Goal: Information Seeking & Learning: Learn about a topic

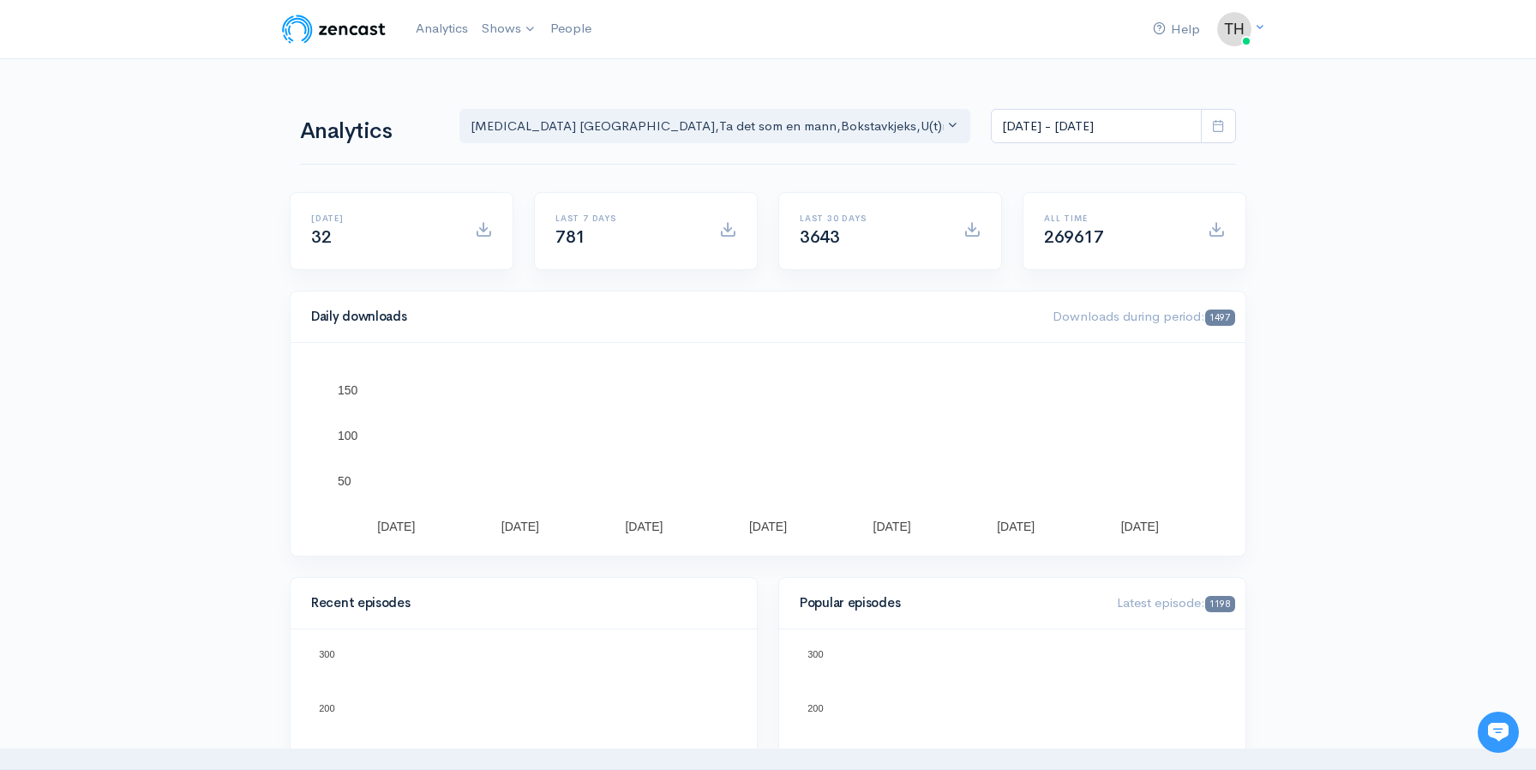
drag, startPoint x: 1360, startPoint y: 162, endPoint x: 1258, endPoint y: 133, distance: 106.1
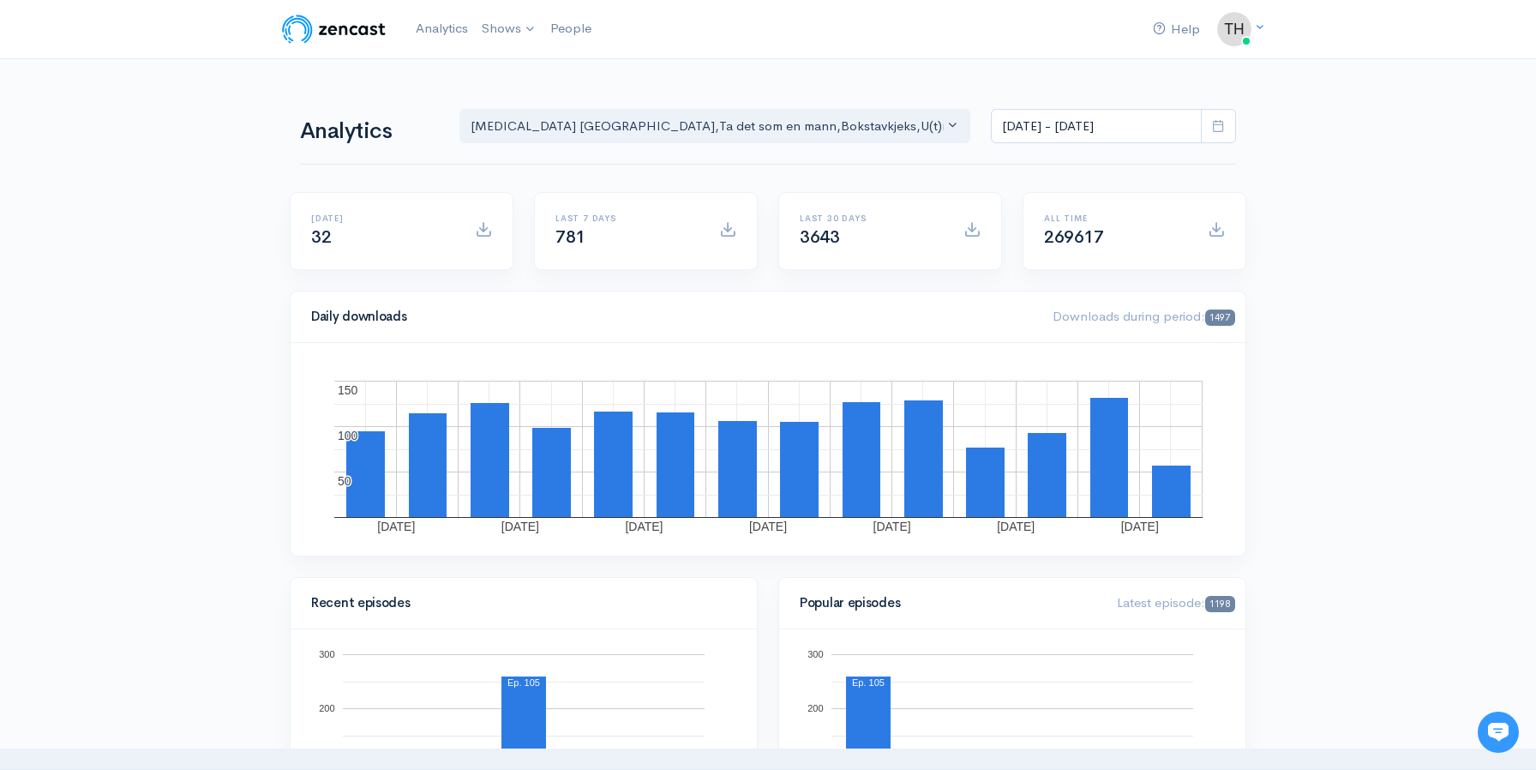
click at [1228, 129] on span at bounding box center [1218, 126] width 35 height 35
click at [1069, 345] on li "All time" at bounding box center [1052, 350] width 120 height 27
type input "[DATE] - [DATE]"
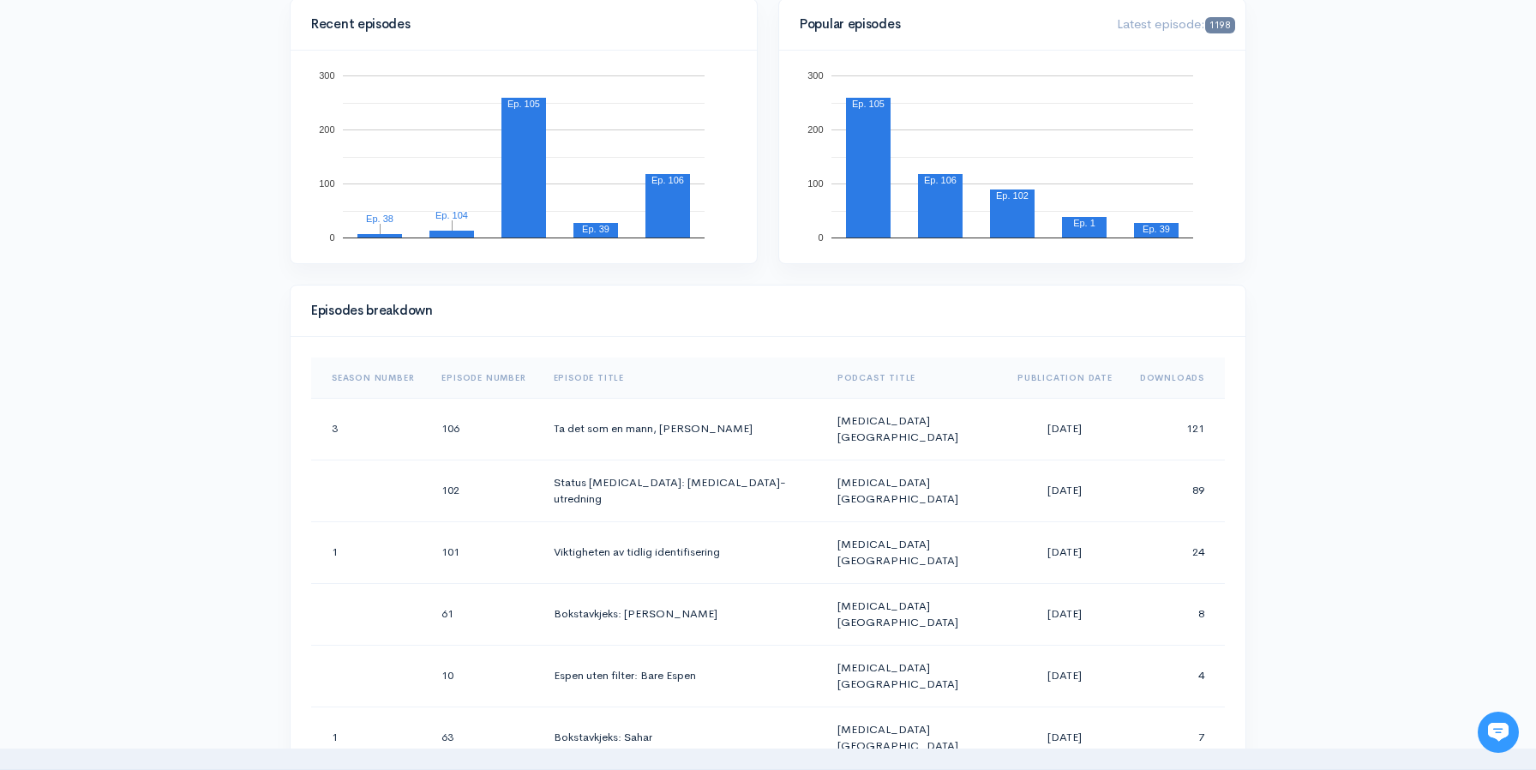
click at [1177, 377] on th "Downloads" at bounding box center [1175, 377] width 99 height 41
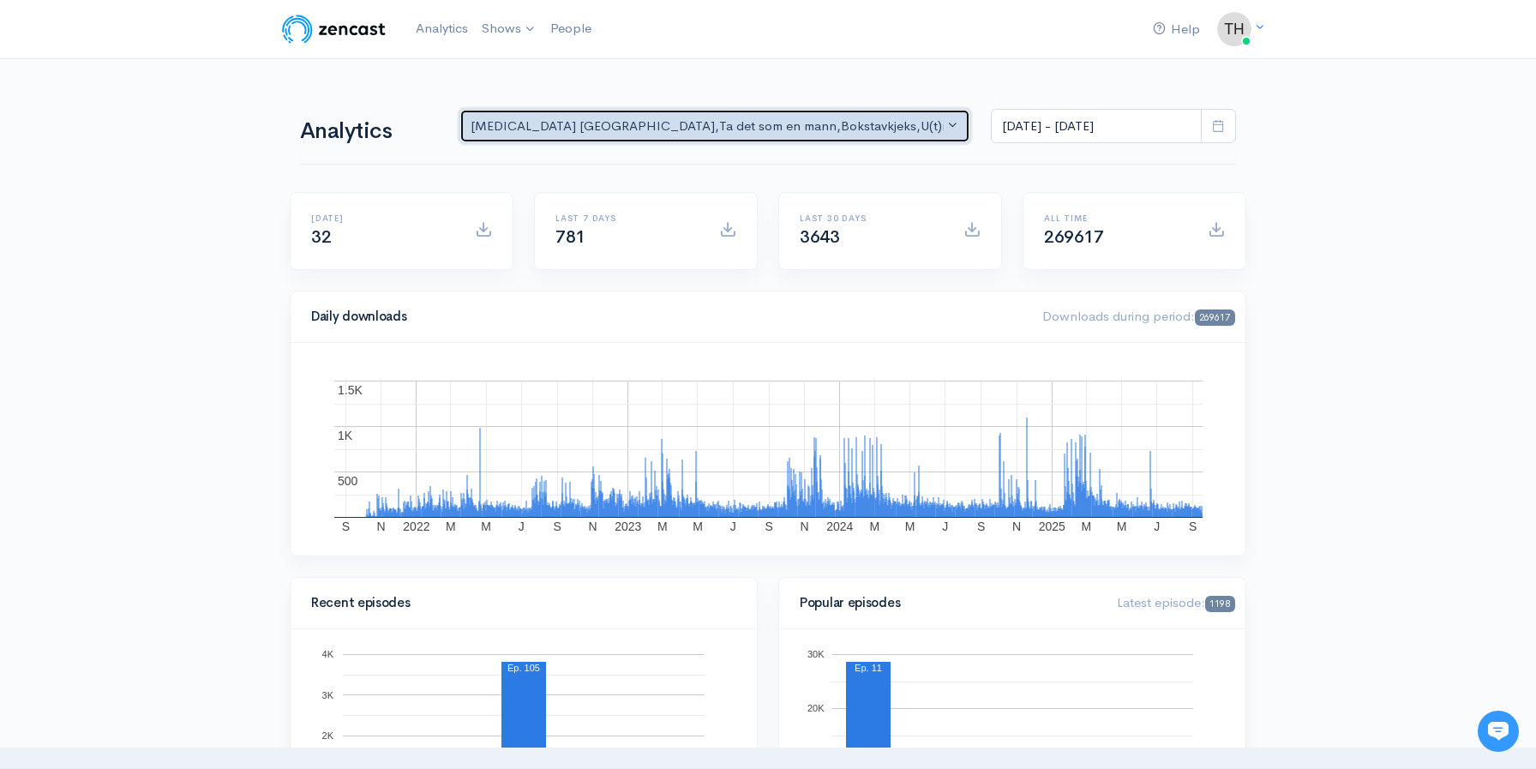
click at [957, 127] on button "[MEDICAL_DATA] NORGE , Ta det som en mann , Bokstavkjeks , U(t)rolig , [MEDICAL…" at bounding box center [714, 126] width 511 height 35
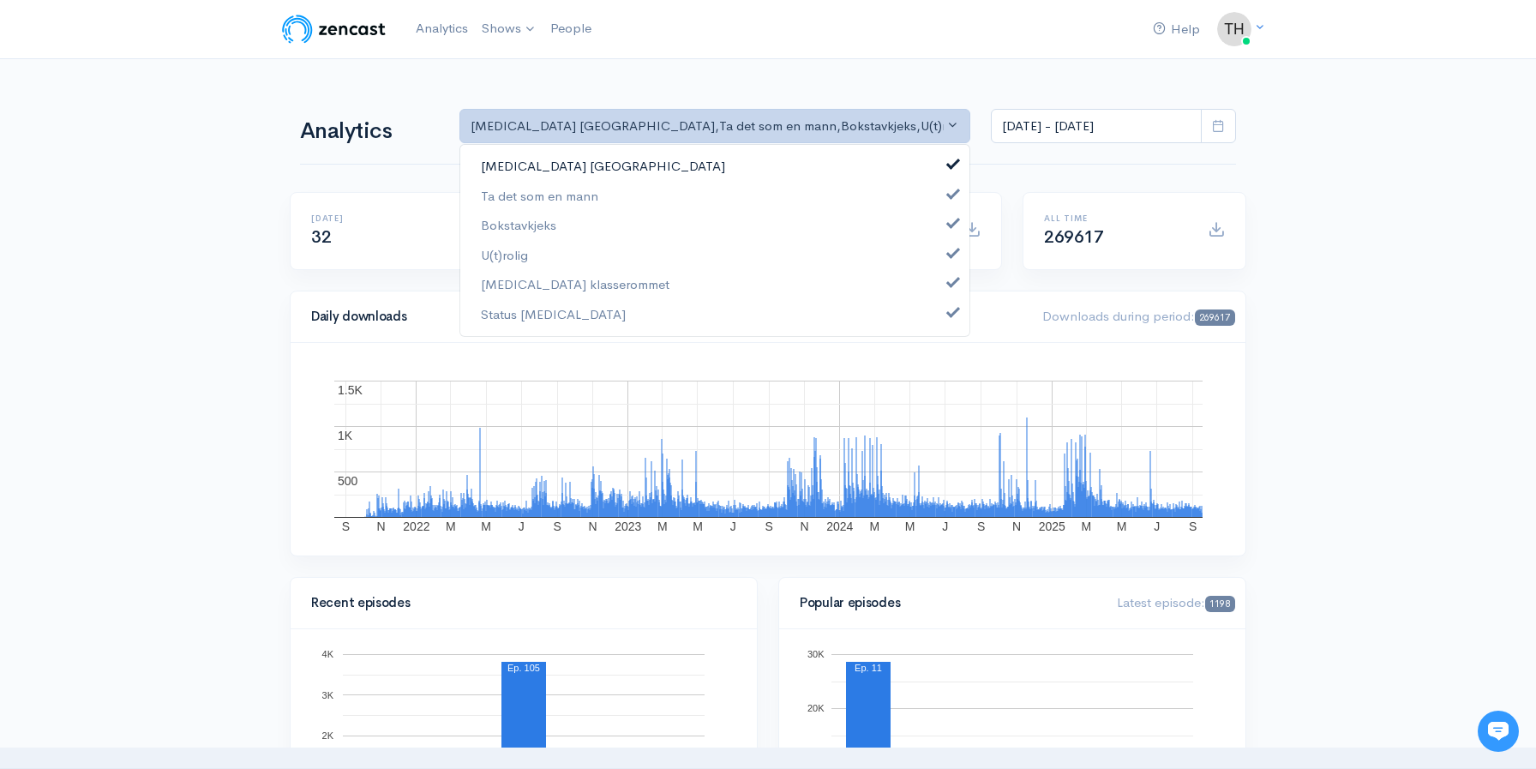
click at [952, 161] on span at bounding box center [953, 162] width 7 height 13
click at [955, 191] on span at bounding box center [953, 191] width 7 height 13
select select "13335"
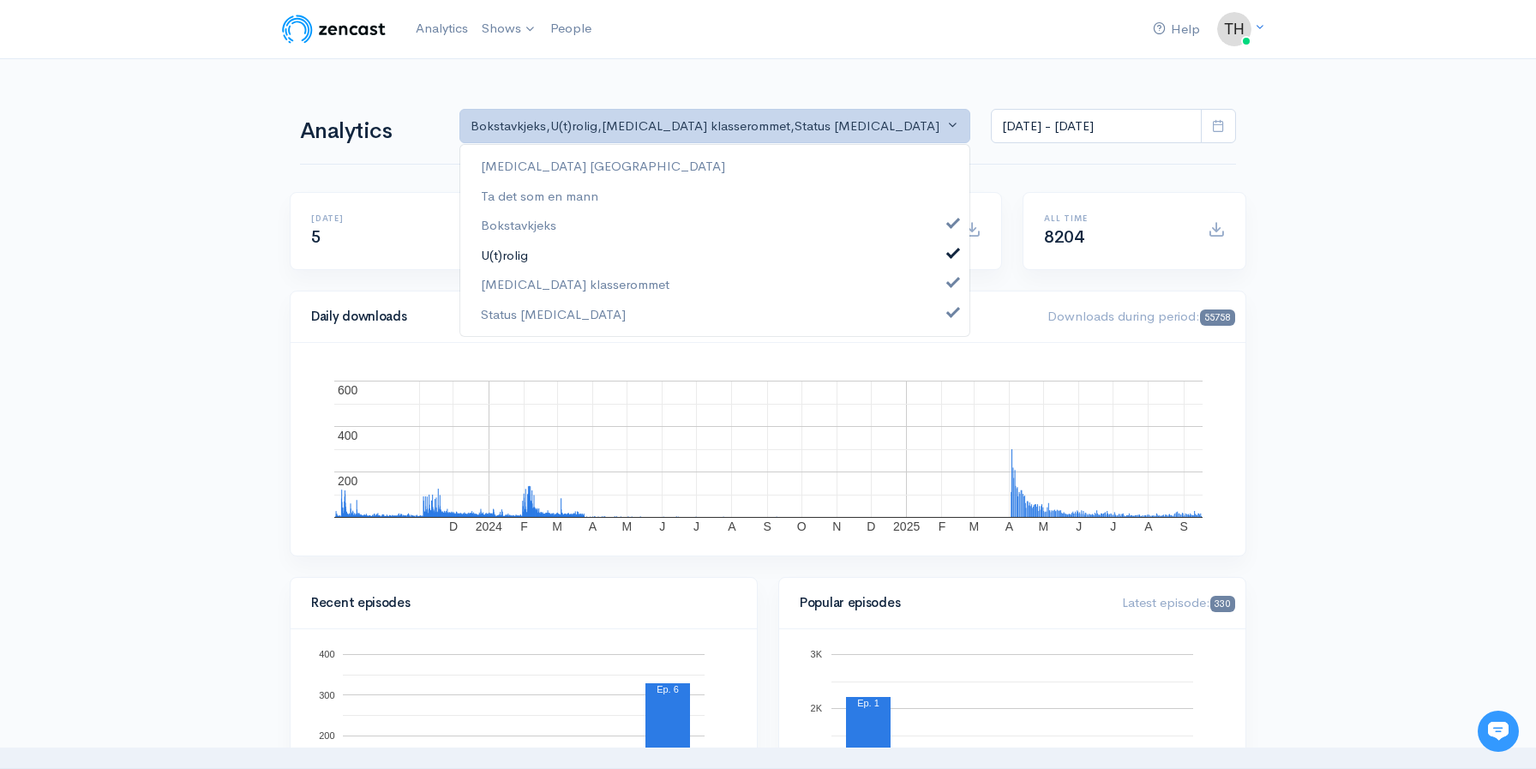
click at [955, 253] on span at bounding box center [953, 250] width 7 height 13
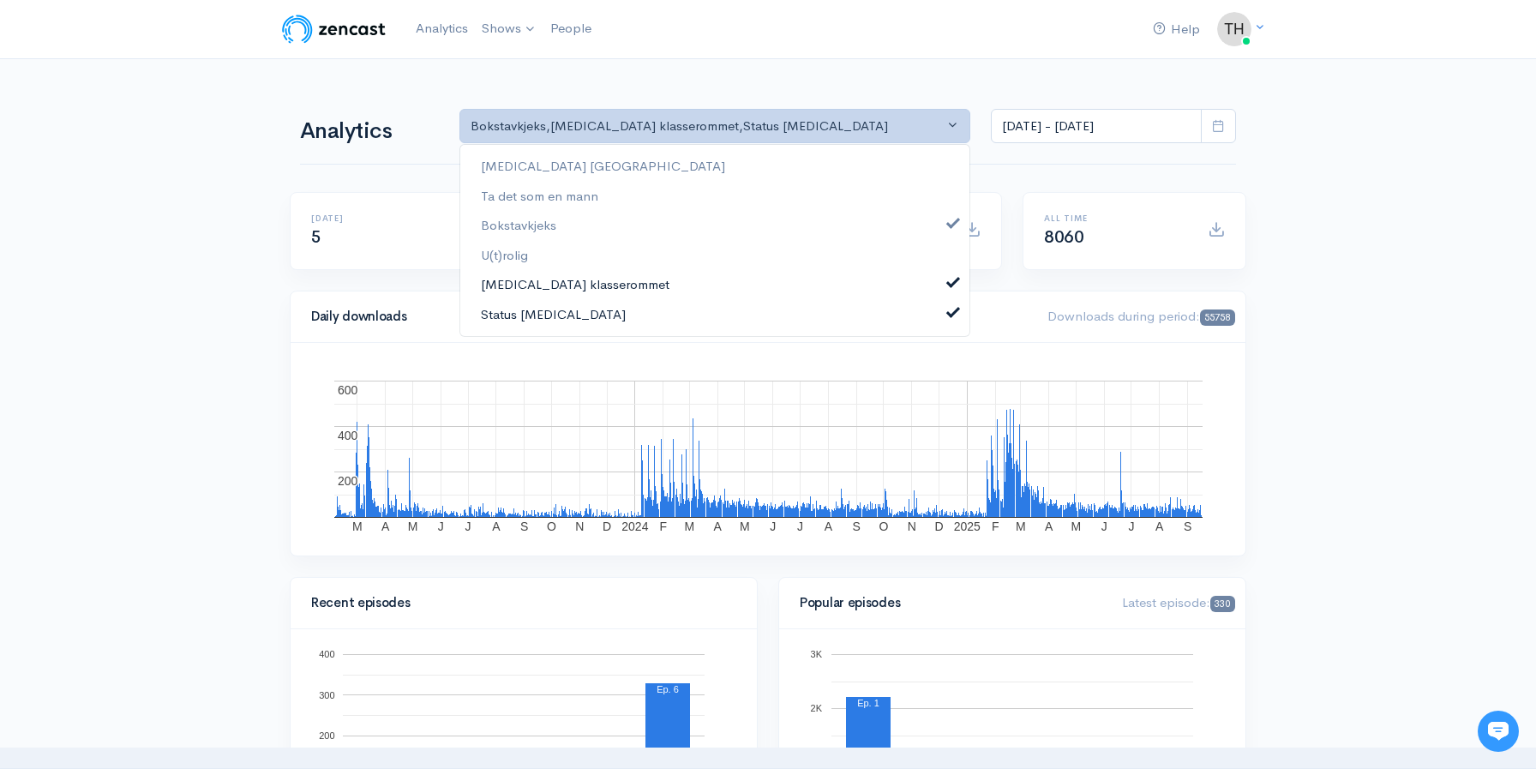
drag, startPoint x: 952, startPoint y: 279, endPoint x: 950, endPoint y: 315, distance: 36.1
click at [952, 279] on span at bounding box center [953, 280] width 7 height 13
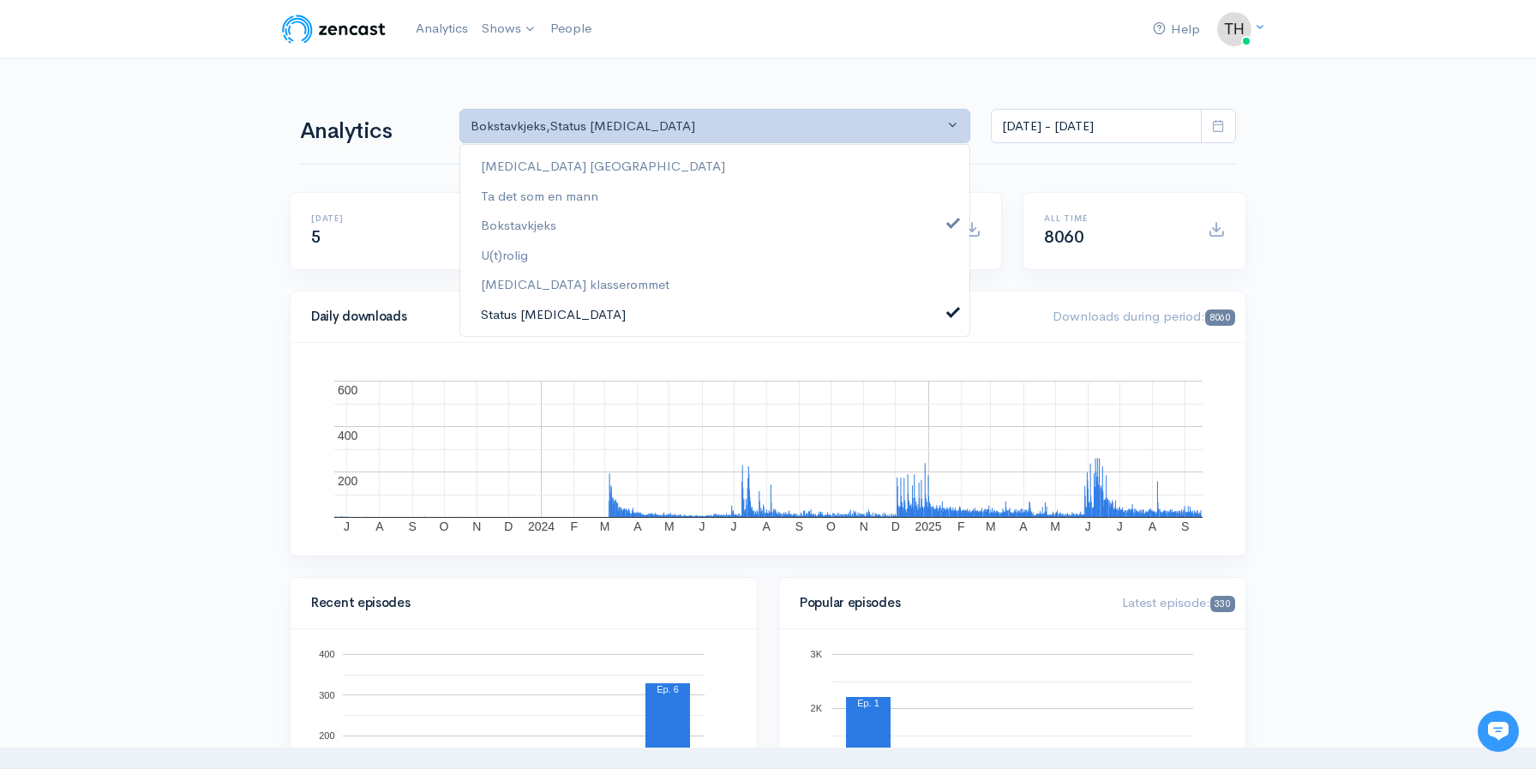
drag, startPoint x: 947, startPoint y: 313, endPoint x: 937, endPoint y: 300, distance: 16.5
click at [950, 313] on span at bounding box center [953, 309] width 7 height 13
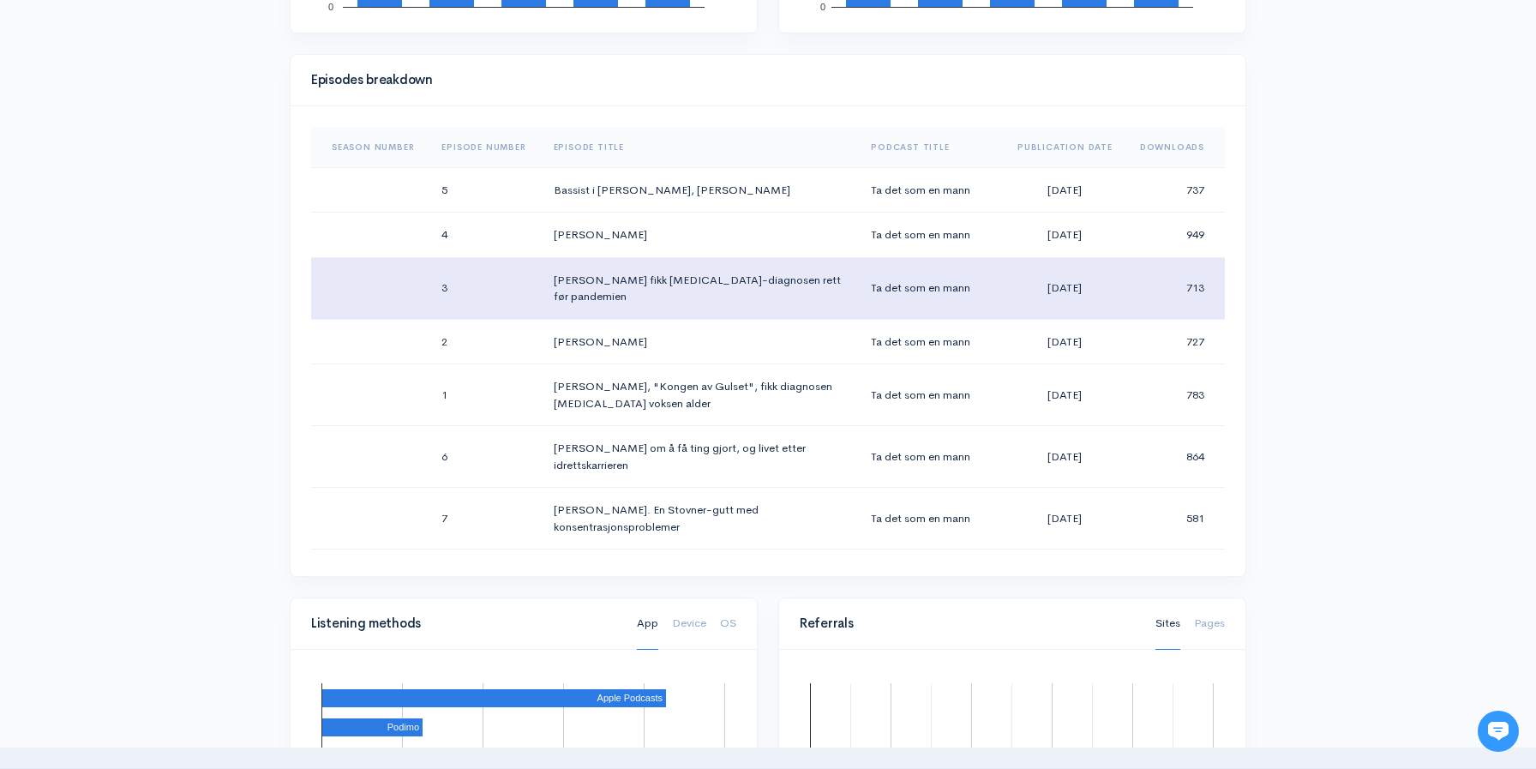
scroll to position [782, 0]
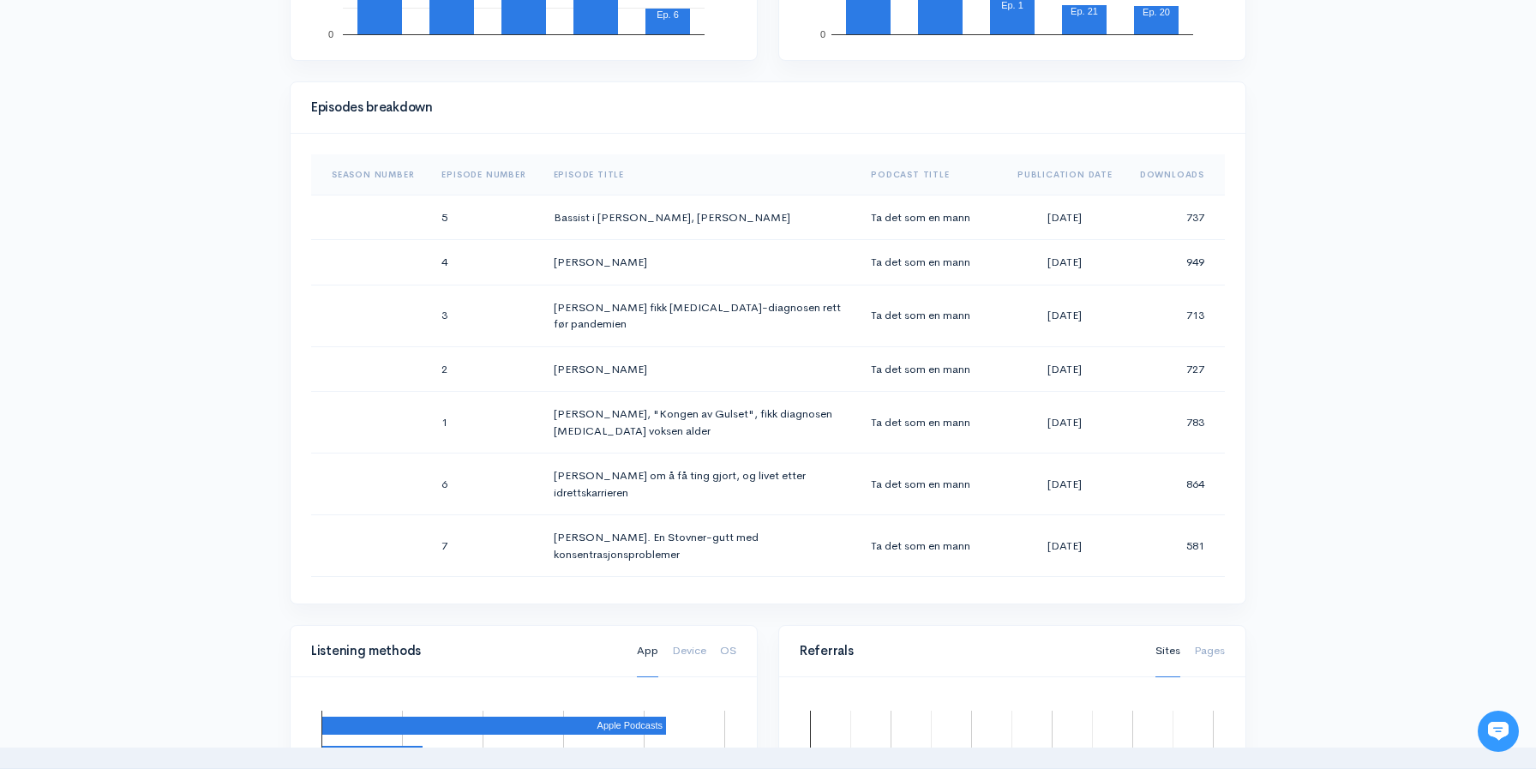
click at [1169, 173] on th "Downloads" at bounding box center [1175, 174] width 99 height 41
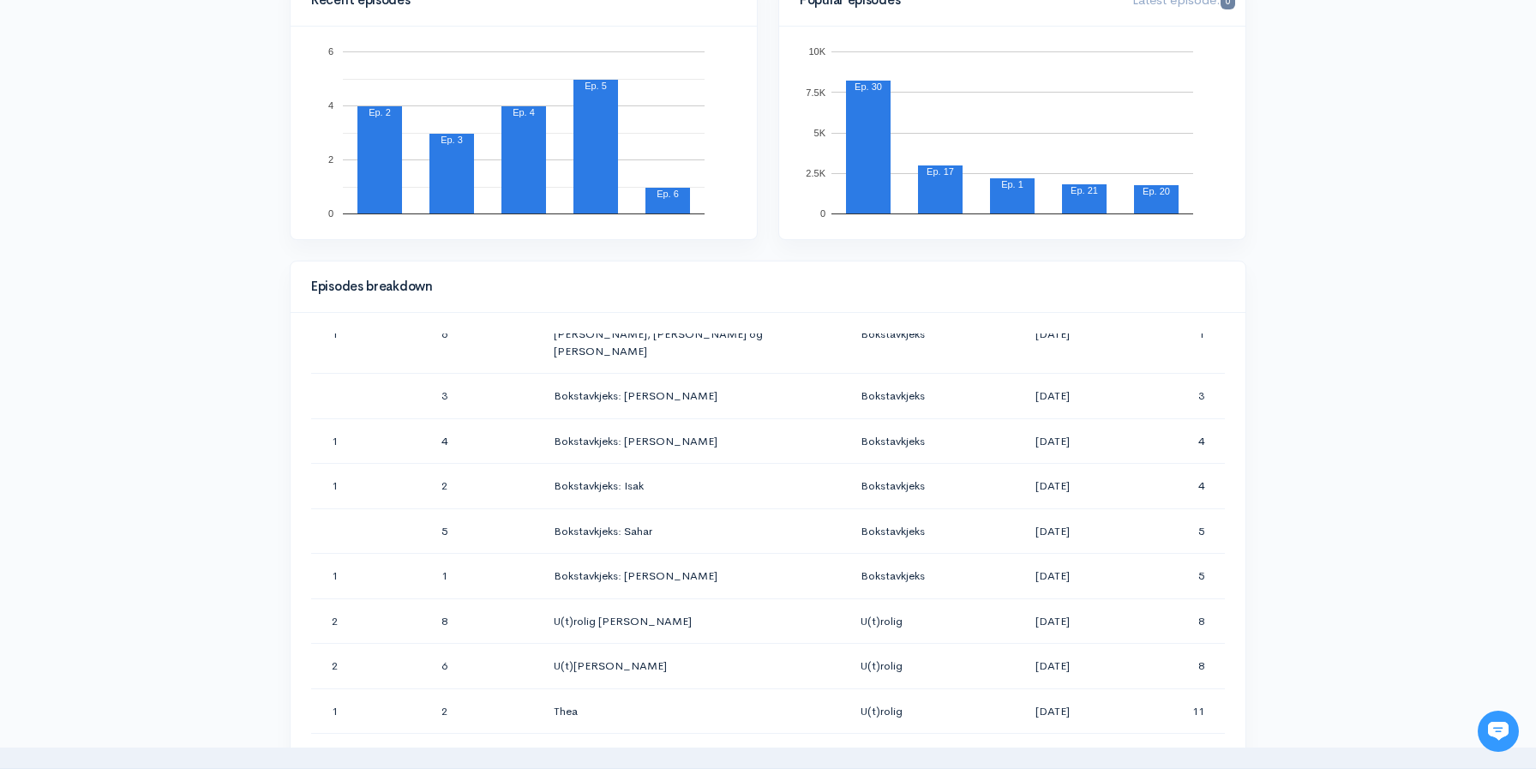
scroll to position [0, 0]
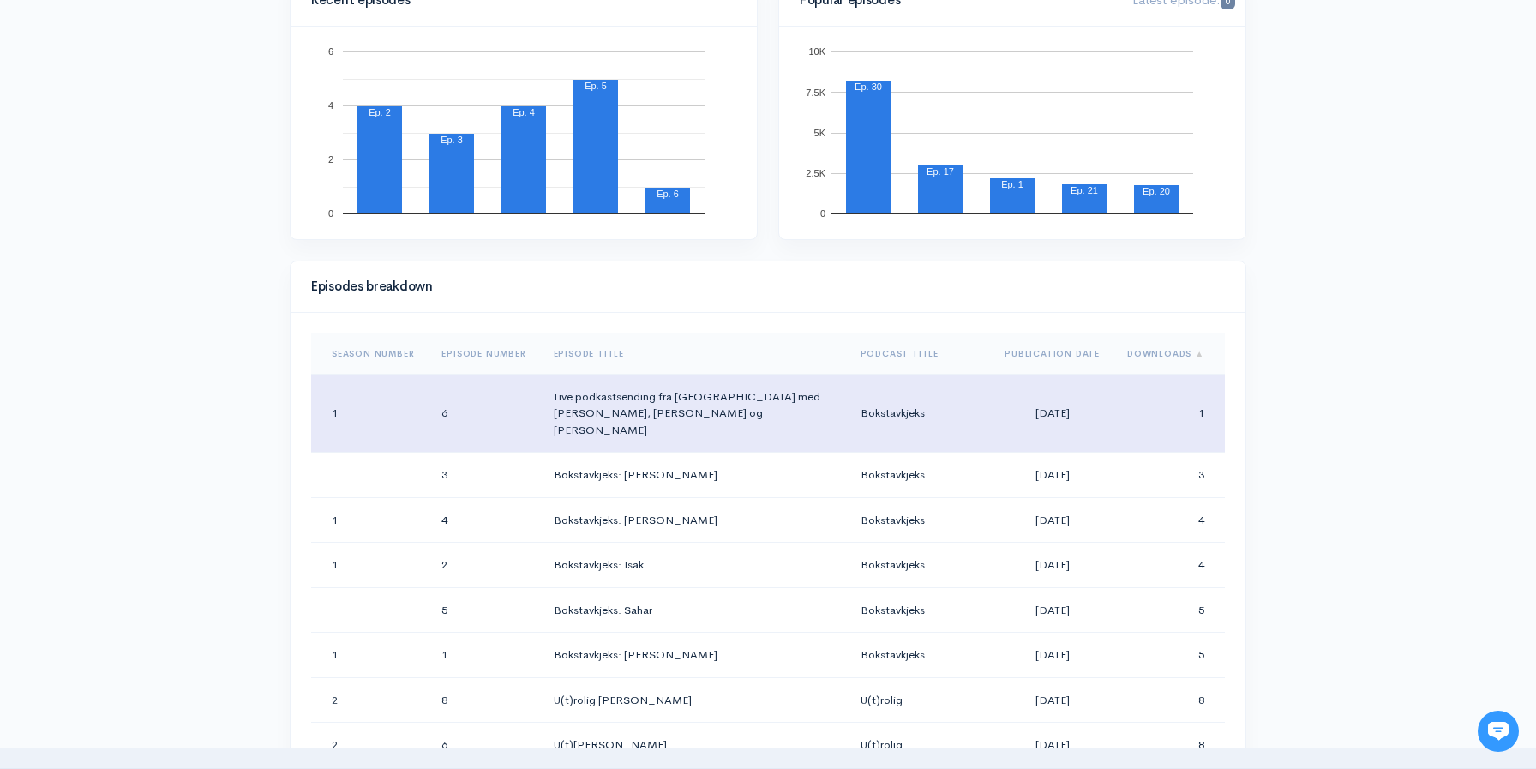
click at [924, 399] on td "Bokstavkjeks" at bounding box center [919, 413] width 145 height 79
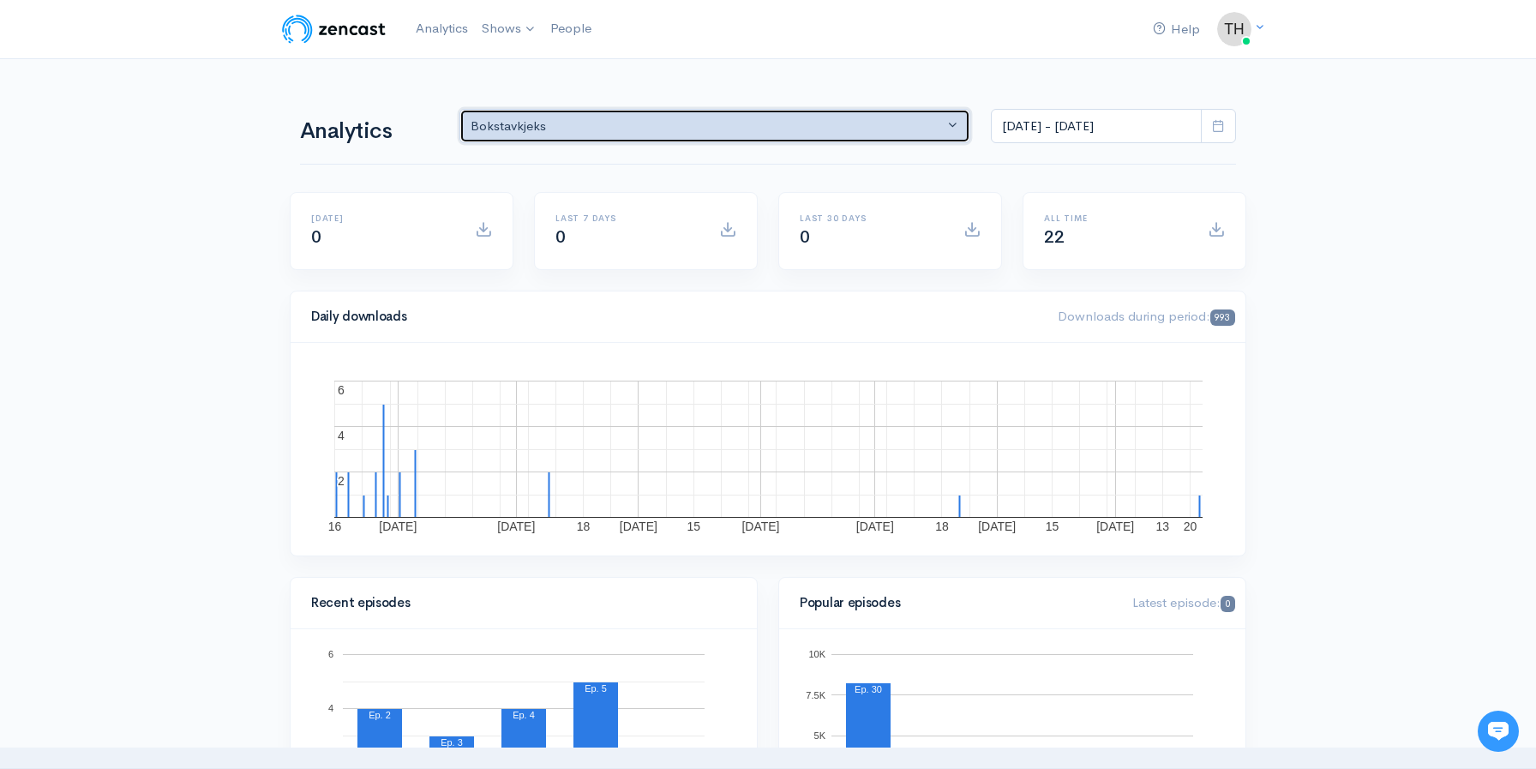
click at [907, 124] on div "Bokstavkjeks" at bounding box center [707, 127] width 473 height 20
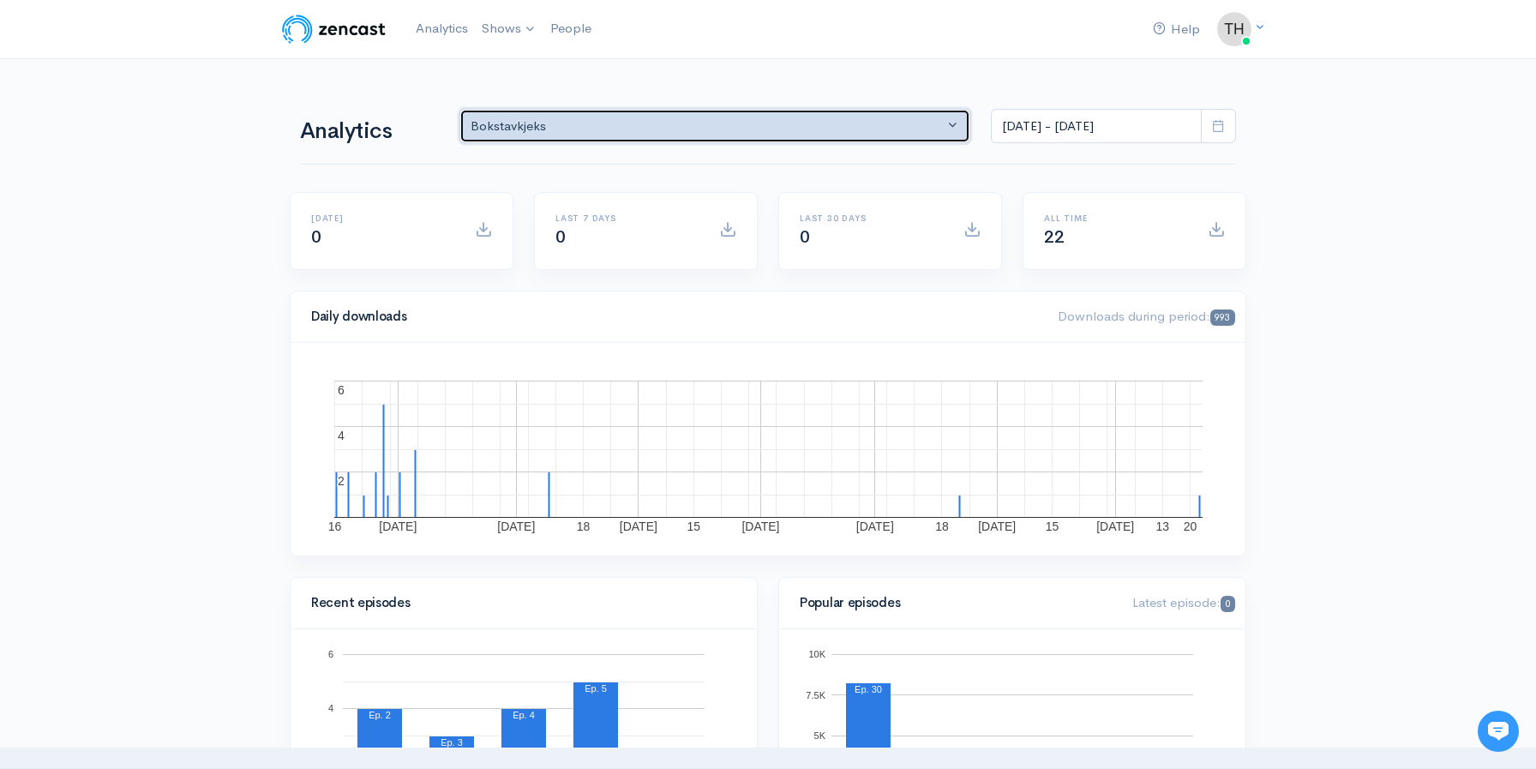
click at [933, 127] on div "Bokstavkjeks" at bounding box center [707, 127] width 473 height 20
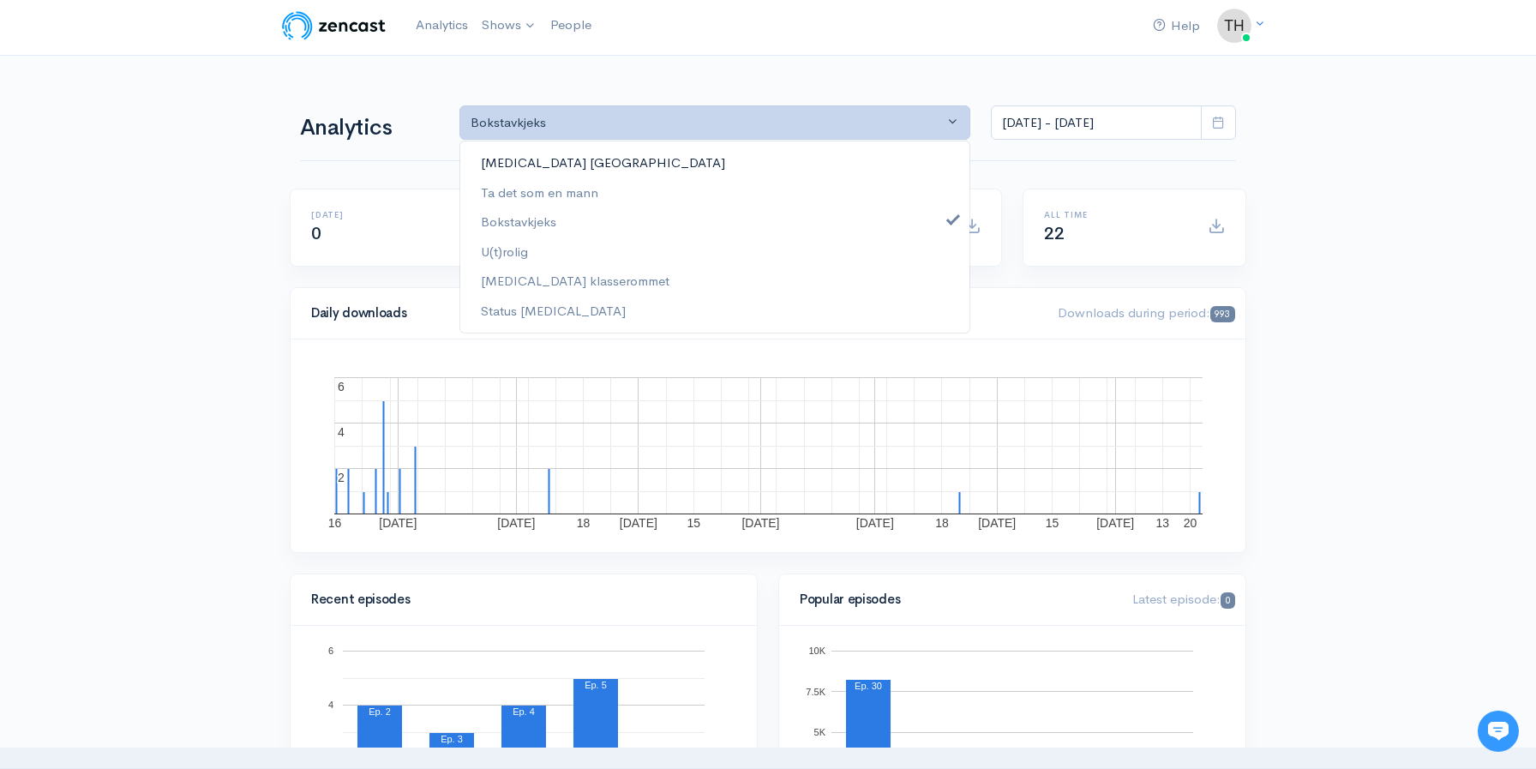
scroll to position [6, 0]
click at [567, 219] on link "Bokstavkjeks" at bounding box center [714, 220] width 509 height 30
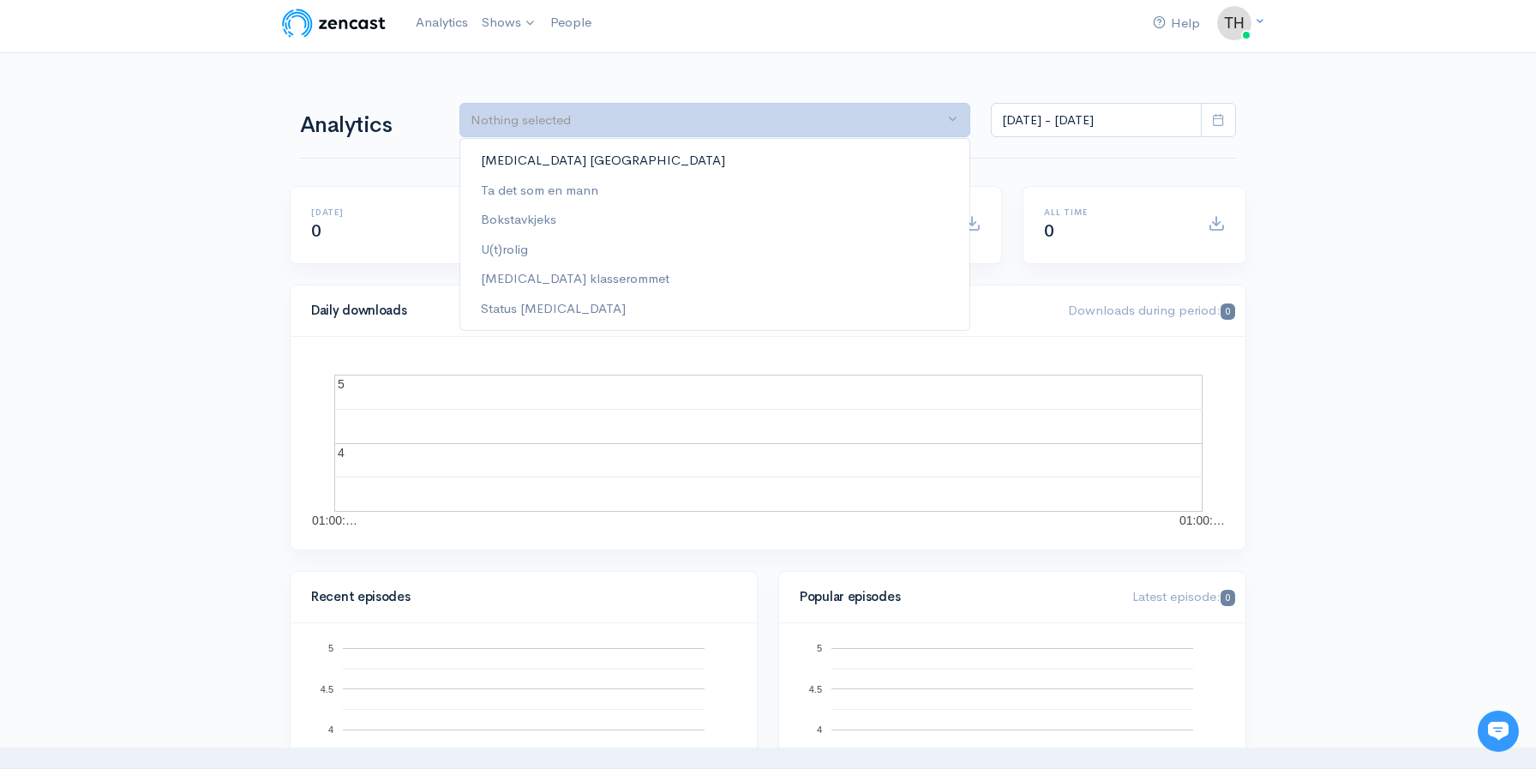
click at [602, 162] on link "[MEDICAL_DATA] [GEOGRAPHIC_DATA]" at bounding box center [714, 161] width 509 height 30
select select "7861"
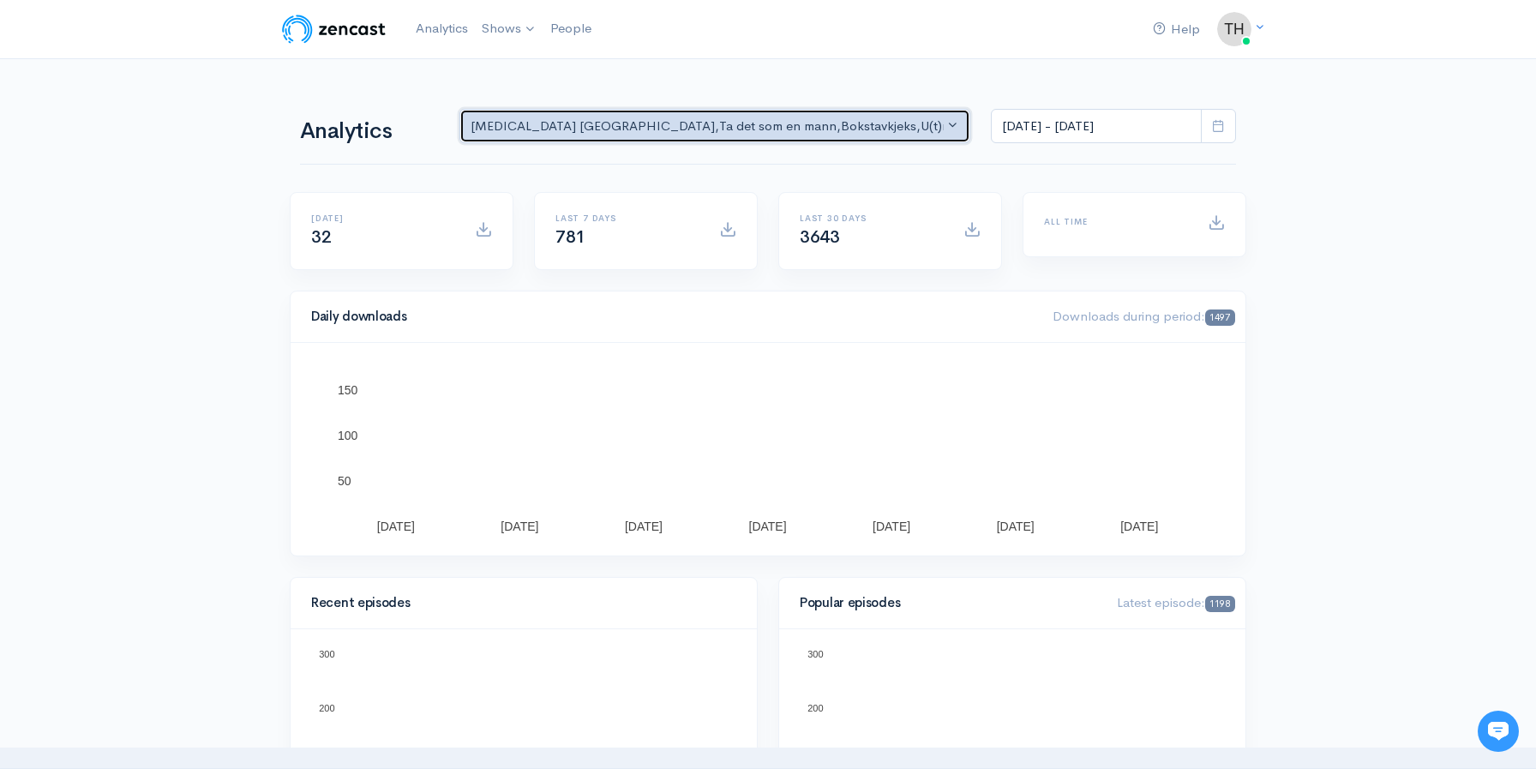
click at [933, 125] on div "[MEDICAL_DATA] NORGE , Ta det som en mann , Bokstavkjeks , U(t)rolig , [MEDICAL…" at bounding box center [707, 127] width 473 height 20
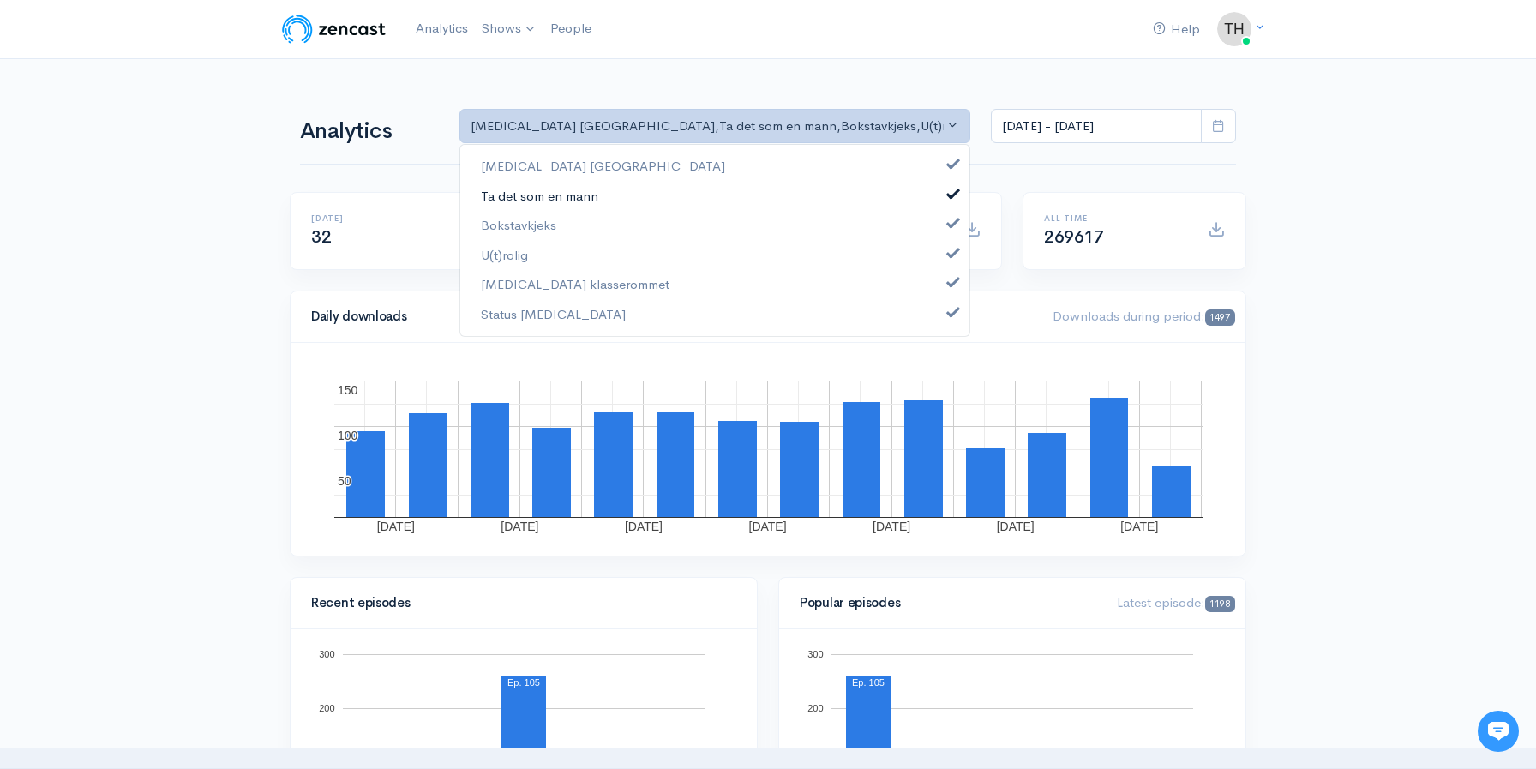
click at [957, 191] on span at bounding box center [953, 191] width 7 height 13
click at [951, 225] on span at bounding box center [953, 221] width 7 height 13
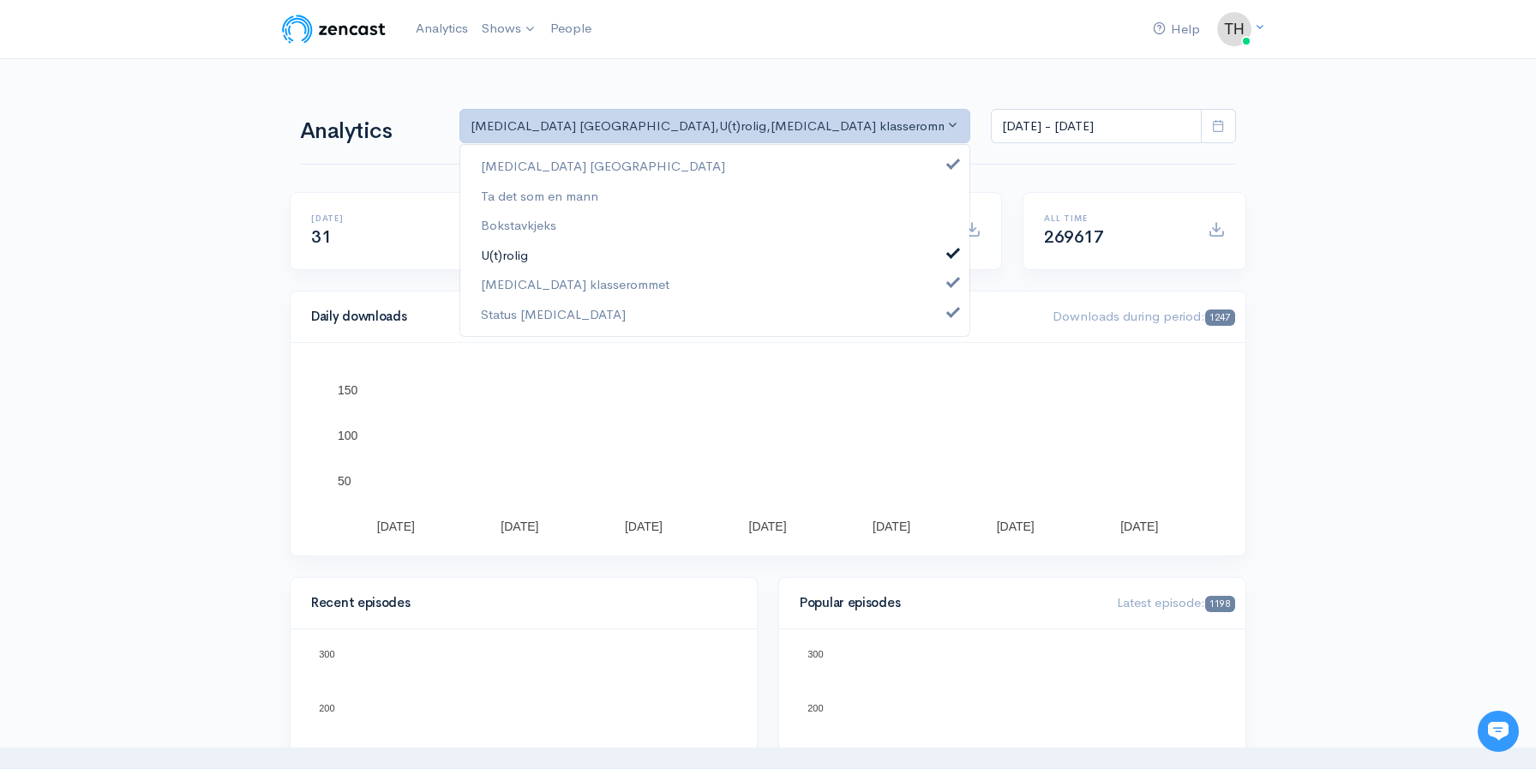
drag, startPoint x: 955, startPoint y: 248, endPoint x: 954, endPoint y: 262, distance: 14.6
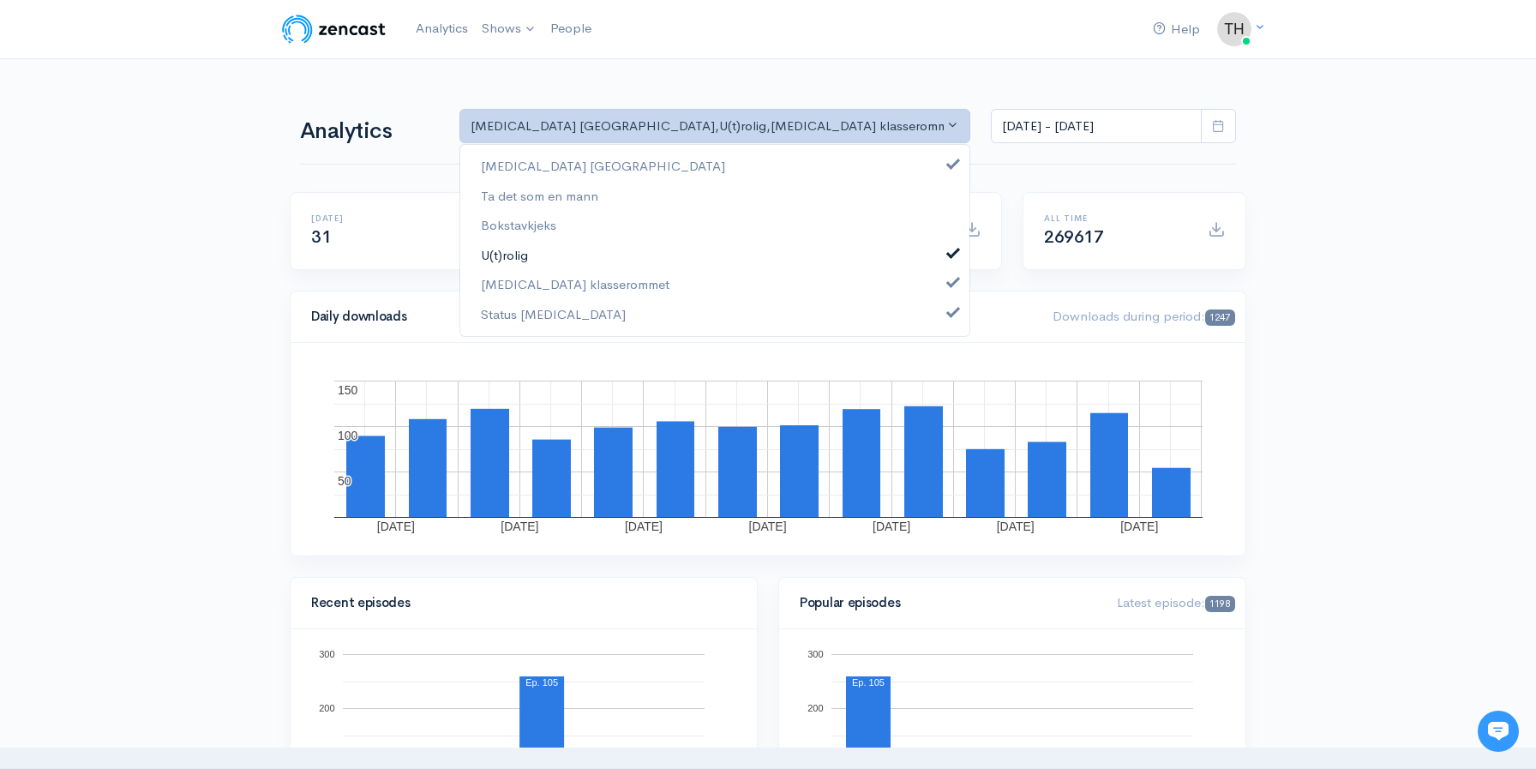
click at [955, 248] on span at bounding box center [953, 250] width 7 height 13
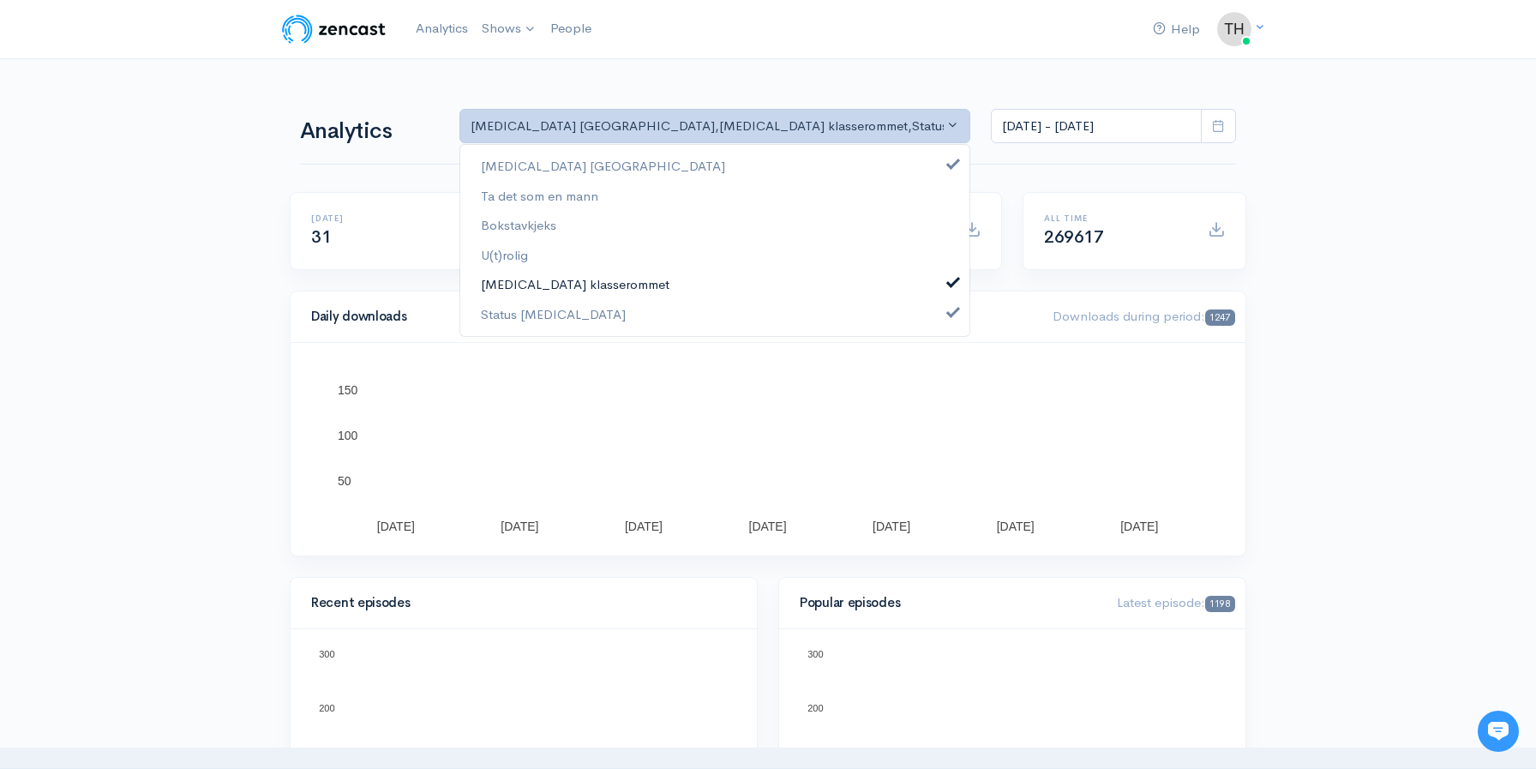
drag, startPoint x: 952, startPoint y: 274, endPoint x: 954, endPoint y: 323, distance: 48.9
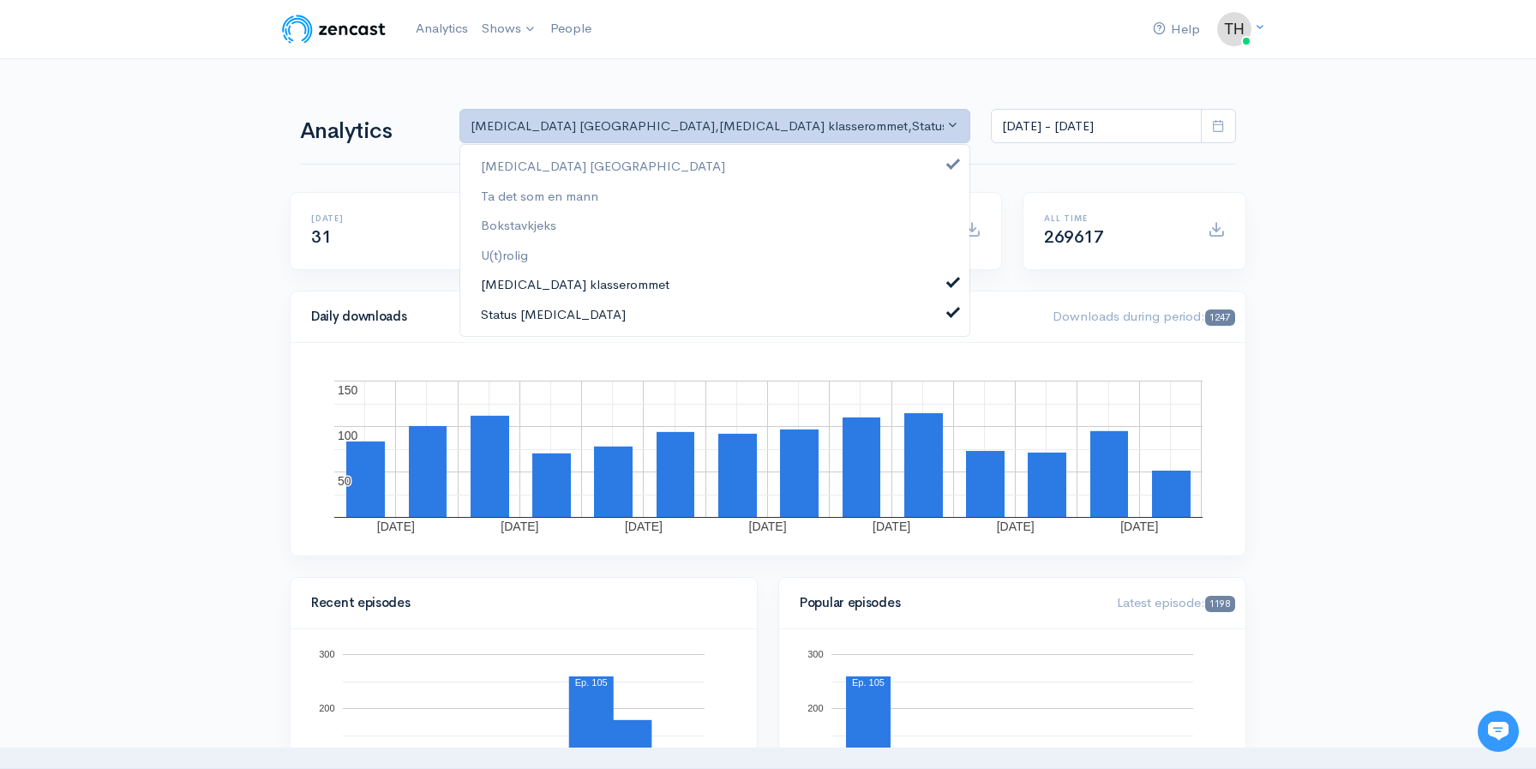
click at [952, 274] on span at bounding box center [953, 280] width 7 height 13
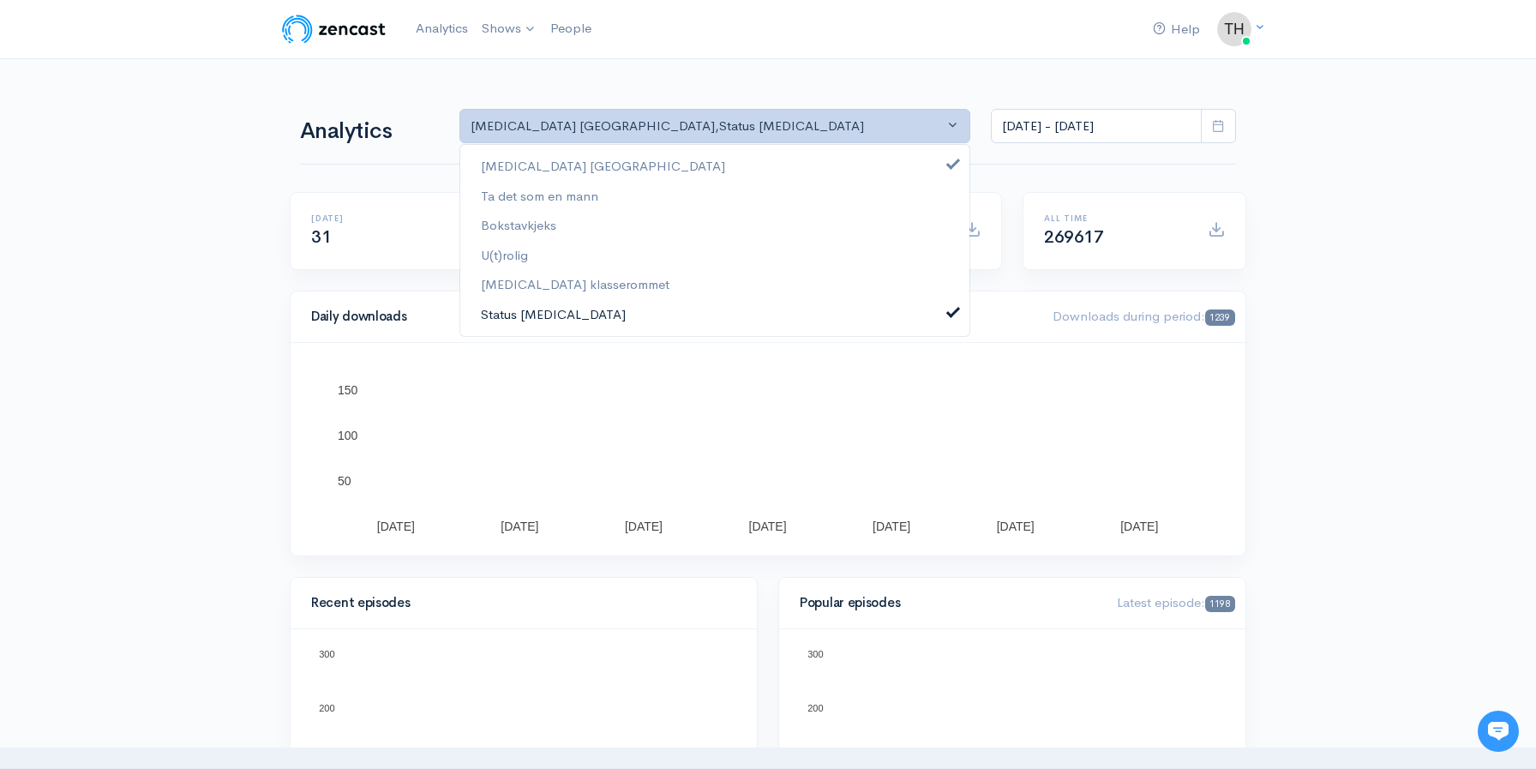
drag, startPoint x: 959, startPoint y: 314, endPoint x: 987, endPoint y: 319, distance: 27.9
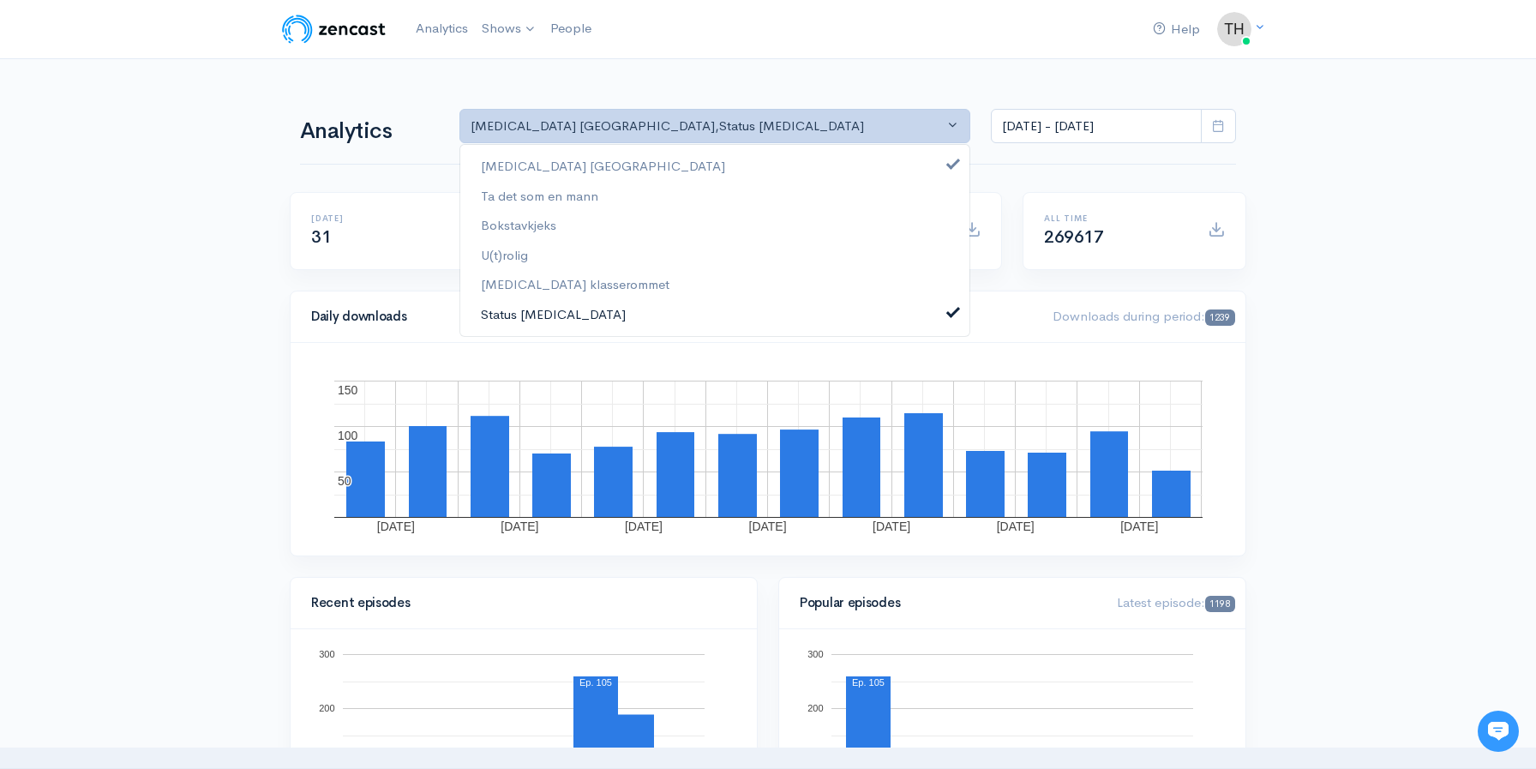
click at [959, 314] on link "Status [MEDICAL_DATA]" at bounding box center [714, 314] width 509 height 30
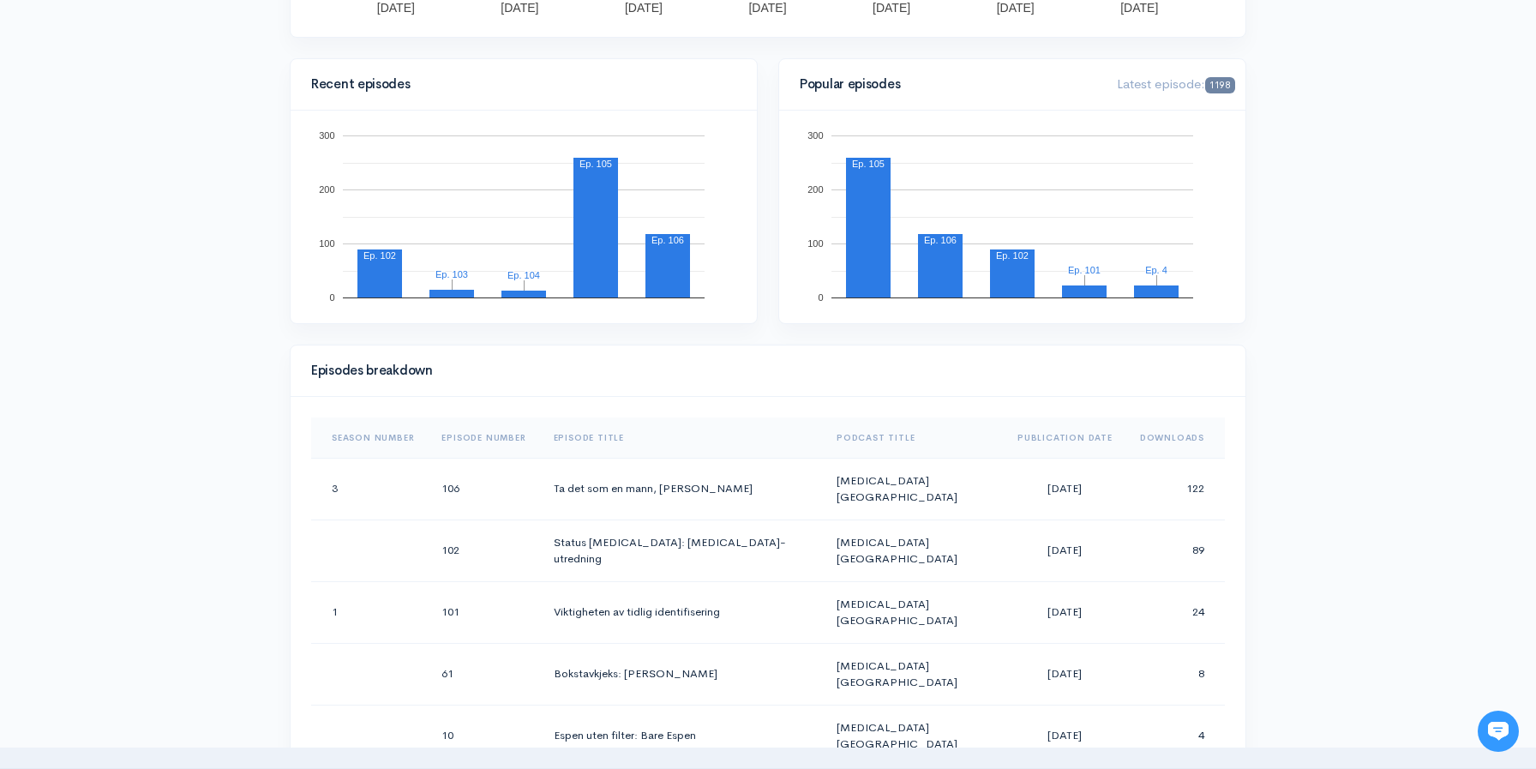
scroll to position [537, 0]
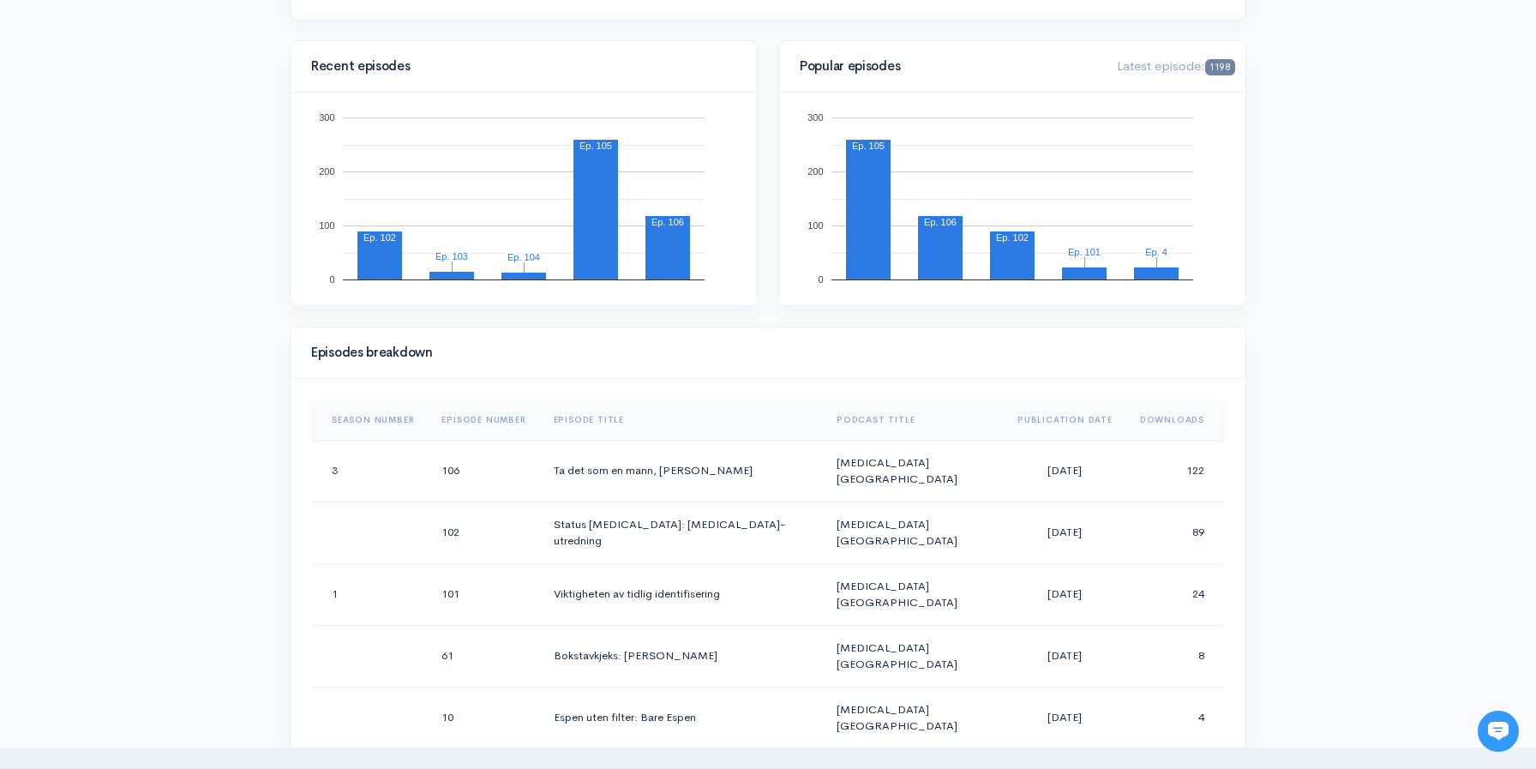
click at [1172, 420] on th "Downloads" at bounding box center [1175, 419] width 99 height 41
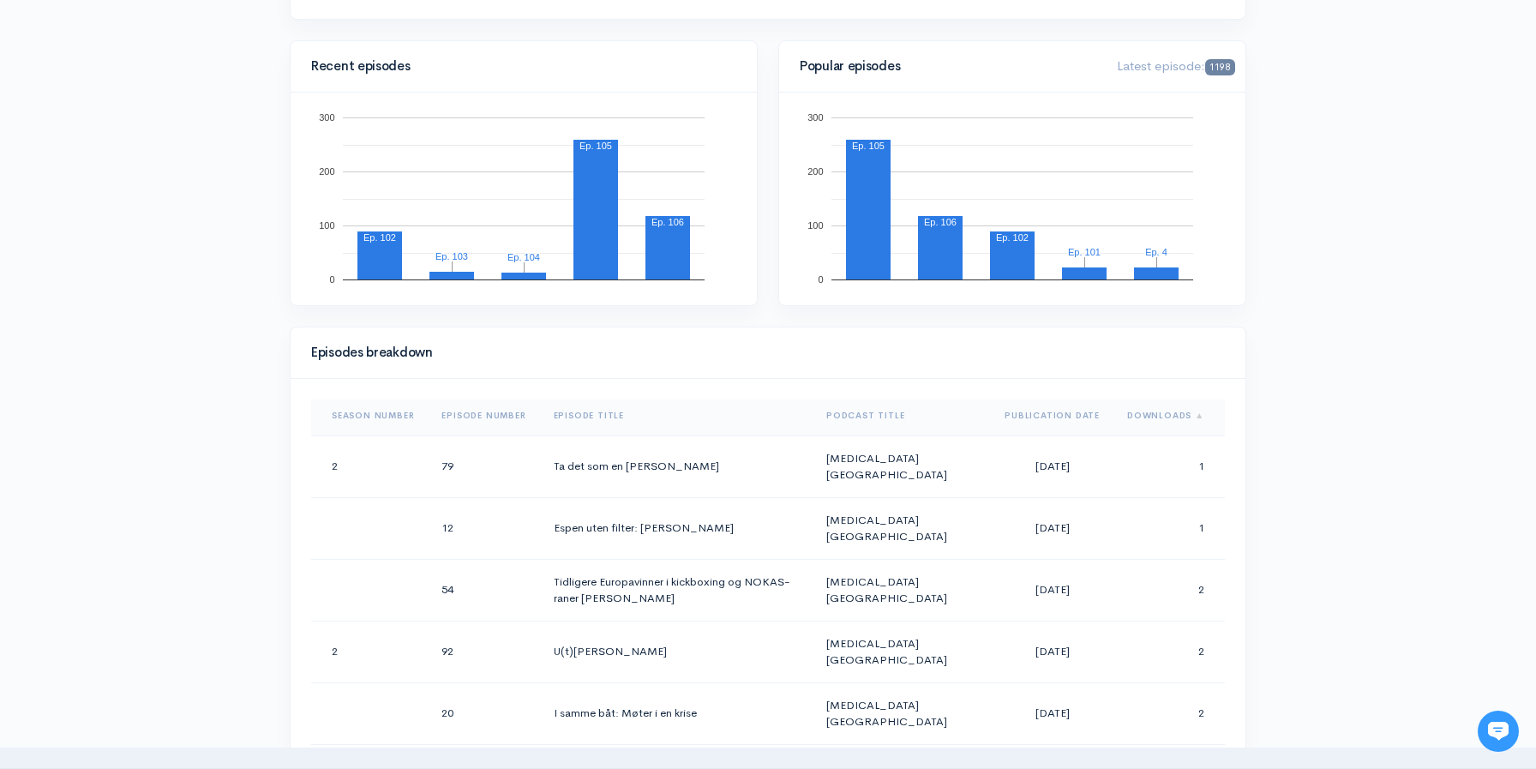
click at [616, 417] on th "Episode Title" at bounding box center [676, 415] width 273 height 41
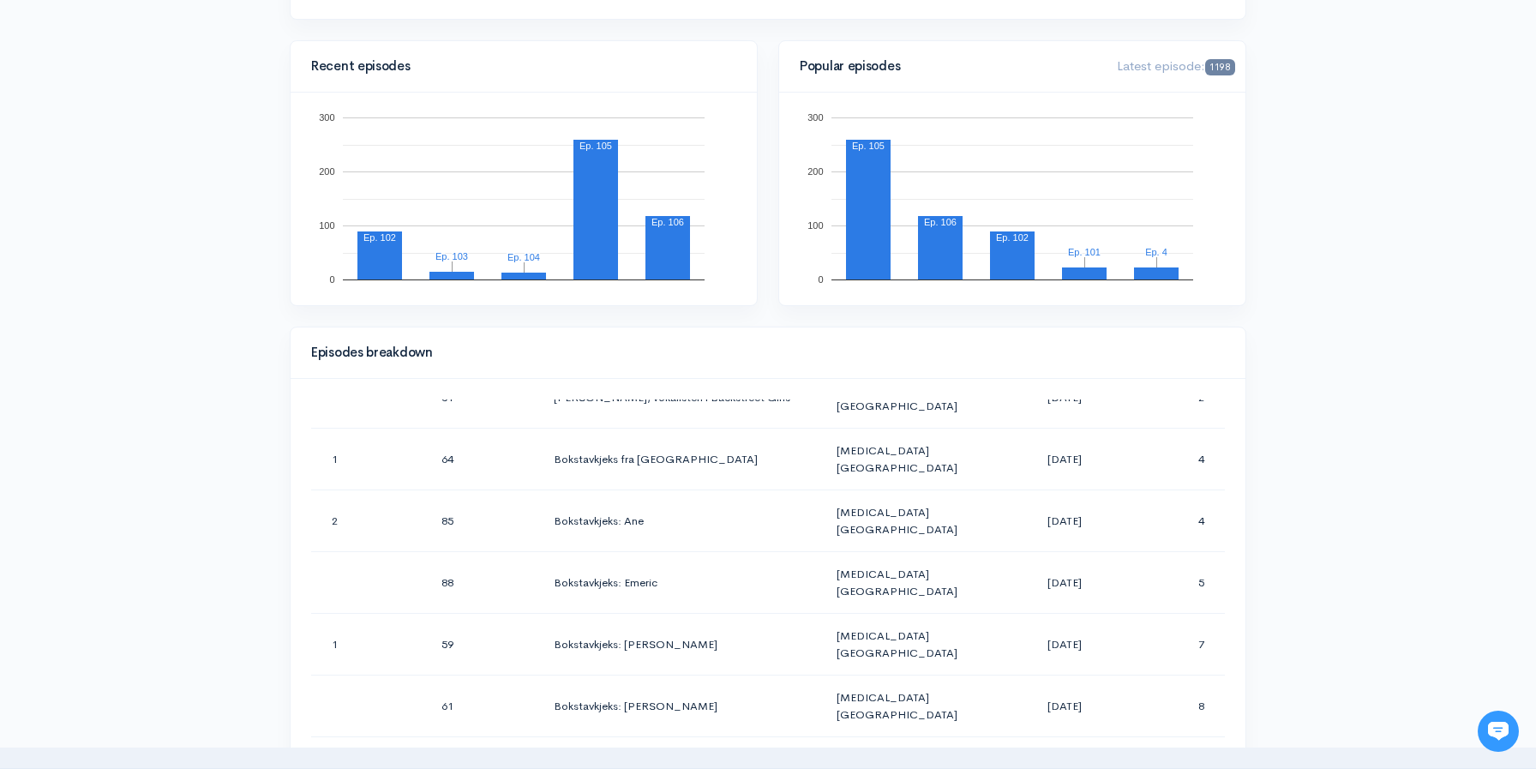
scroll to position [0, 0]
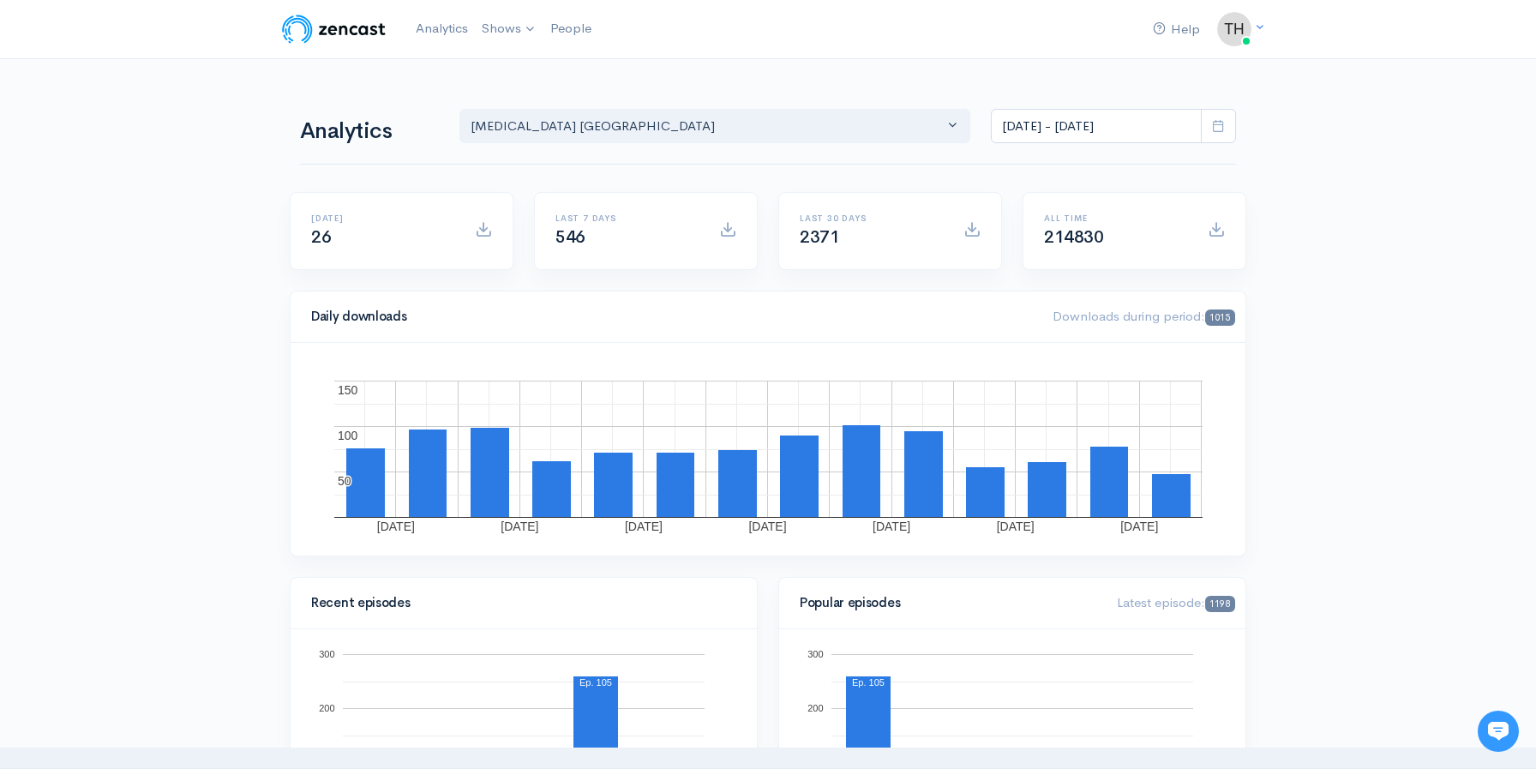
click at [1217, 127] on icon at bounding box center [1218, 125] width 13 height 13
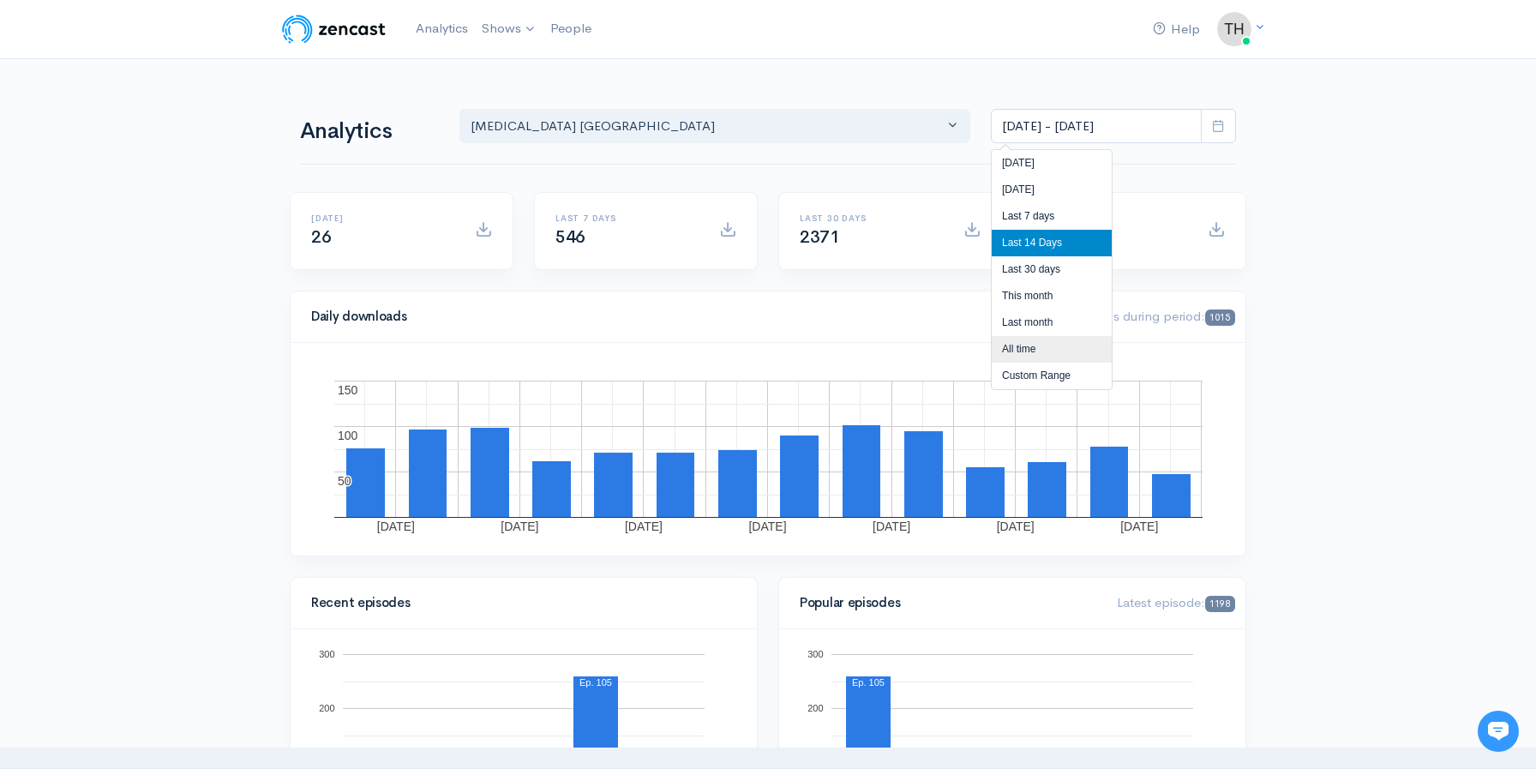
click at [1071, 345] on li "All time" at bounding box center [1052, 349] width 120 height 27
type input "[DATE] - [DATE]"
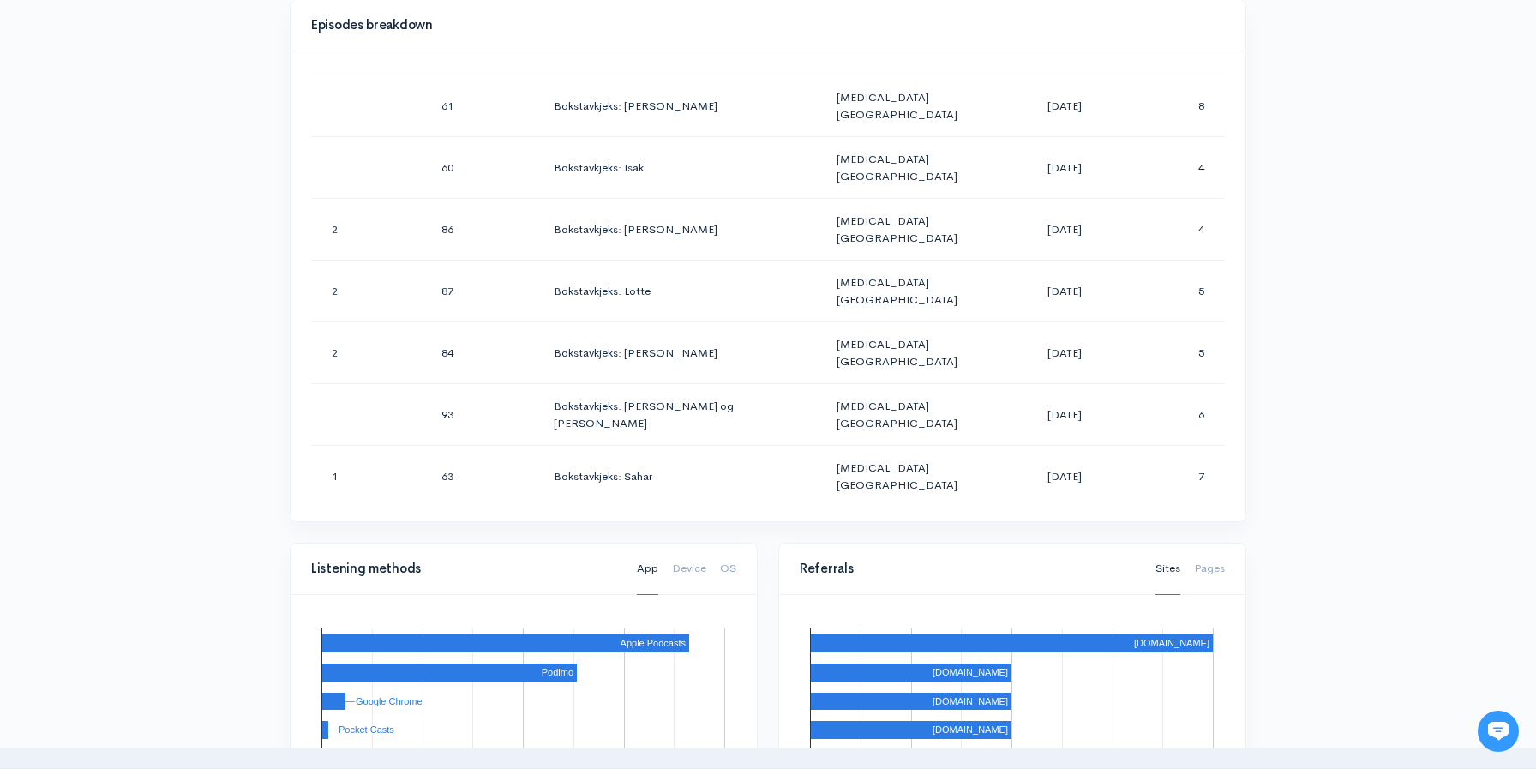
scroll to position [1408, 0]
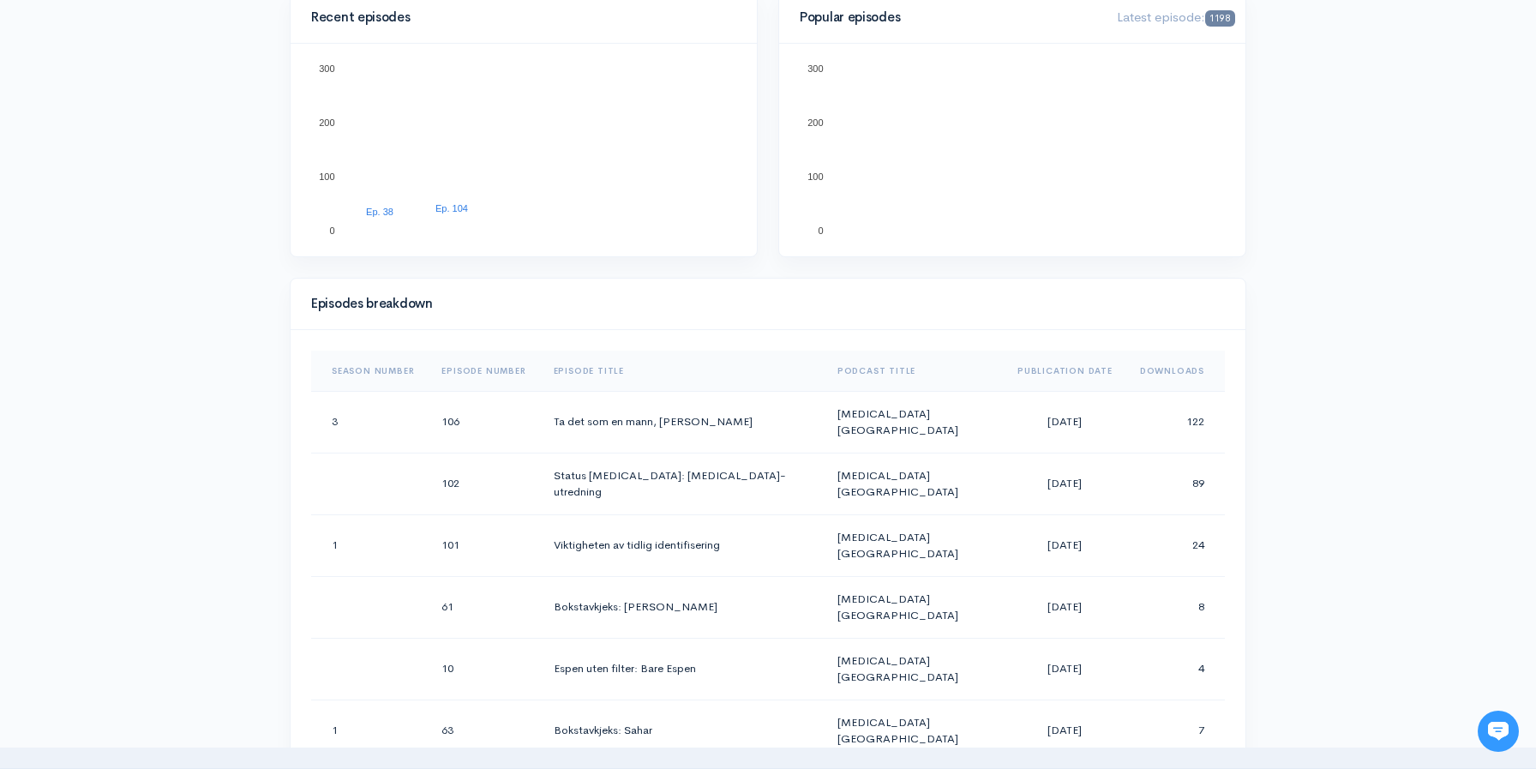
scroll to position [586, 0]
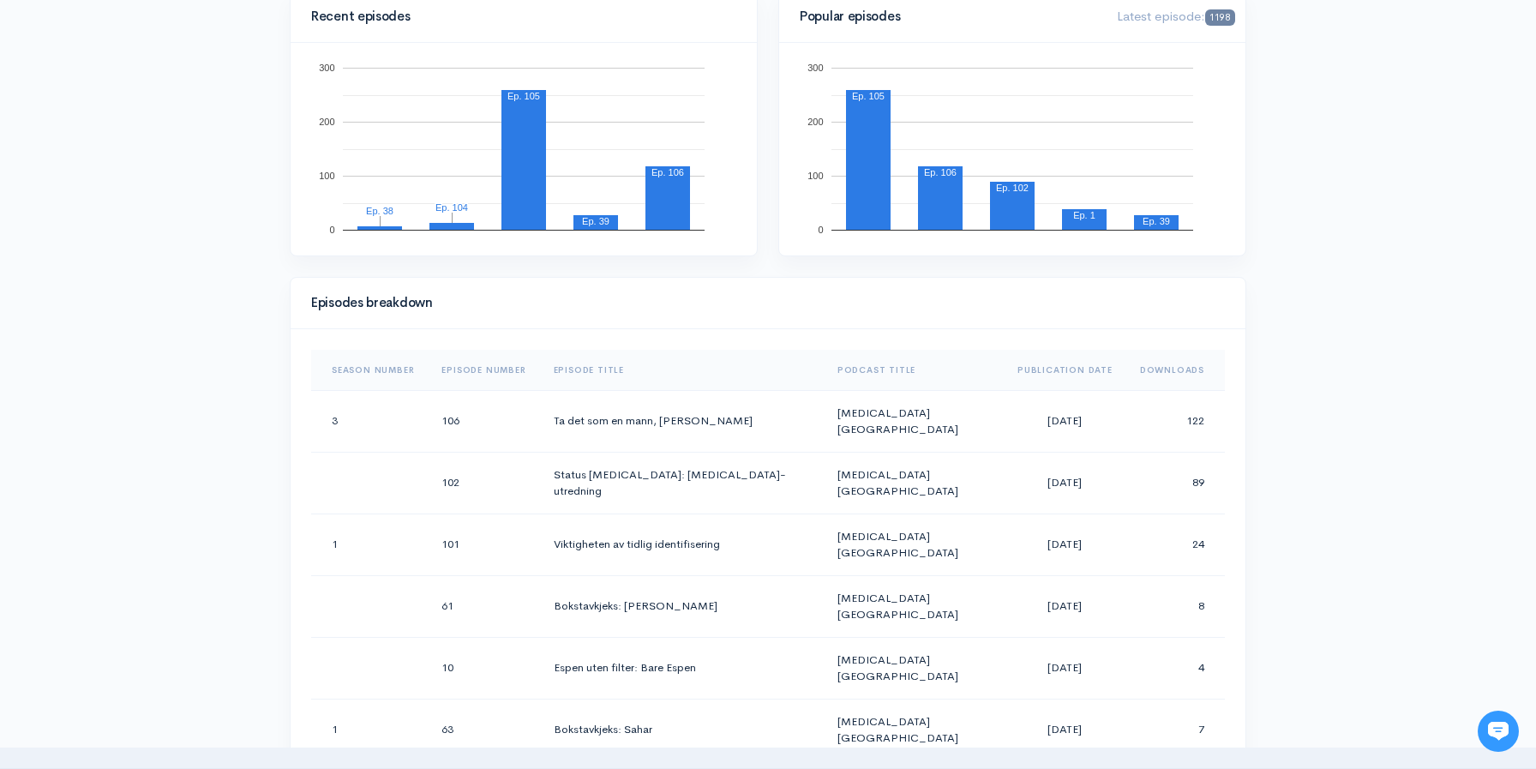
click at [629, 369] on th "Episode Title" at bounding box center [682, 370] width 284 height 41
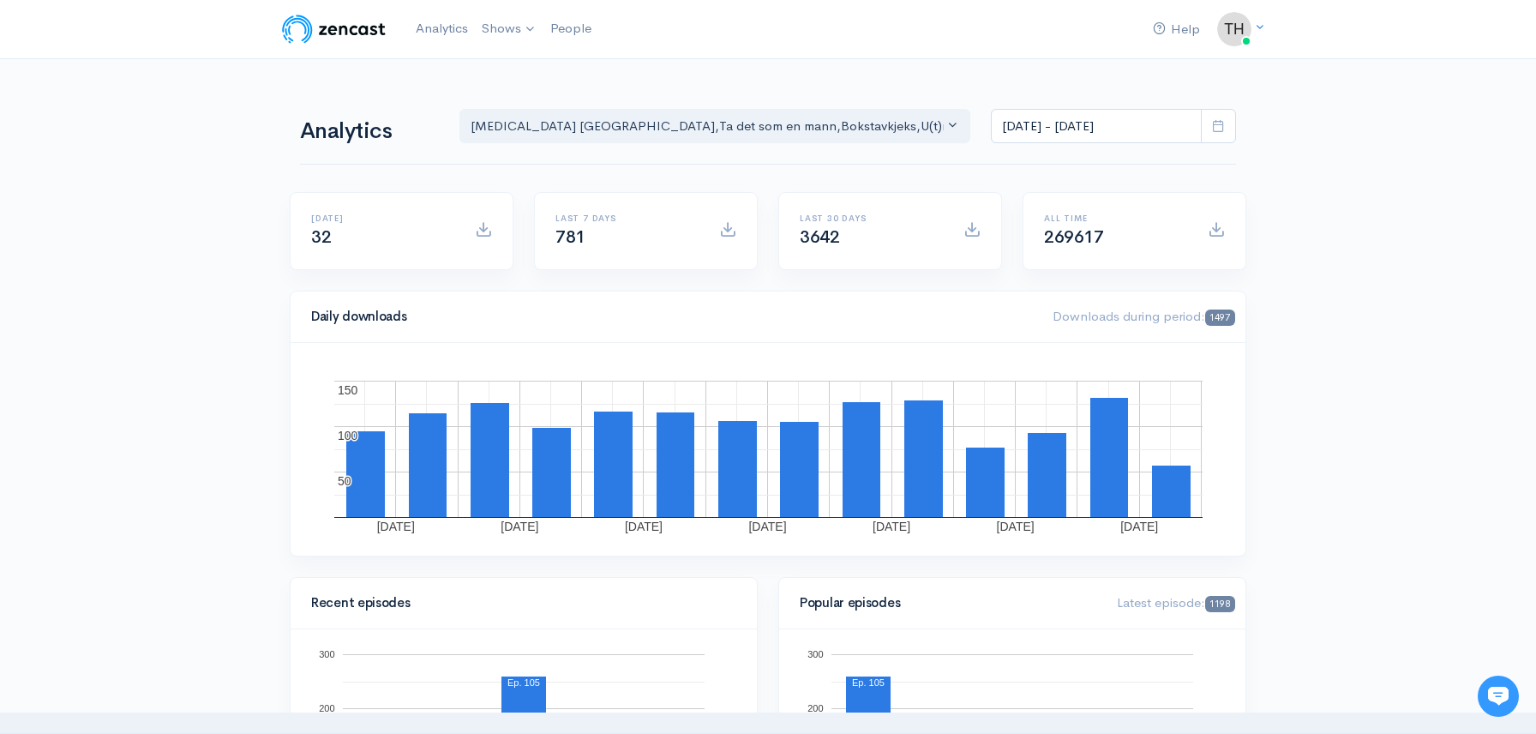
scroll to position [631, 0]
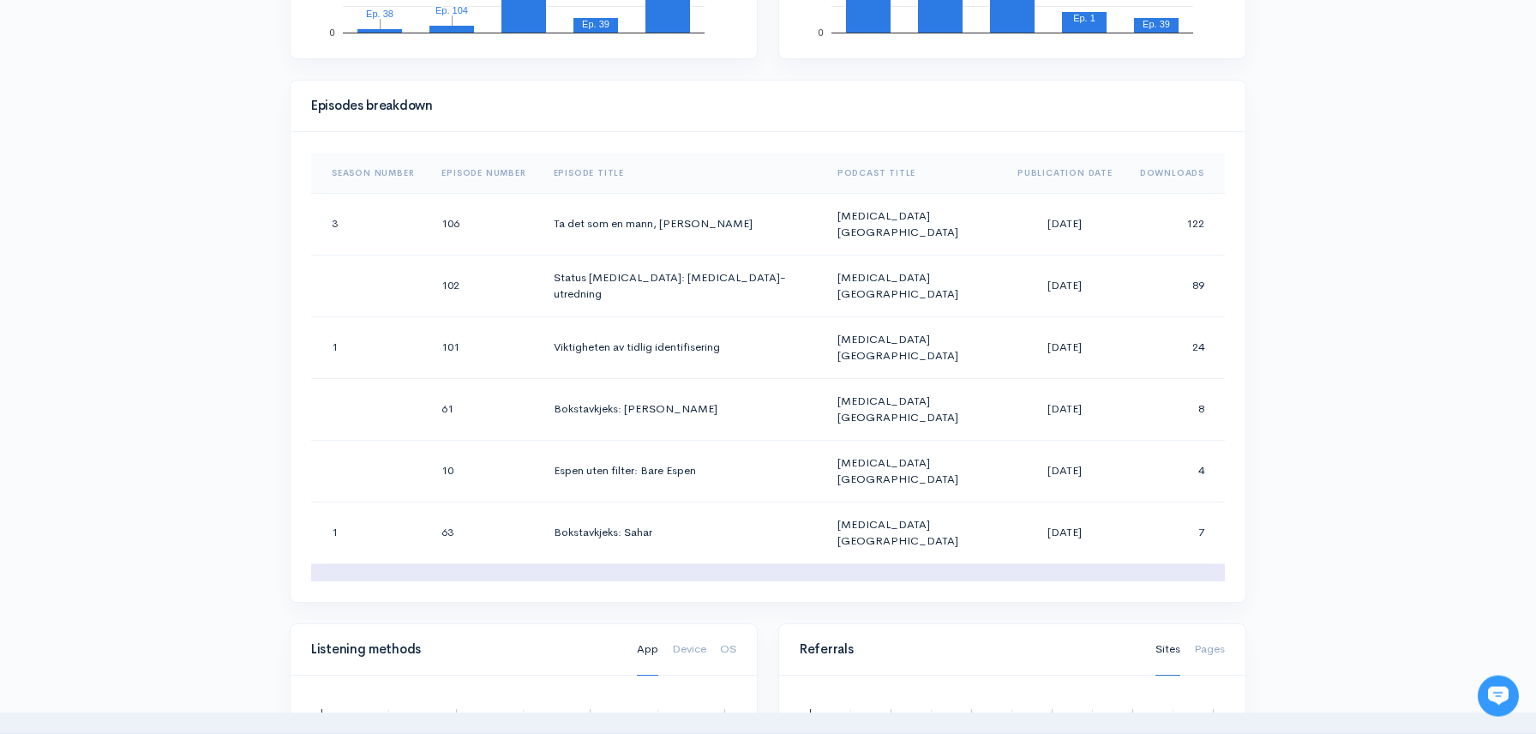
scroll to position [0, 0]
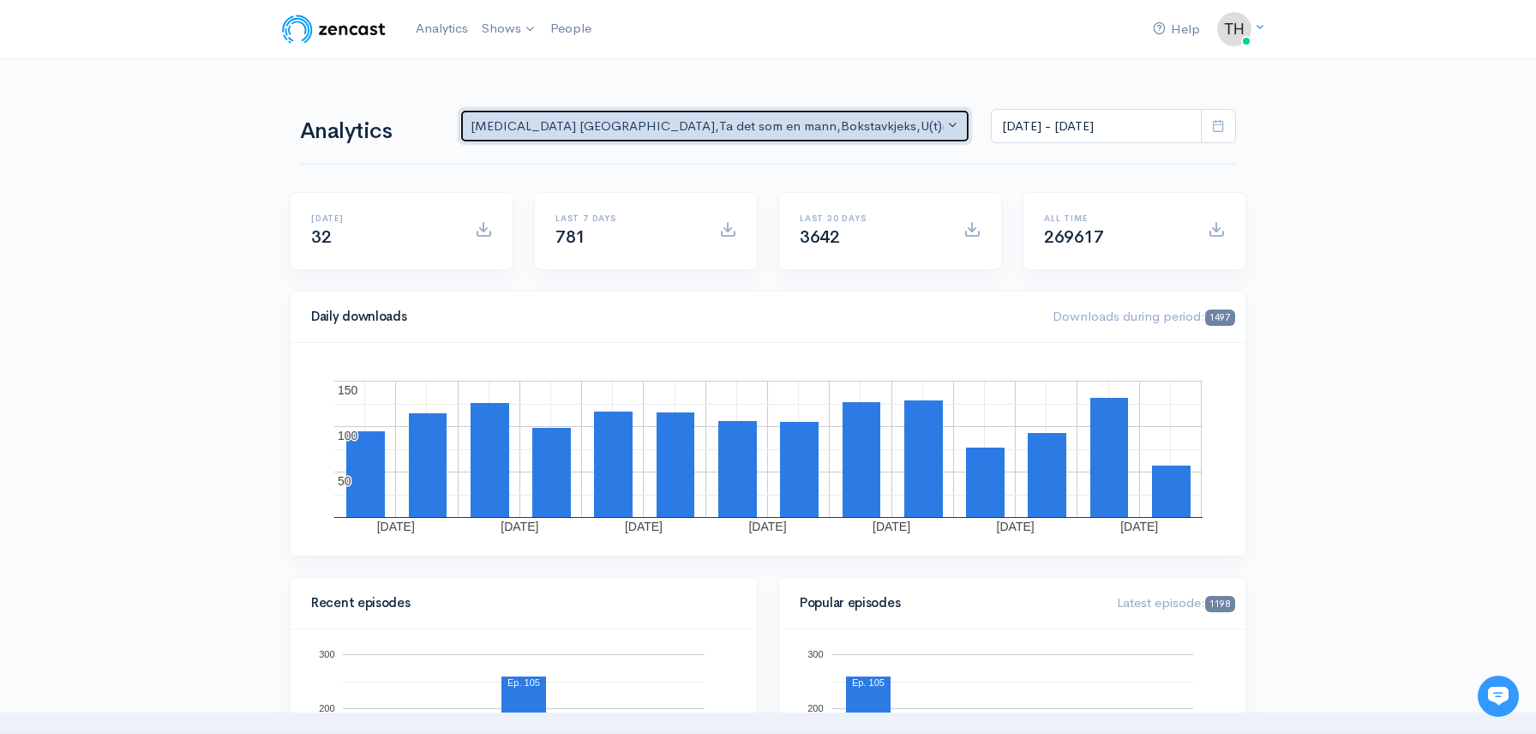
click at [880, 129] on div "[MEDICAL_DATA] NORGE , Ta det som en mann , Bokstavkjeks , U(t)rolig , [MEDICAL…" at bounding box center [707, 127] width 473 height 20
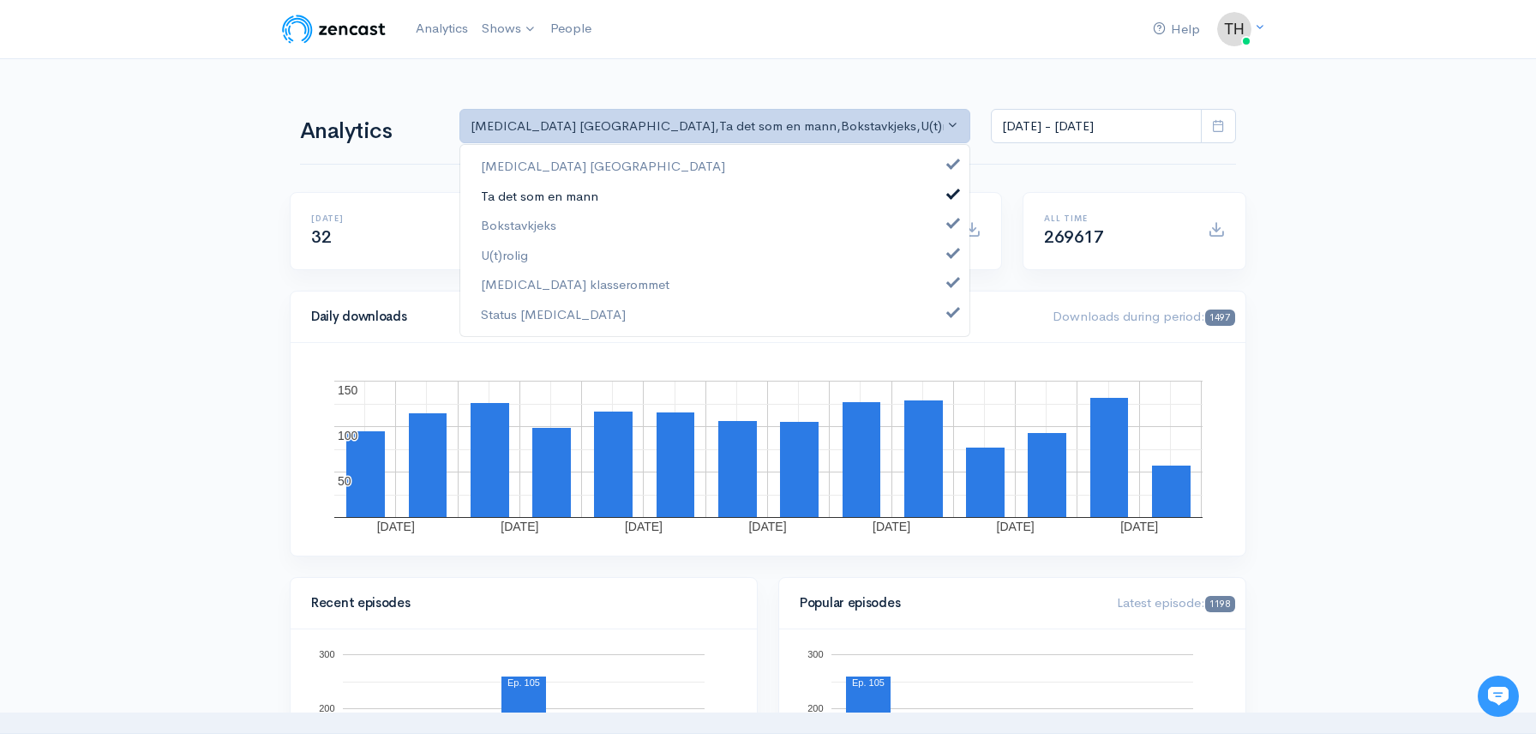
click at [951, 191] on span at bounding box center [953, 191] width 7 height 13
click at [951, 218] on span at bounding box center [953, 221] width 7 height 13
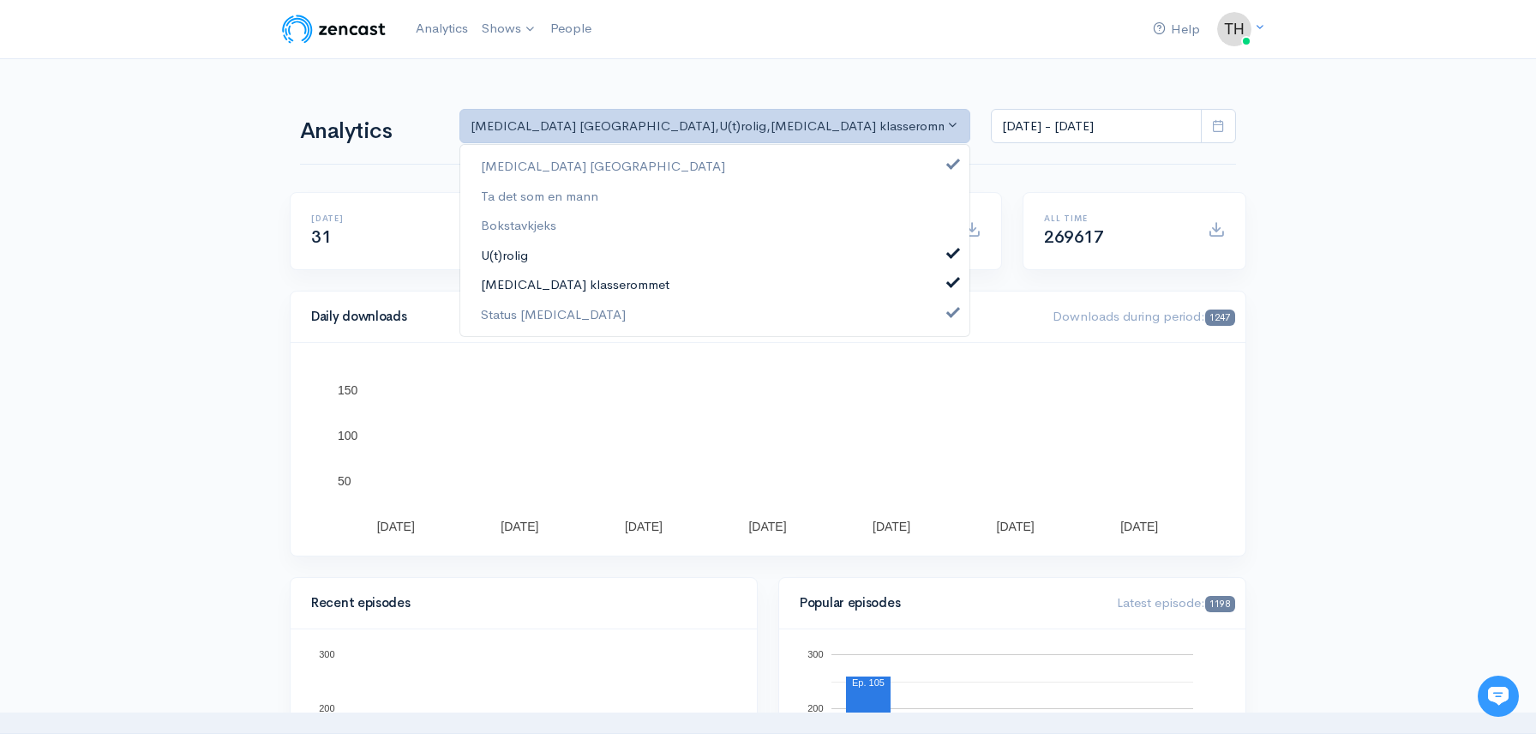
drag, startPoint x: 953, startPoint y: 257, endPoint x: 953, endPoint y: 279, distance: 22.3
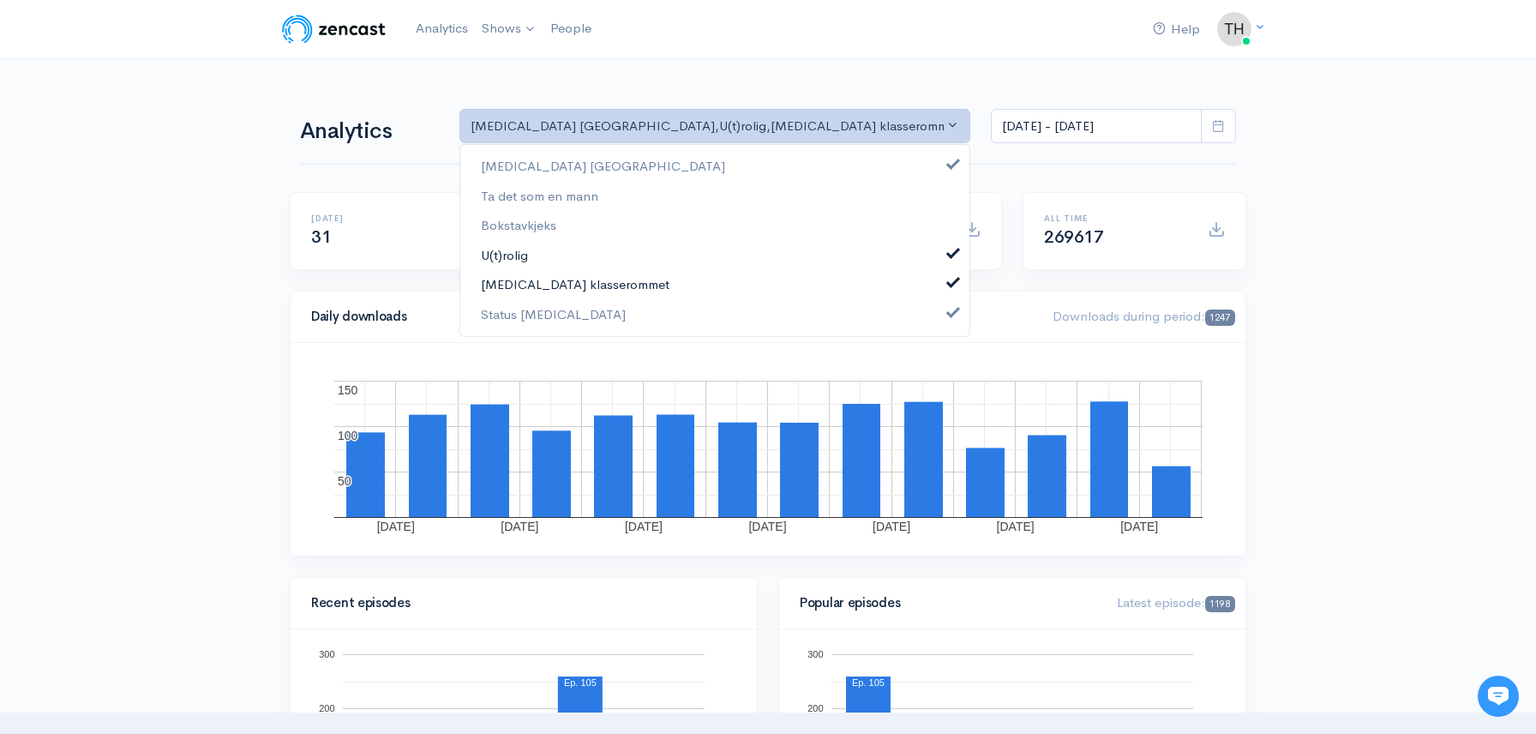
click at [954, 257] on span at bounding box center [953, 250] width 7 height 13
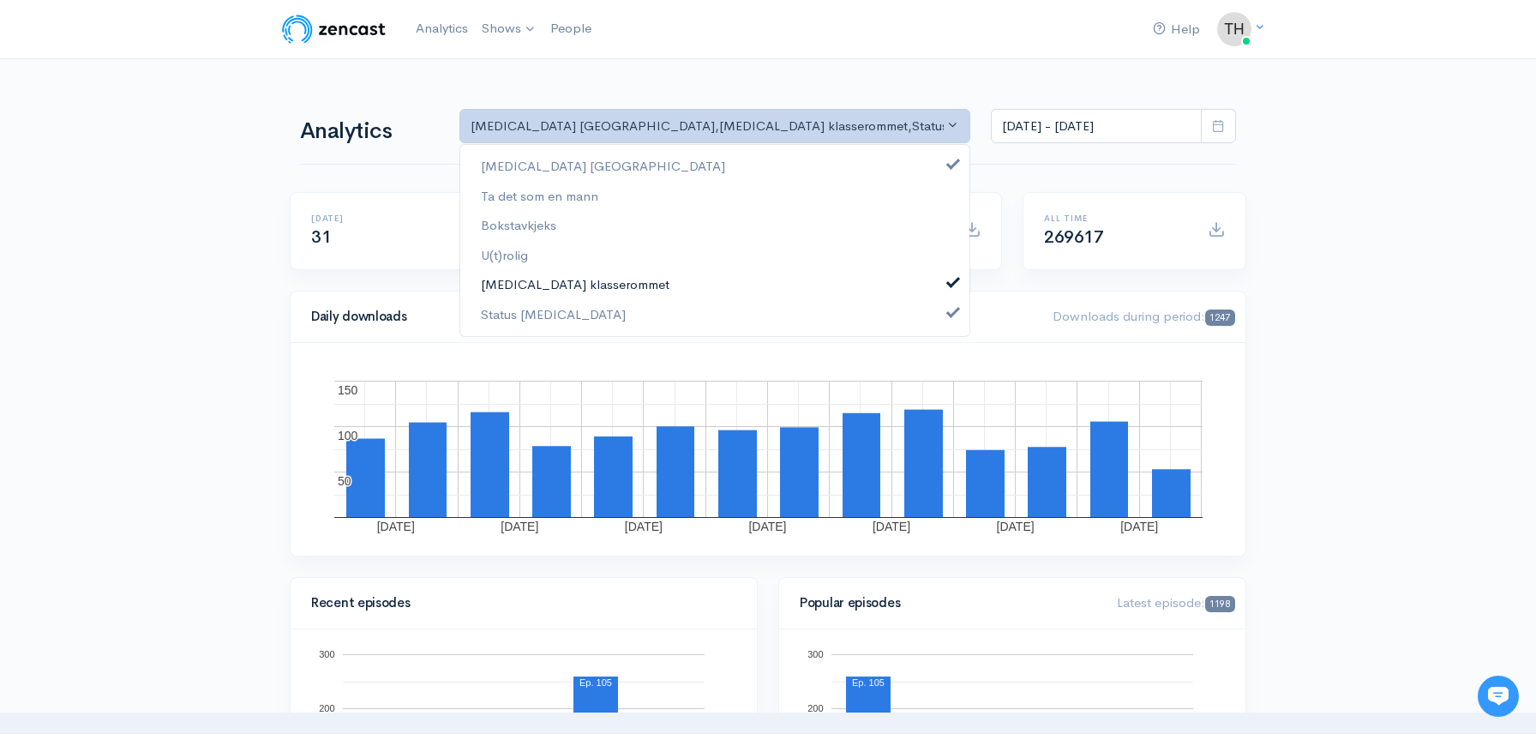
click at [952, 282] on span at bounding box center [953, 280] width 7 height 13
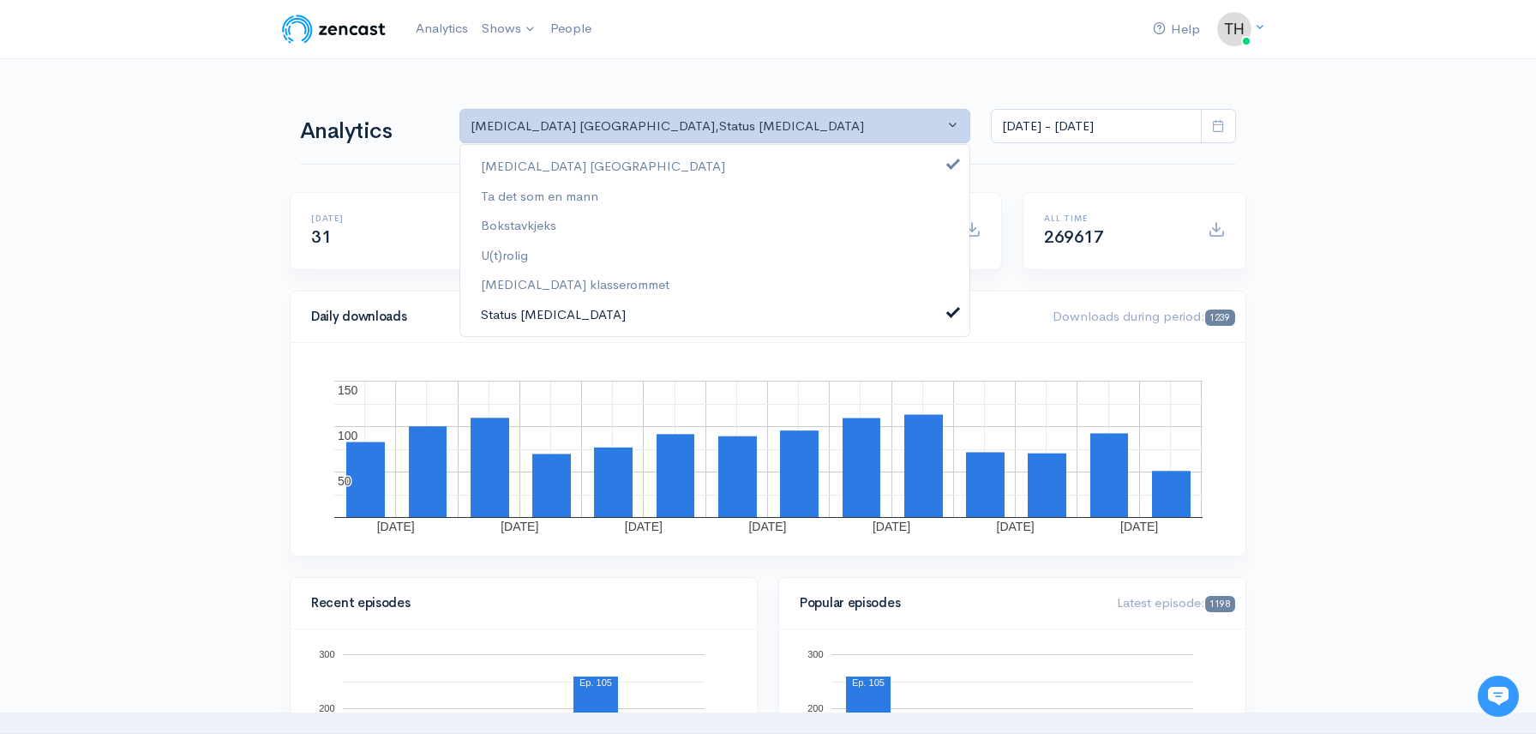
click at [955, 318] on link "Status [MEDICAL_DATA]" at bounding box center [714, 314] width 509 height 30
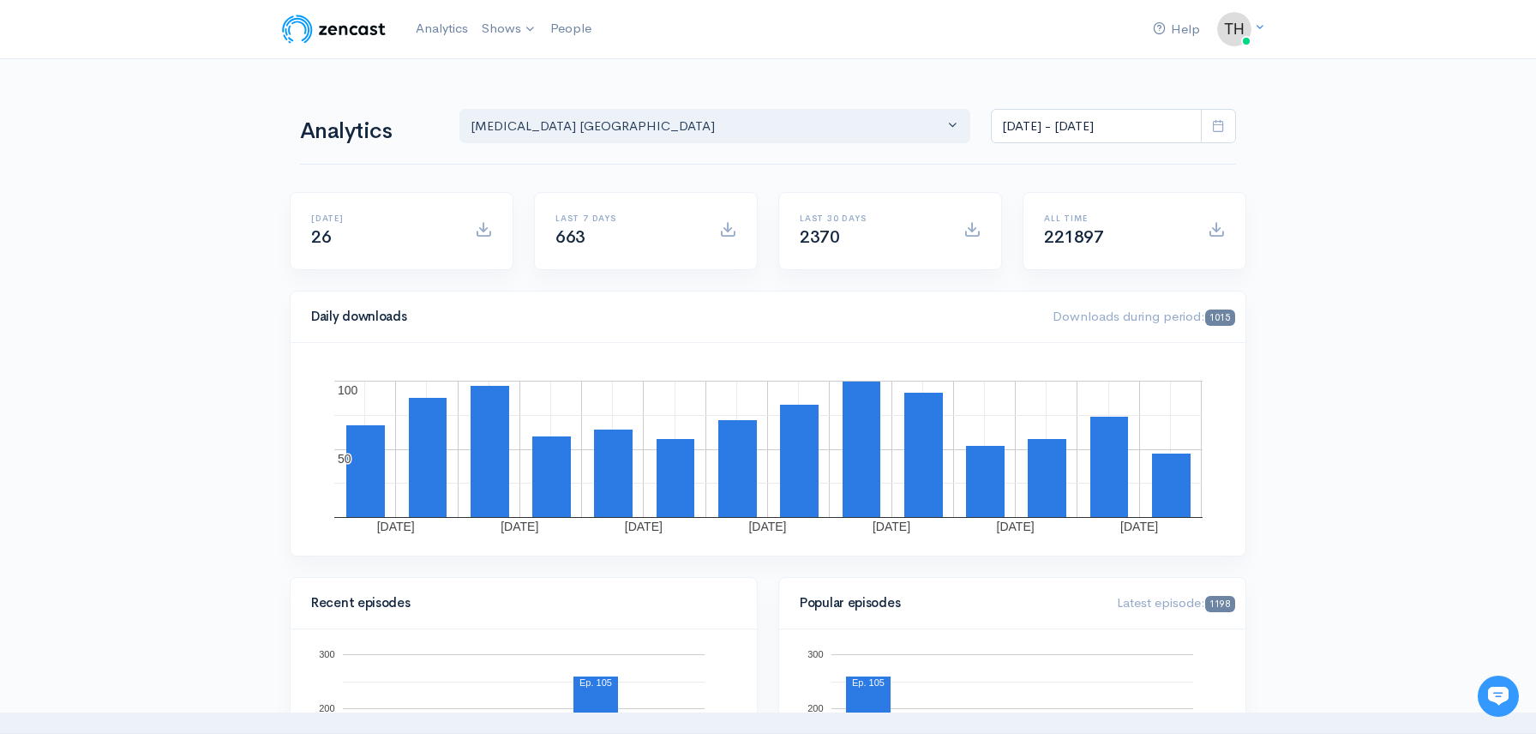
click at [1220, 129] on icon at bounding box center [1218, 125] width 13 height 13
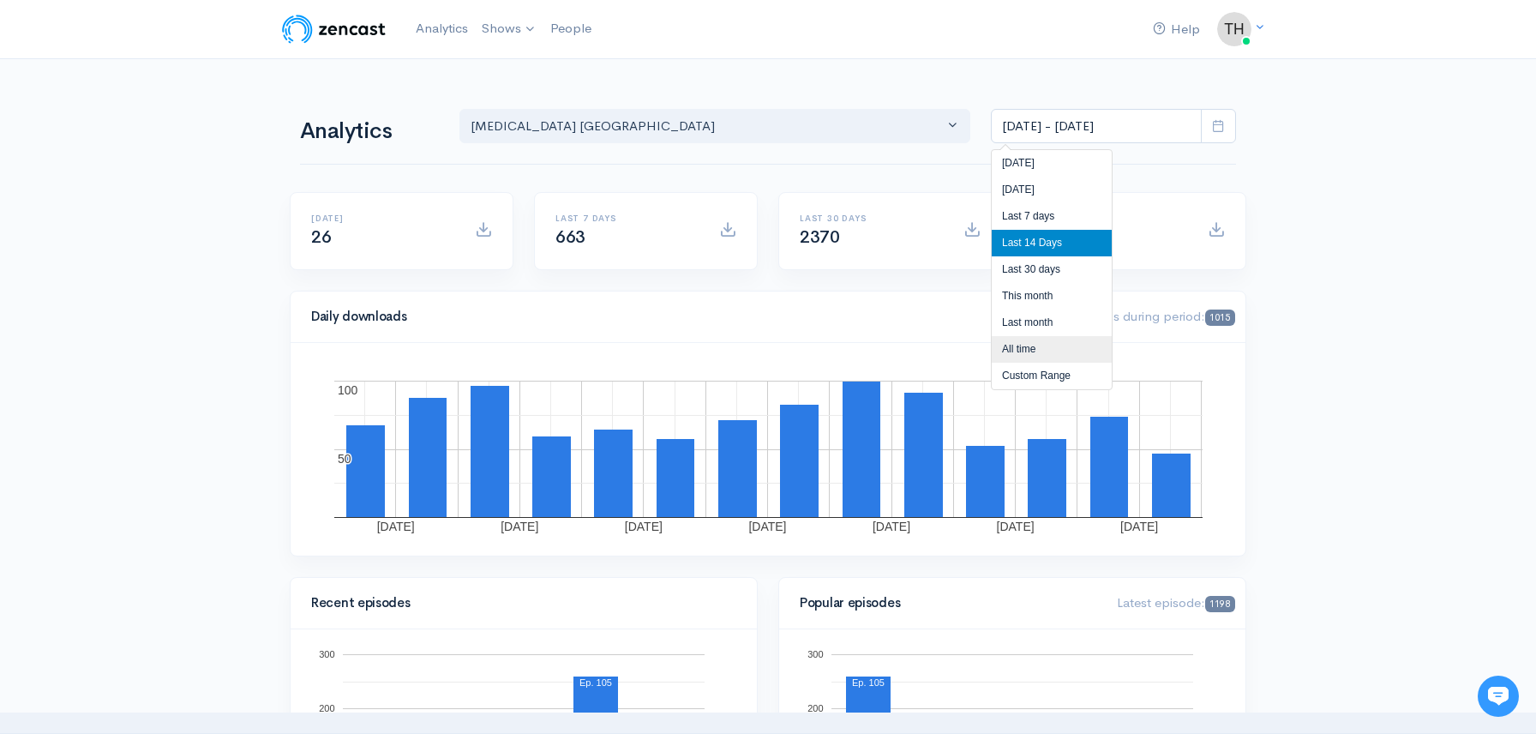
click at [1058, 342] on li "All time" at bounding box center [1052, 349] width 120 height 27
type input "[DATE] - [DATE]"
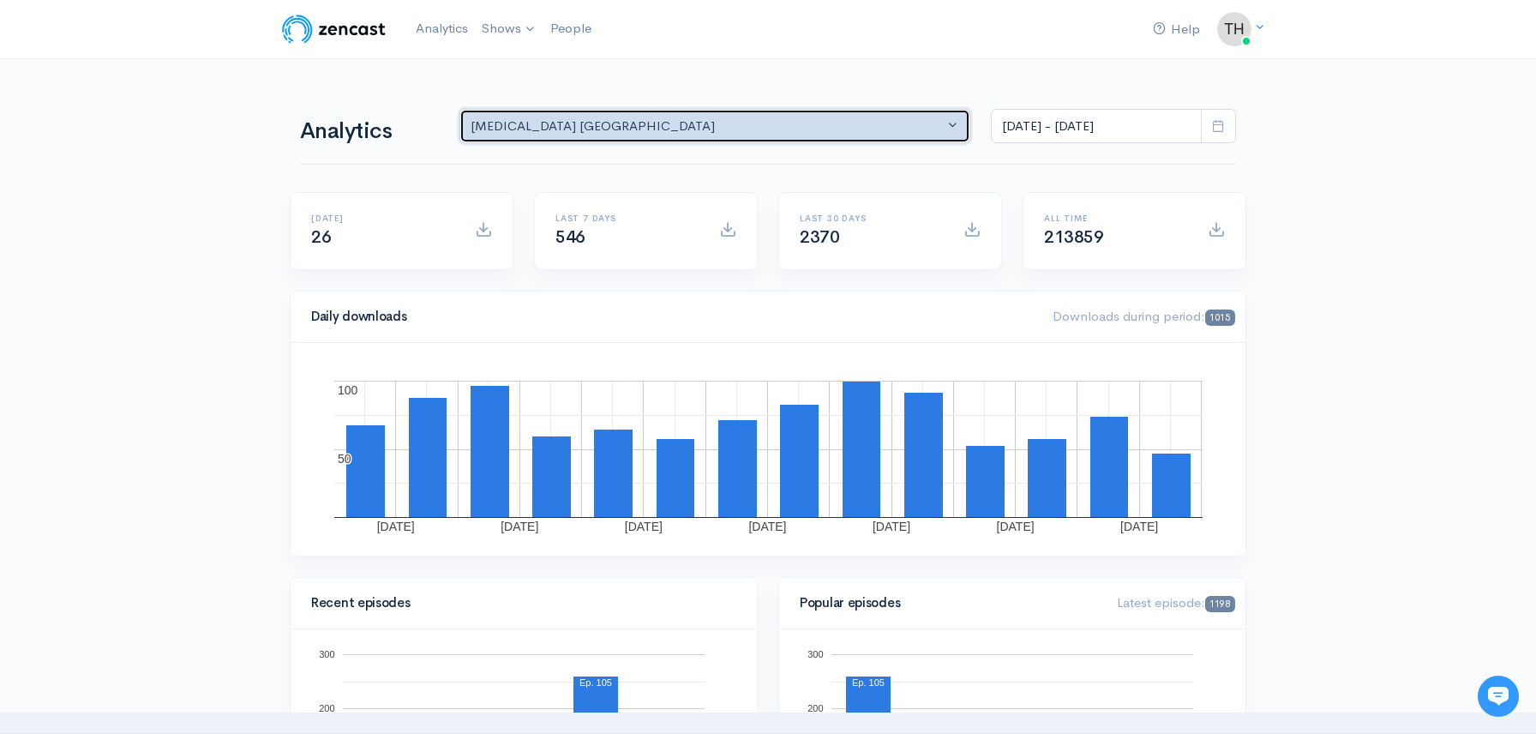
click at [929, 123] on div "[MEDICAL_DATA] [GEOGRAPHIC_DATA]" at bounding box center [707, 127] width 473 height 20
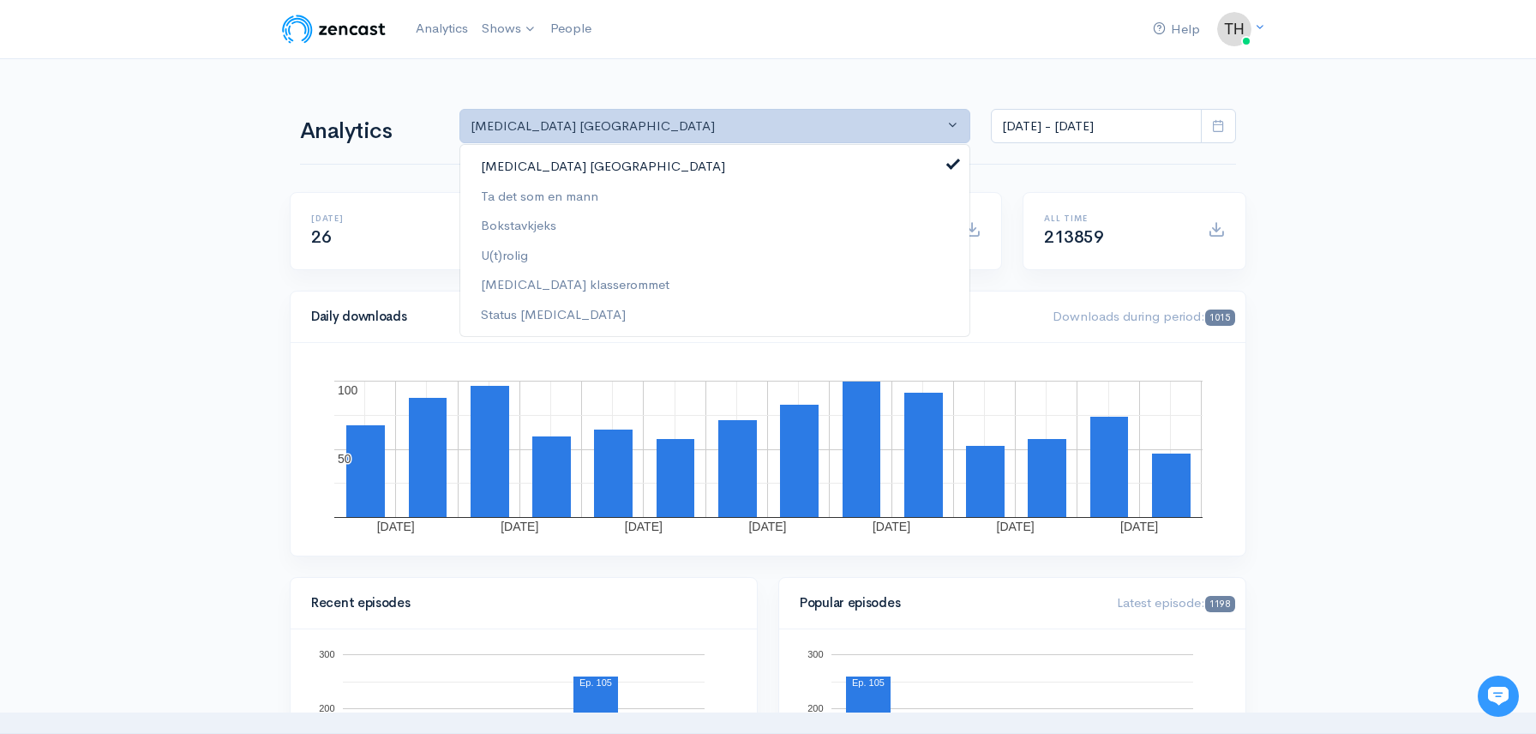
click at [883, 159] on link "[MEDICAL_DATA] [GEOGRAPHIC_DATA]" at bounding box center [714, 167] width 509 height 30
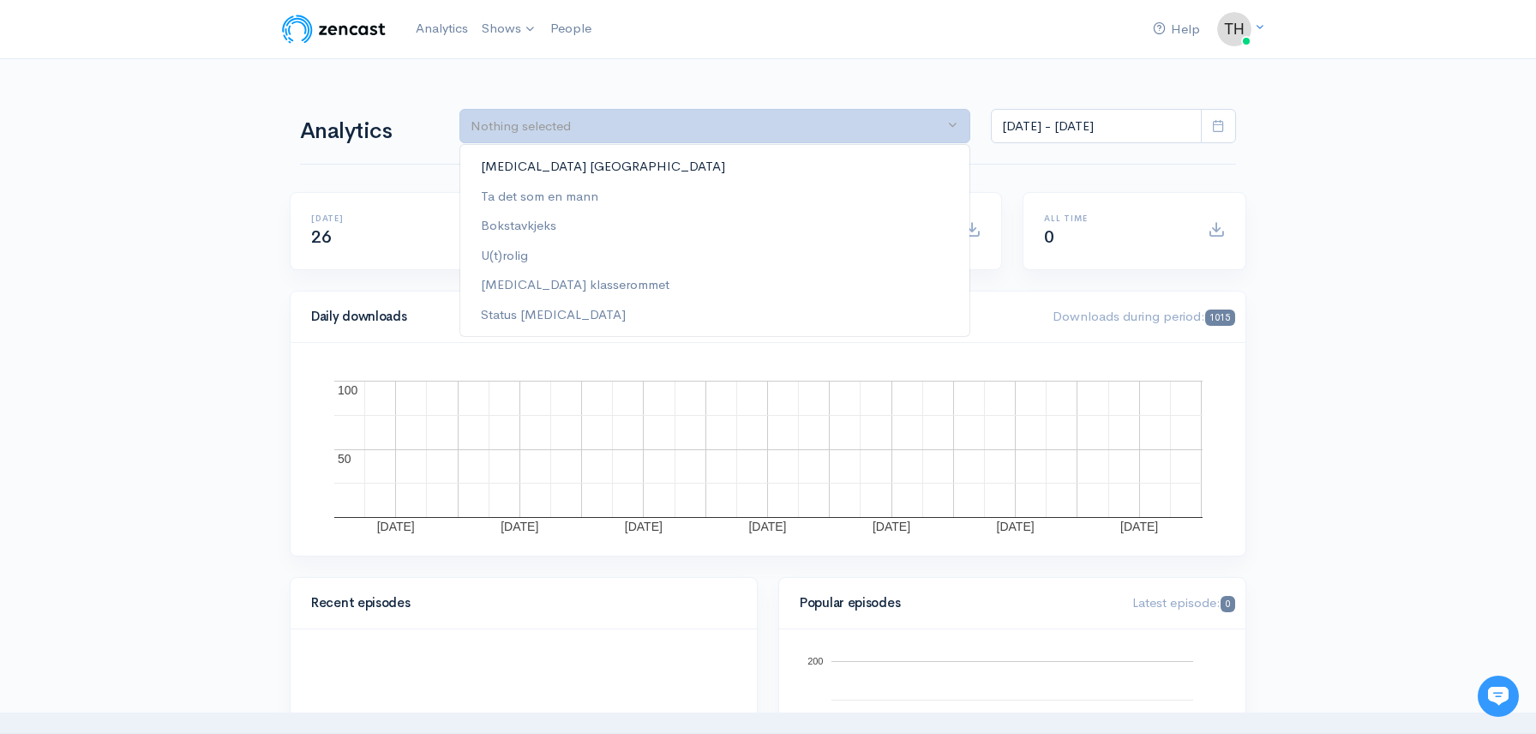
click at [882, 159] on link "[MEDICAL_DATA] [GEOGRAPHIC_DATA]" at bounding box center [714, 167] width 509 height 30
select select "7861"
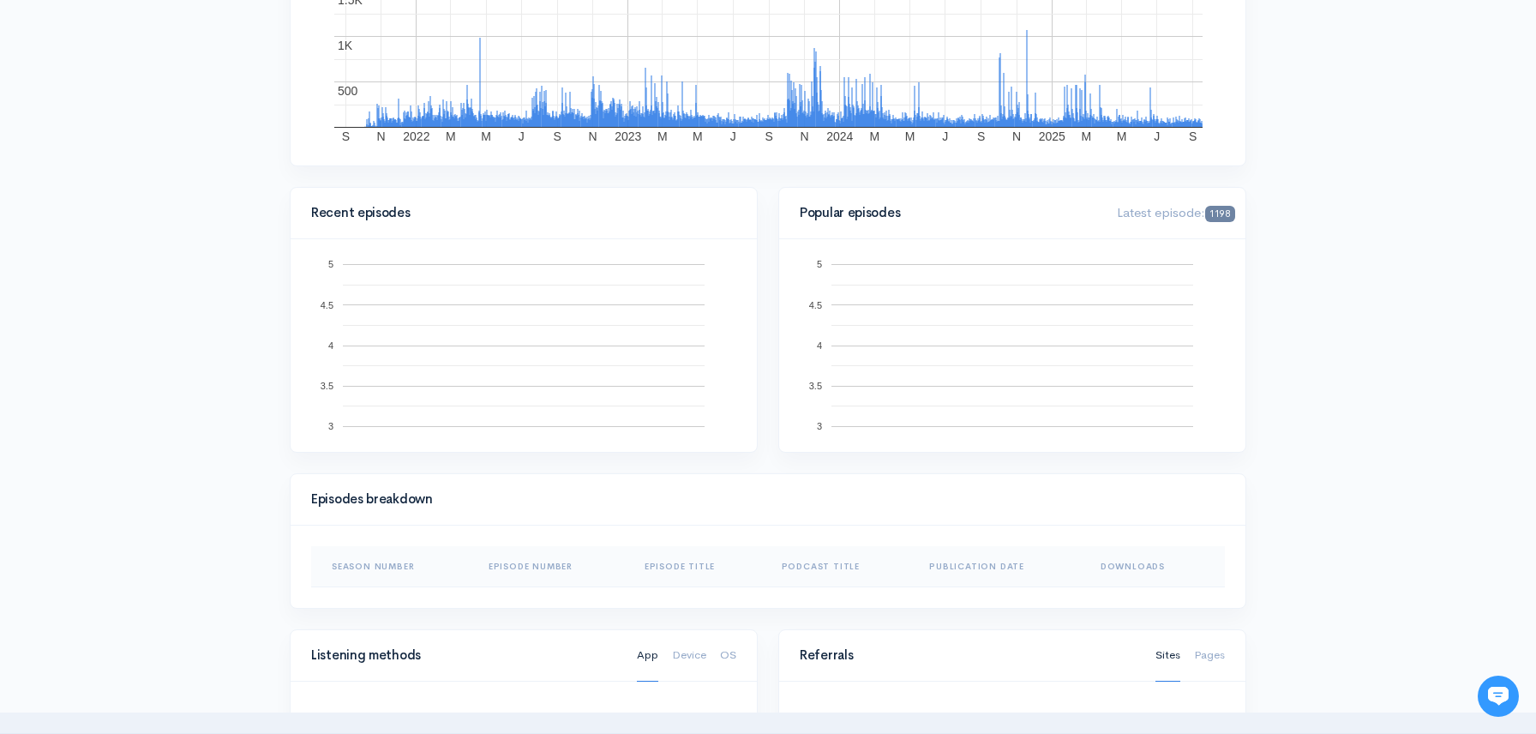
scroll to position [392, 0]
click at [1062, 261] on rect "A chart." at bounding box center [1012, 343] width 425 height 171
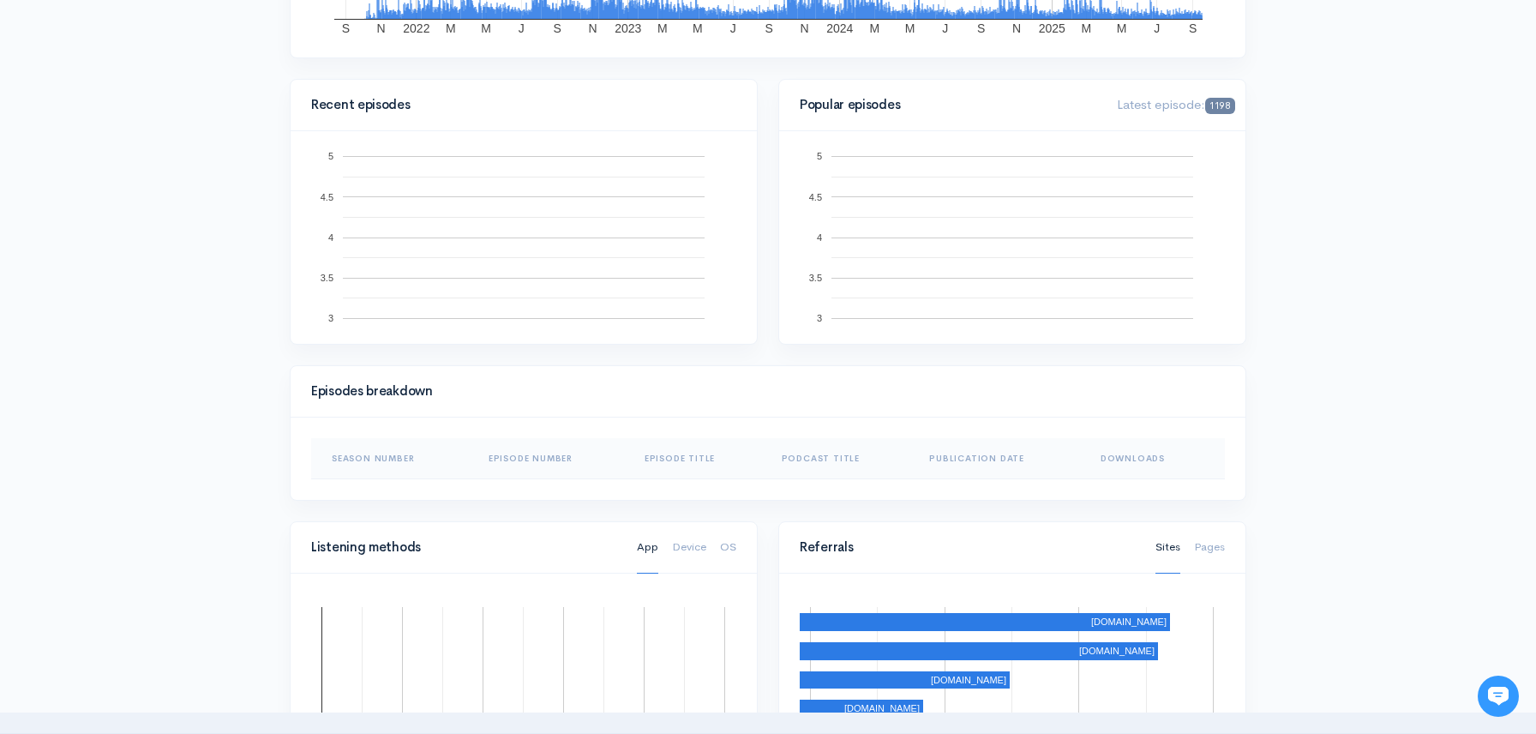
scroll to position [536, 0]
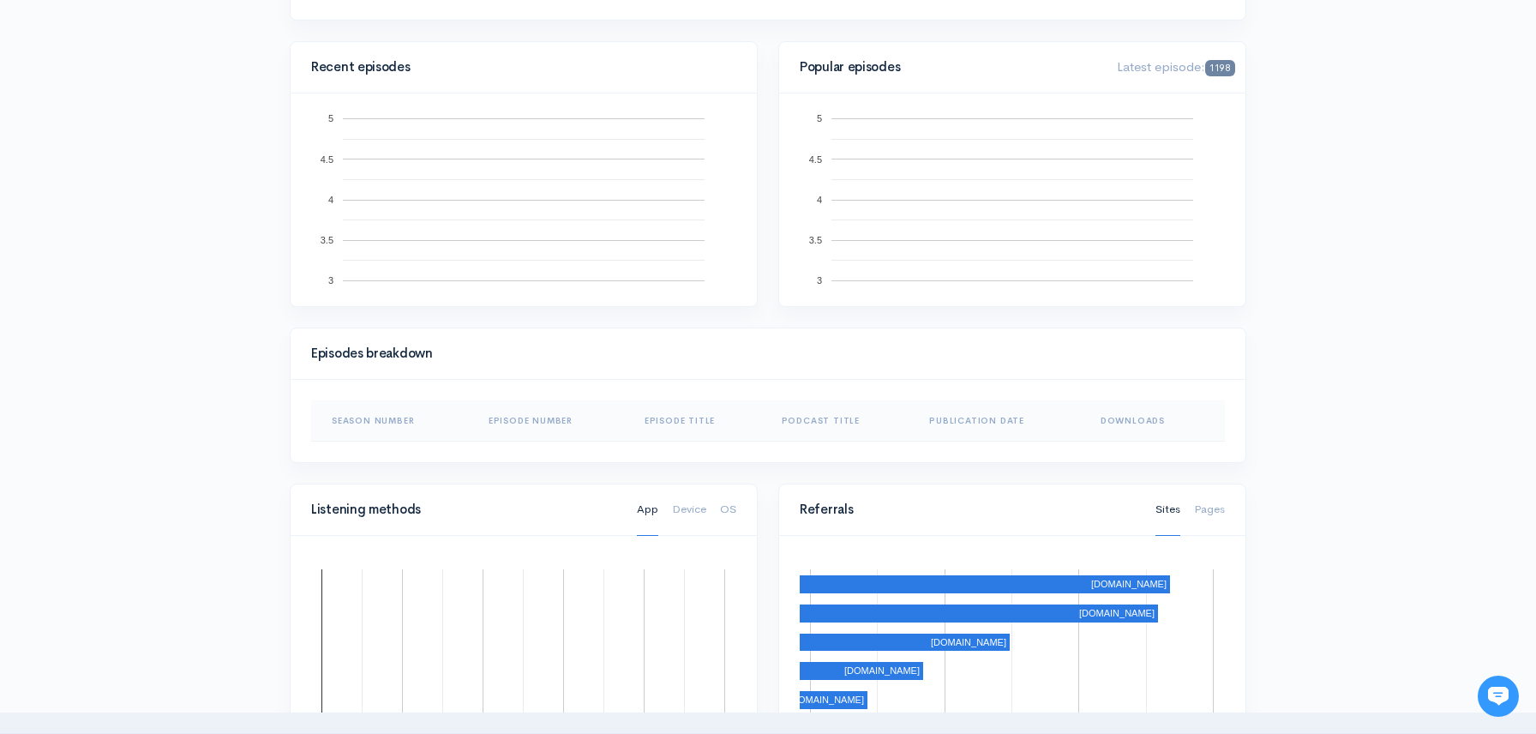
click at [366, 422] on th "Season Number" at bounding box center [393, 420] width 164 height 41
click at [947, 430] on th "Publication Date" at bounding box center [1000, 420] width 171 height 41
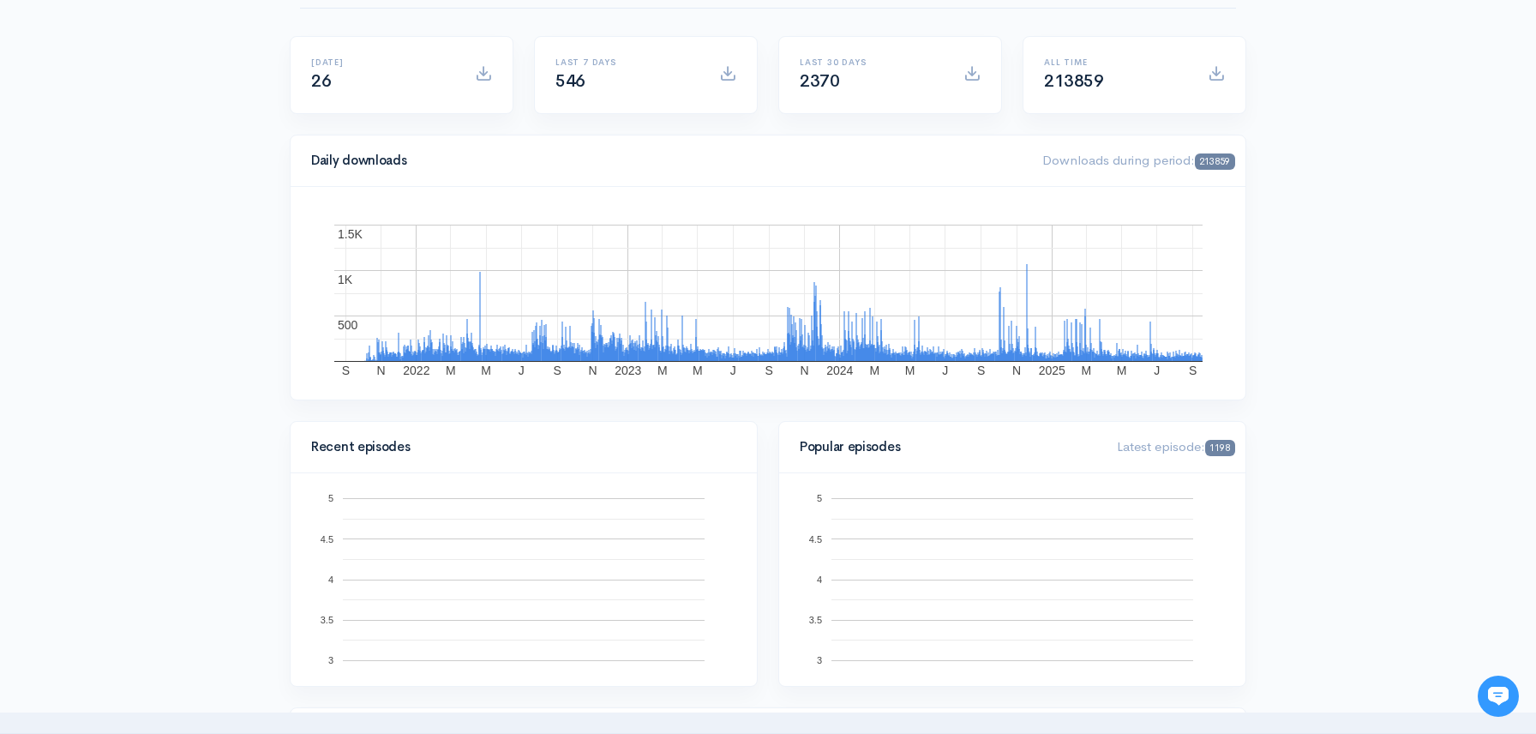
scroll to position [0, 0]
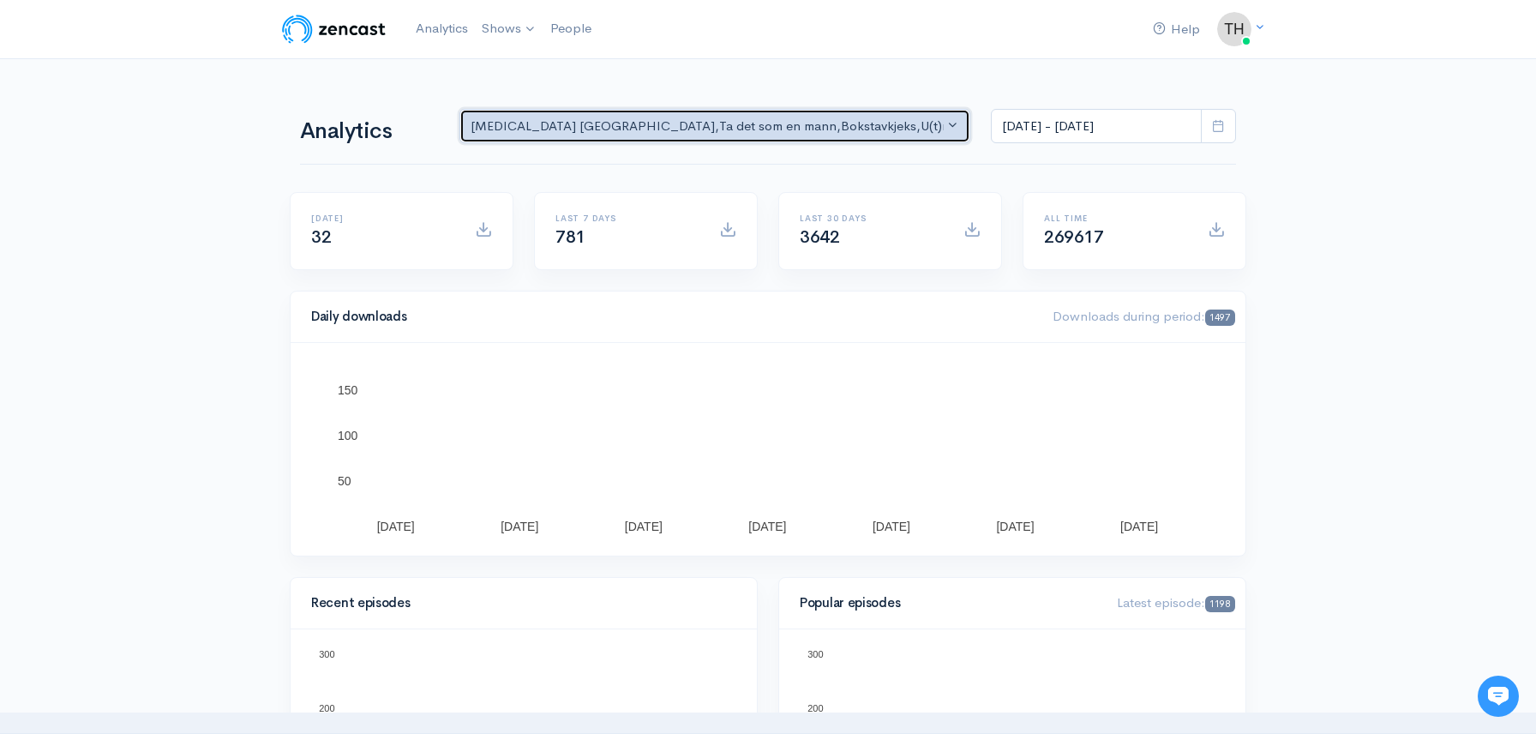
click at [898, 123] on div "[MEDICAL_DATA] NORGE , Ta det som en mann , Bokstavkjeks , U(t)rolig , [MEDICAL…" at bounding box center [707, 127] width 473 height 20
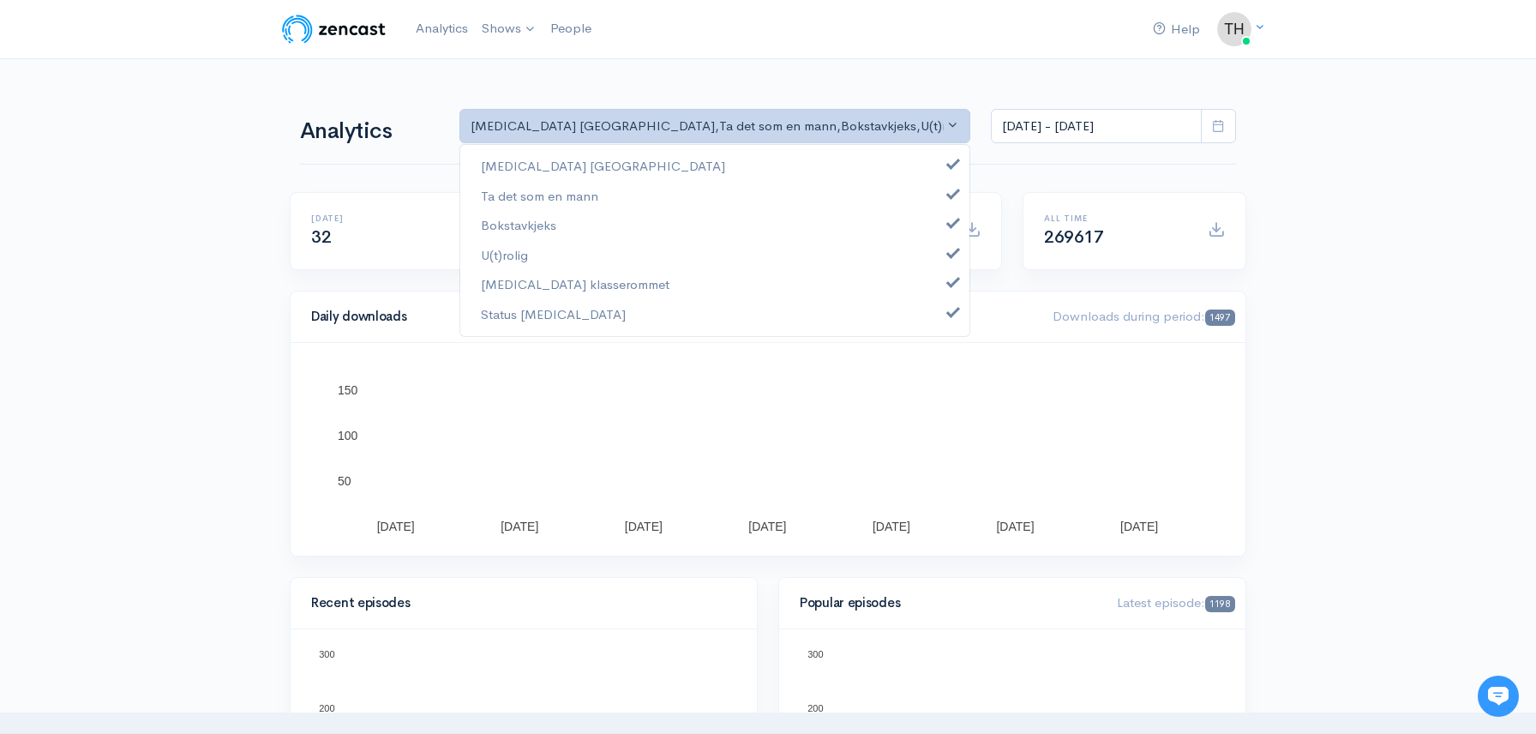
click at [995, 90] on div "Analytics ADHD NORGE Ta det som en mann Bokstavkjeks U(t)rolig ADHD i klasserom…" at bounding box center [768, 124] width 936 height 82
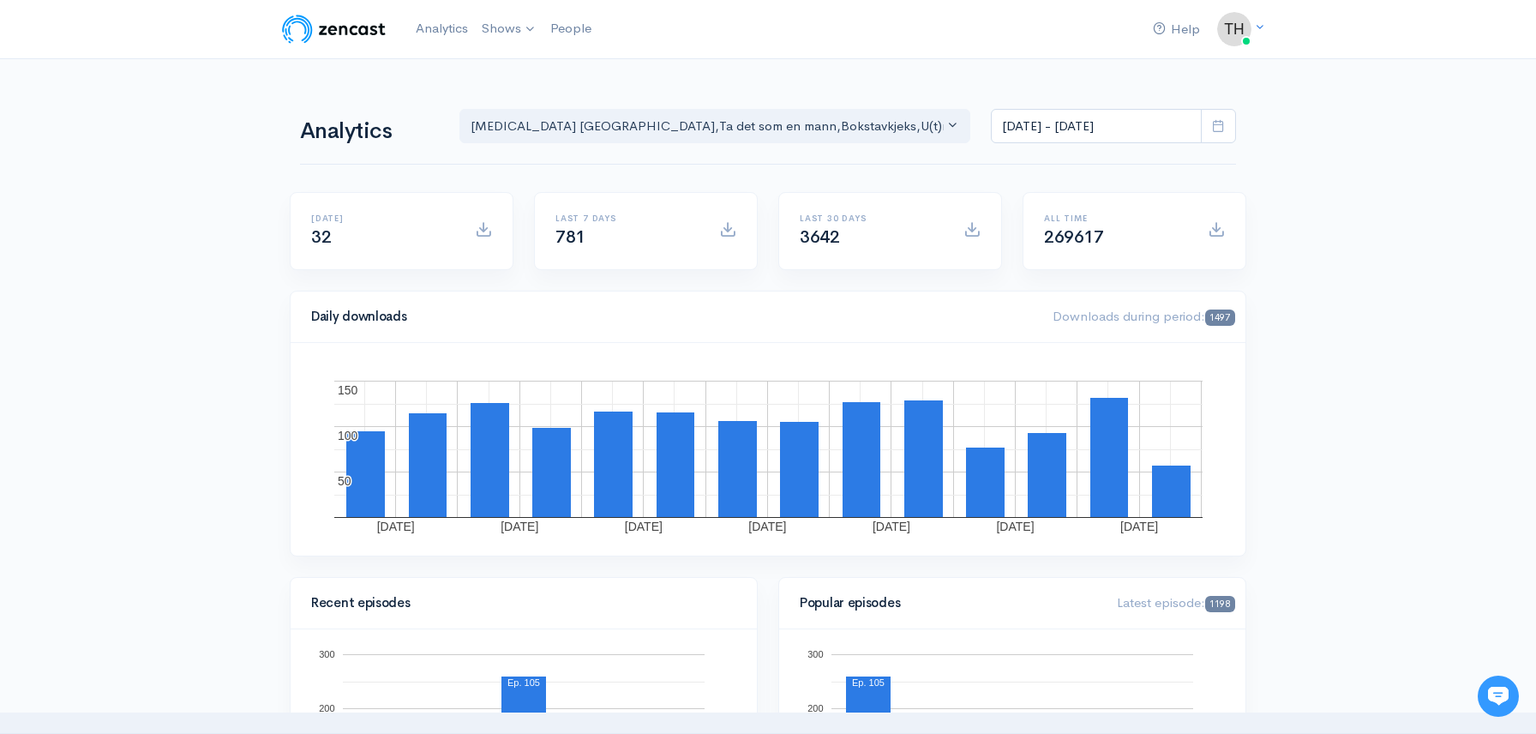
click at [1220, 129] on icon at bounding box center [1218, 125] width 13 height 13
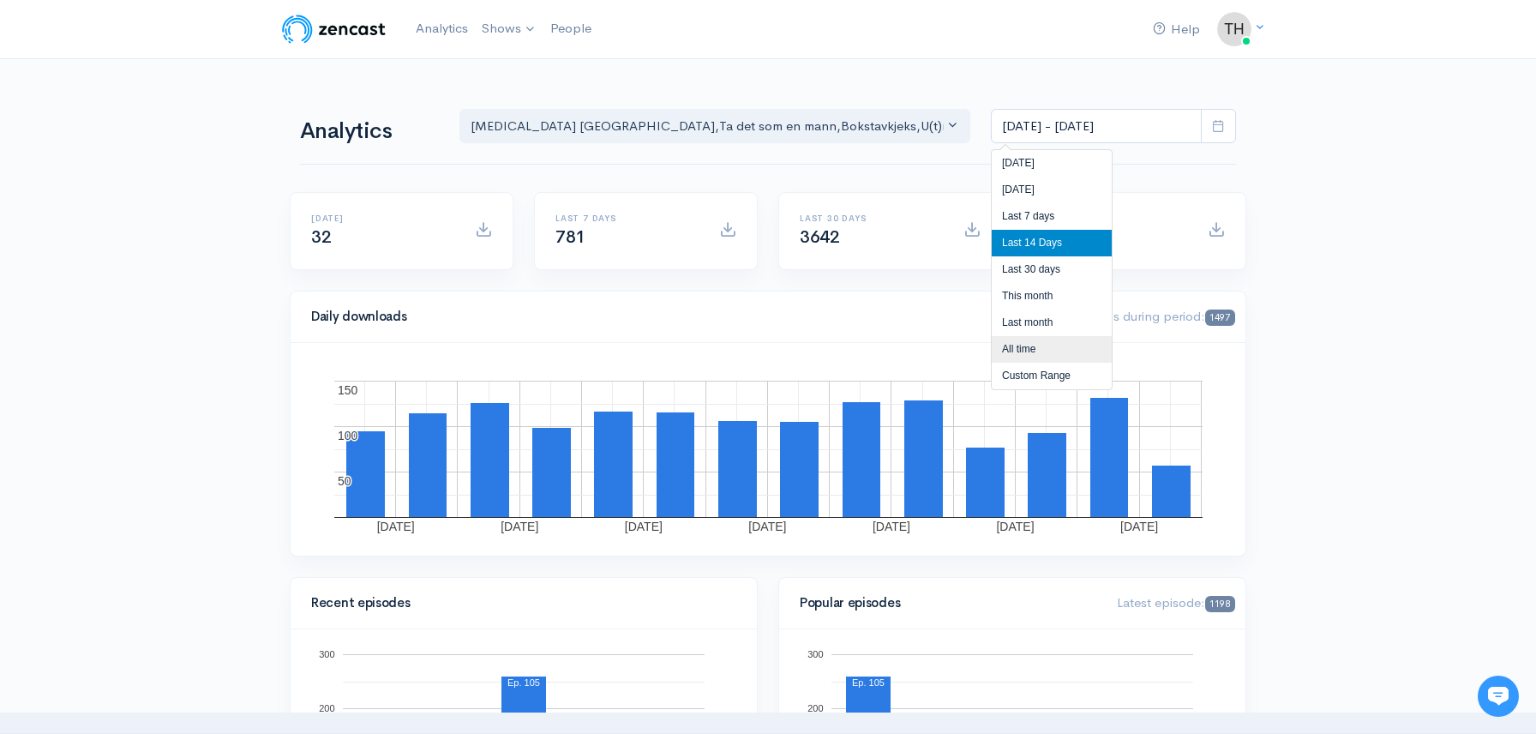
click at [1027, 357] on li "All time" at bounding box center [1052, 349] width 120 height 27
type input "[DATE] - [DATE]"
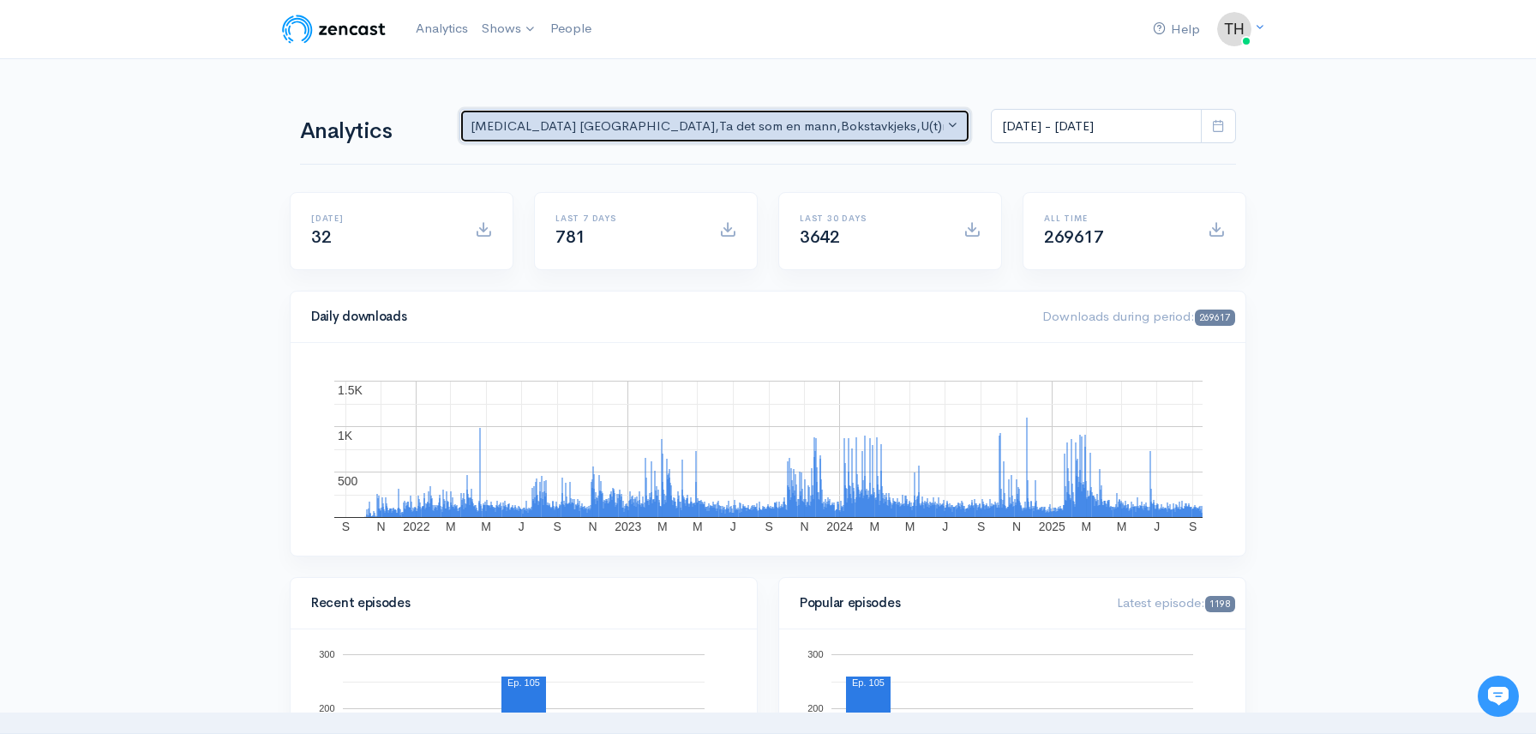
click at [892, 136] on button "[MEDICAL_DATA] NORGE , Ta det som en mann , Bokstavkjeks , U(t)rolig , [MEDICAL…" at bounding box center [714, 126] width 511 height 35
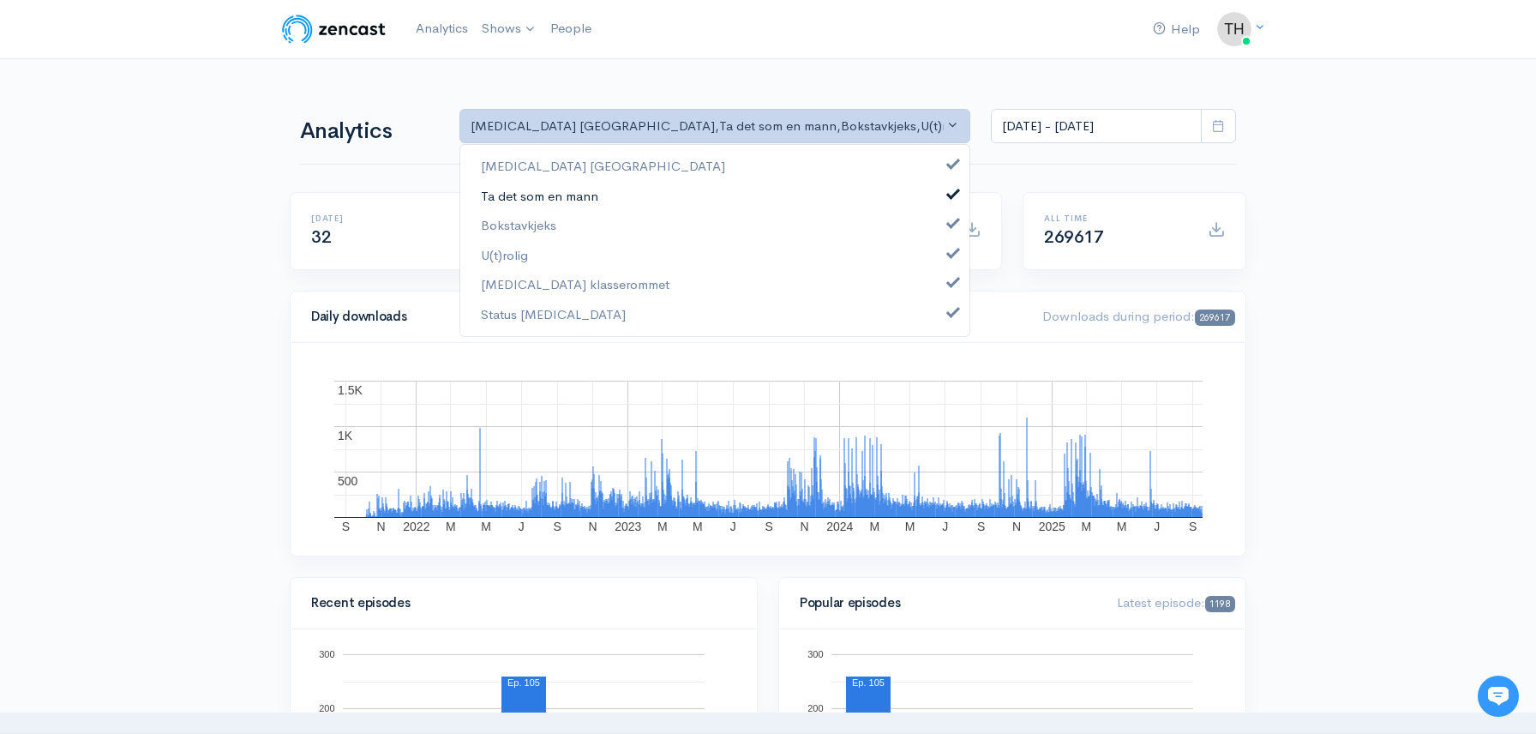
click at [959, 192] on link "Ta det som en mann" at bounding box center [714, 196] width 509 height 30
click at [956, 222] on span at bounding box center [953, 221] width 7 height 13
drag, startPoint x: 950, startPoint y: 253, endPoint x: 972, endPoint y: 275, distance: 31.5
click at [950, 254] on span at bounding box center [953, 250] width 7 height 13
click at [953, 282] on span at bounding box center [953, 280] width 7 height 13
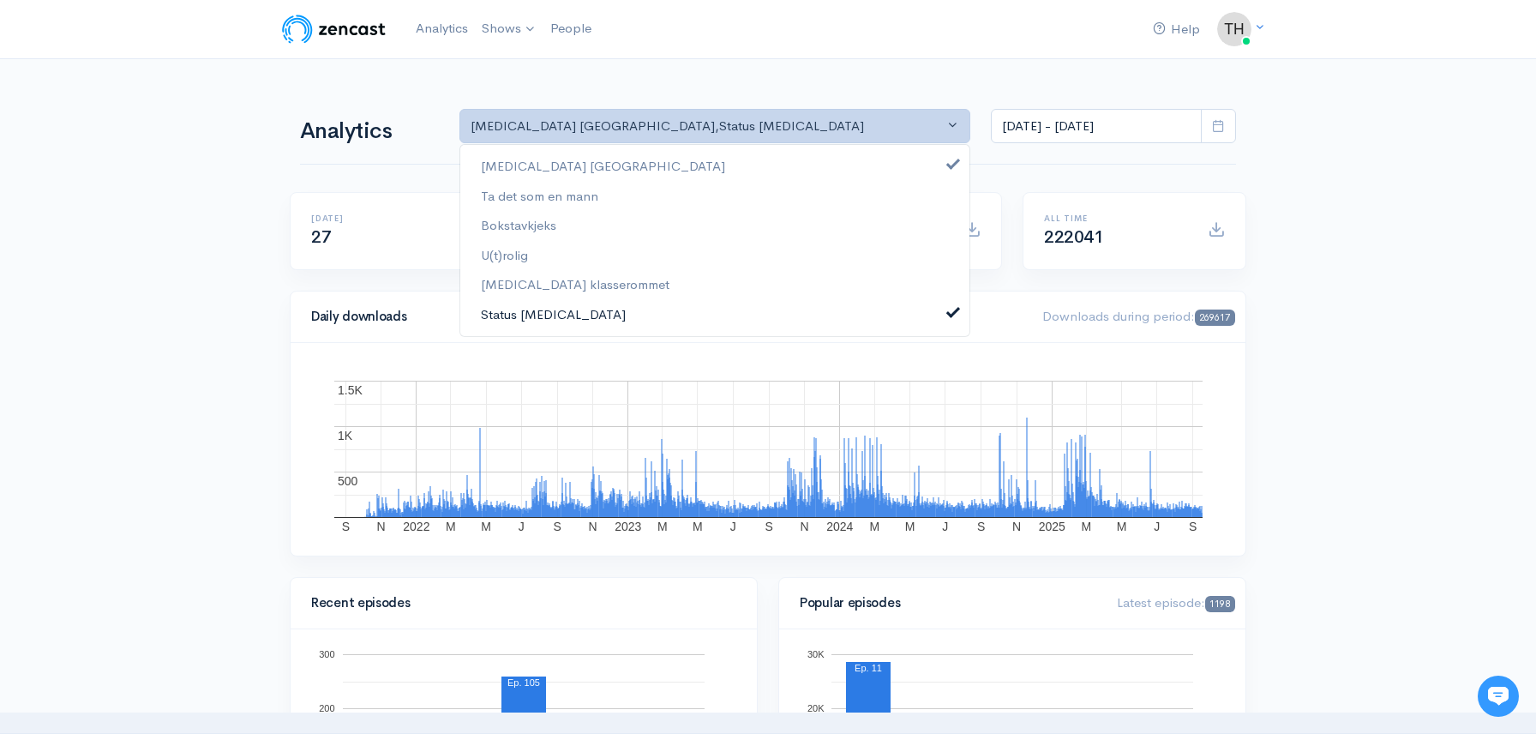
click at [954, 310] on span at bounding box center [953, 309] width 7 height 13
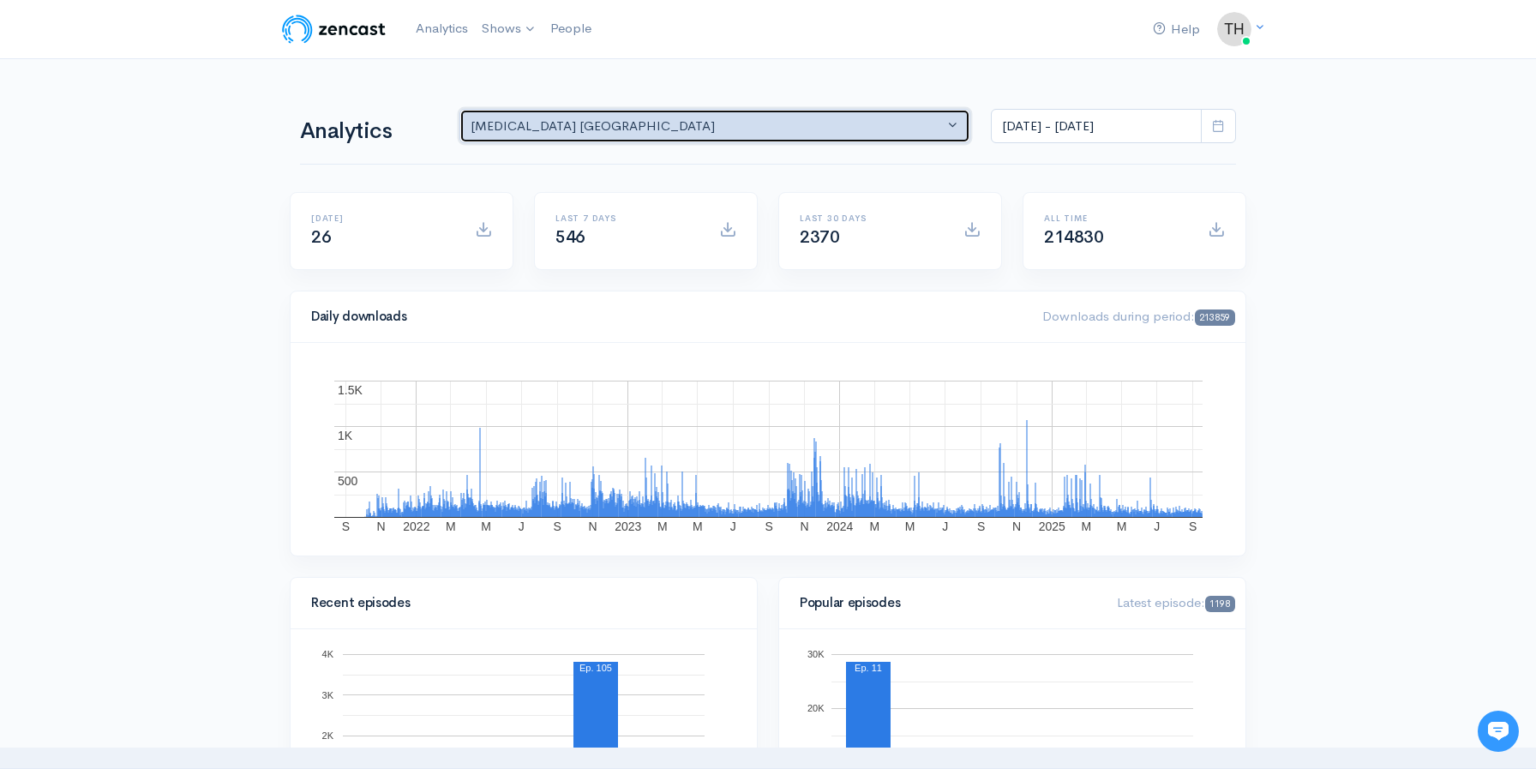
click at [621, 129] on div "[MEDICAL_DATA] [GEOGRAPHIC_DATA]" at bounding box center [707, 127] width 473 height 20
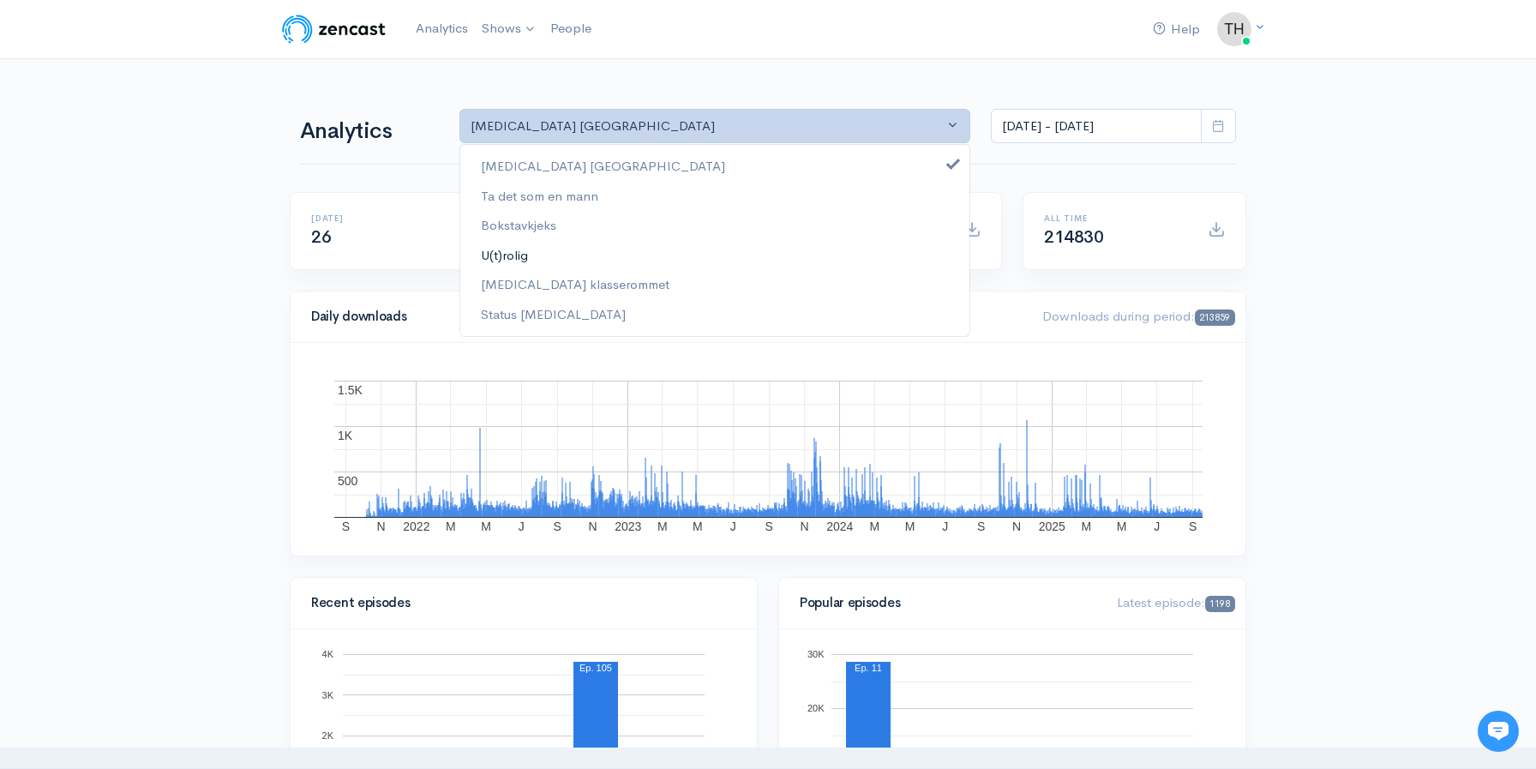
click at [589, 256] on link "U(t)rolig" at bounding box center [714, 255] width 509 height 30
click at [955, 166] on span at bounding box center [953, 162] width 7 height 13
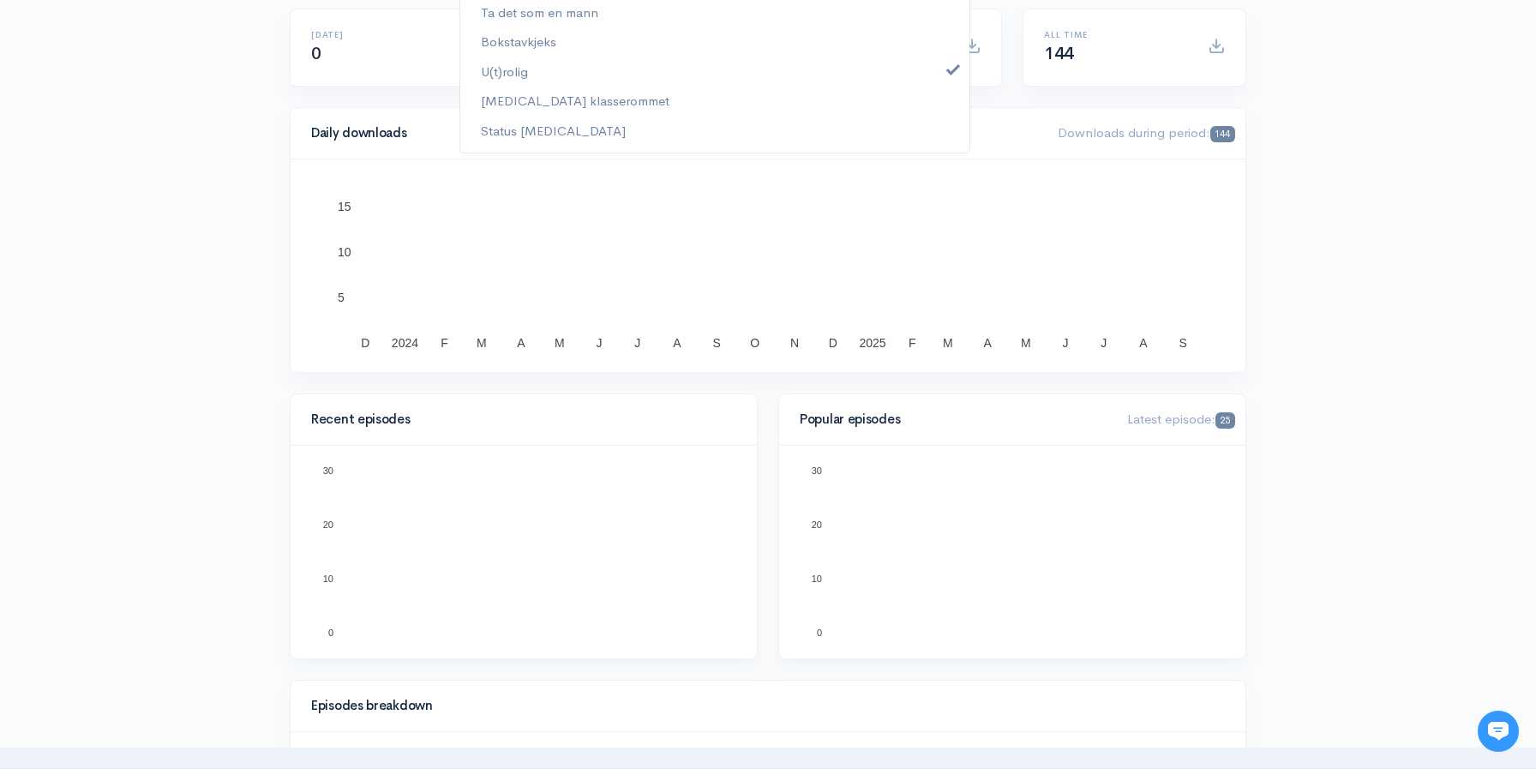
scroll to position [0, 0]
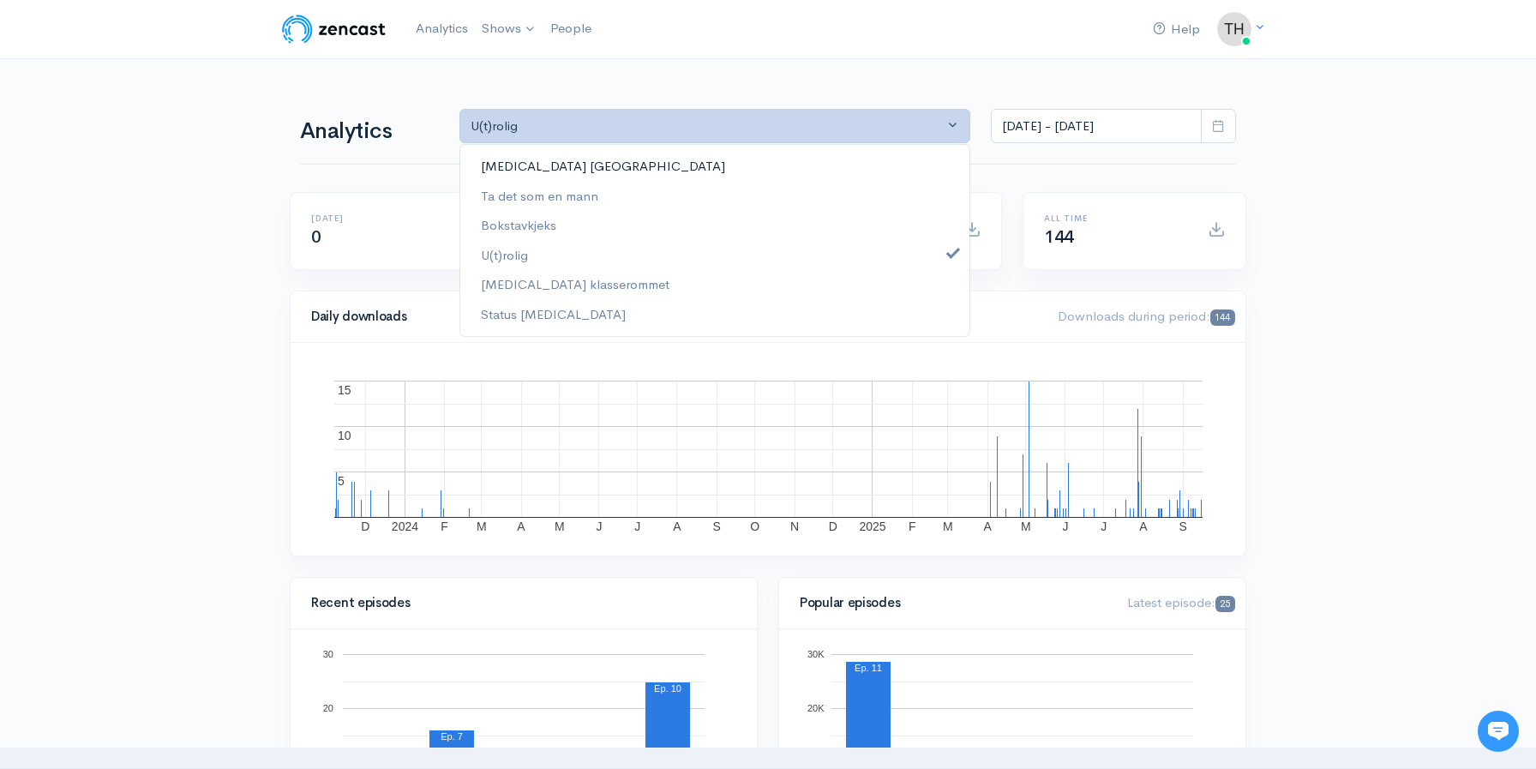
click at [772, 169] on link "[MEDICAL_DATA] [GEOGRAPHIC_DATA]" at bounding box center [714, 167] width 509 height 30
select select "7861"
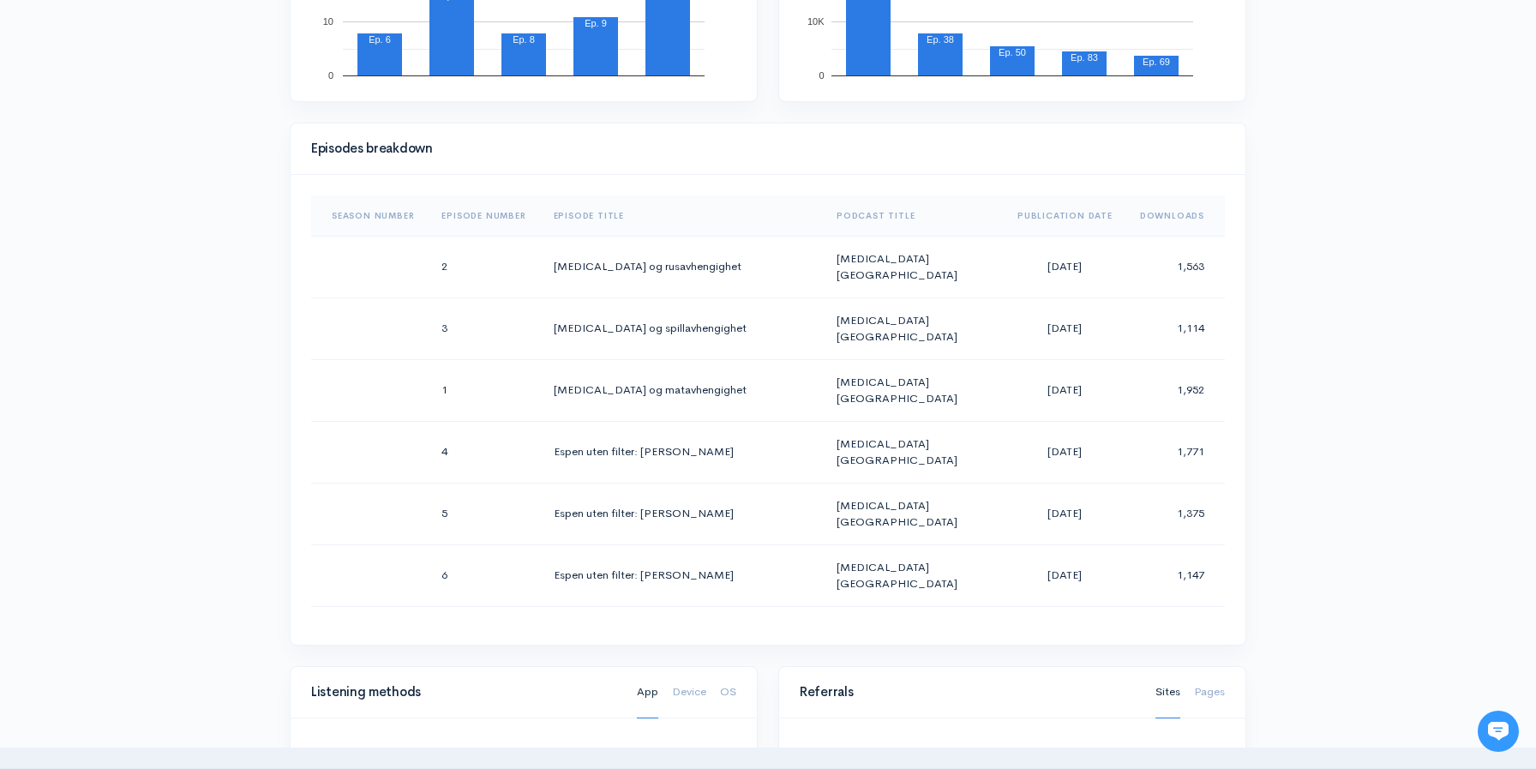
click at [1186, 217] on th "Downloads" at bounding box center [1175, 215] width 99 height 41
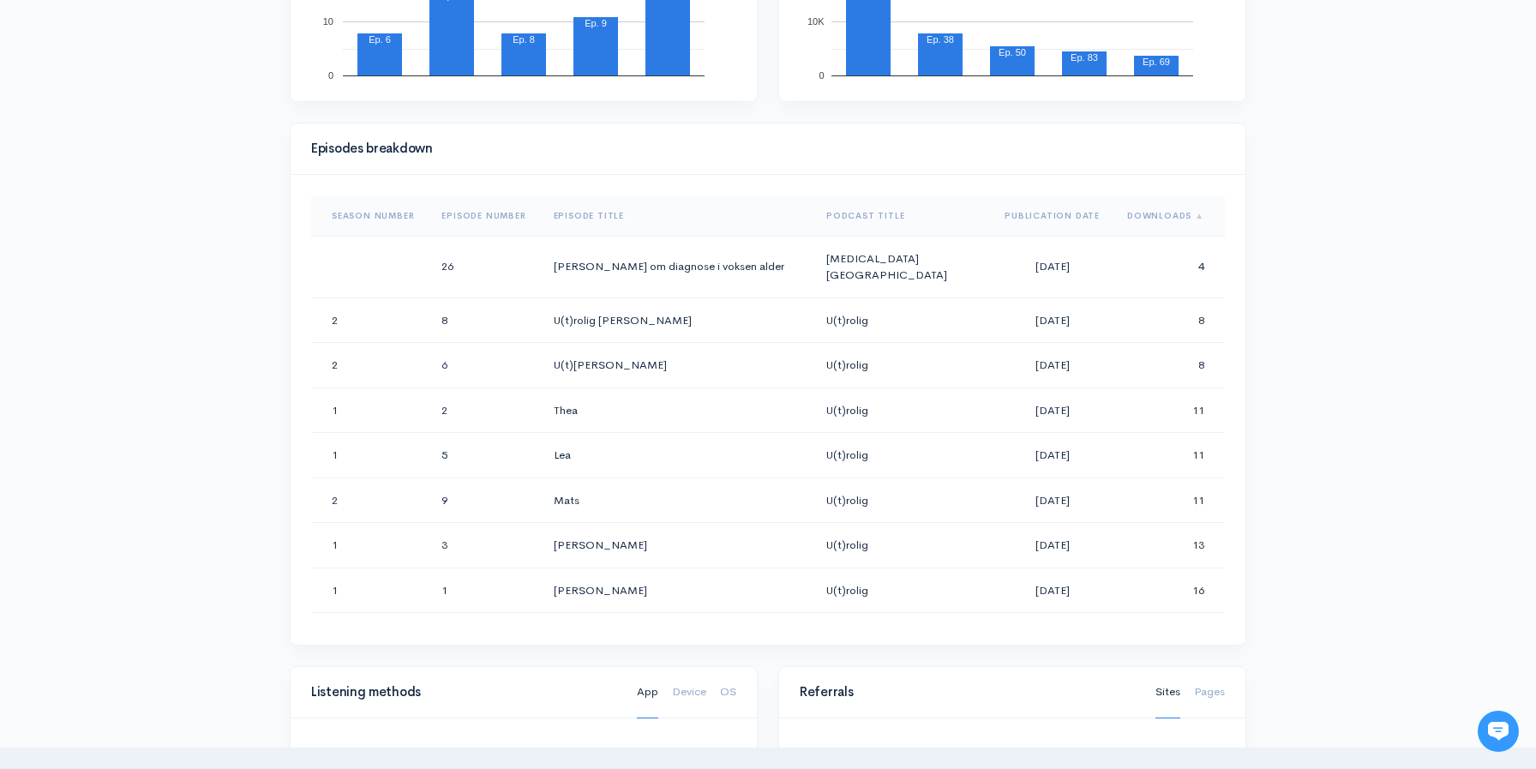
click at [1186, 217] on th "Downloads" at bounding box center [1169, 215] width 111 height 41
